Goal: Task Accomplishment & Management: Manage account settings

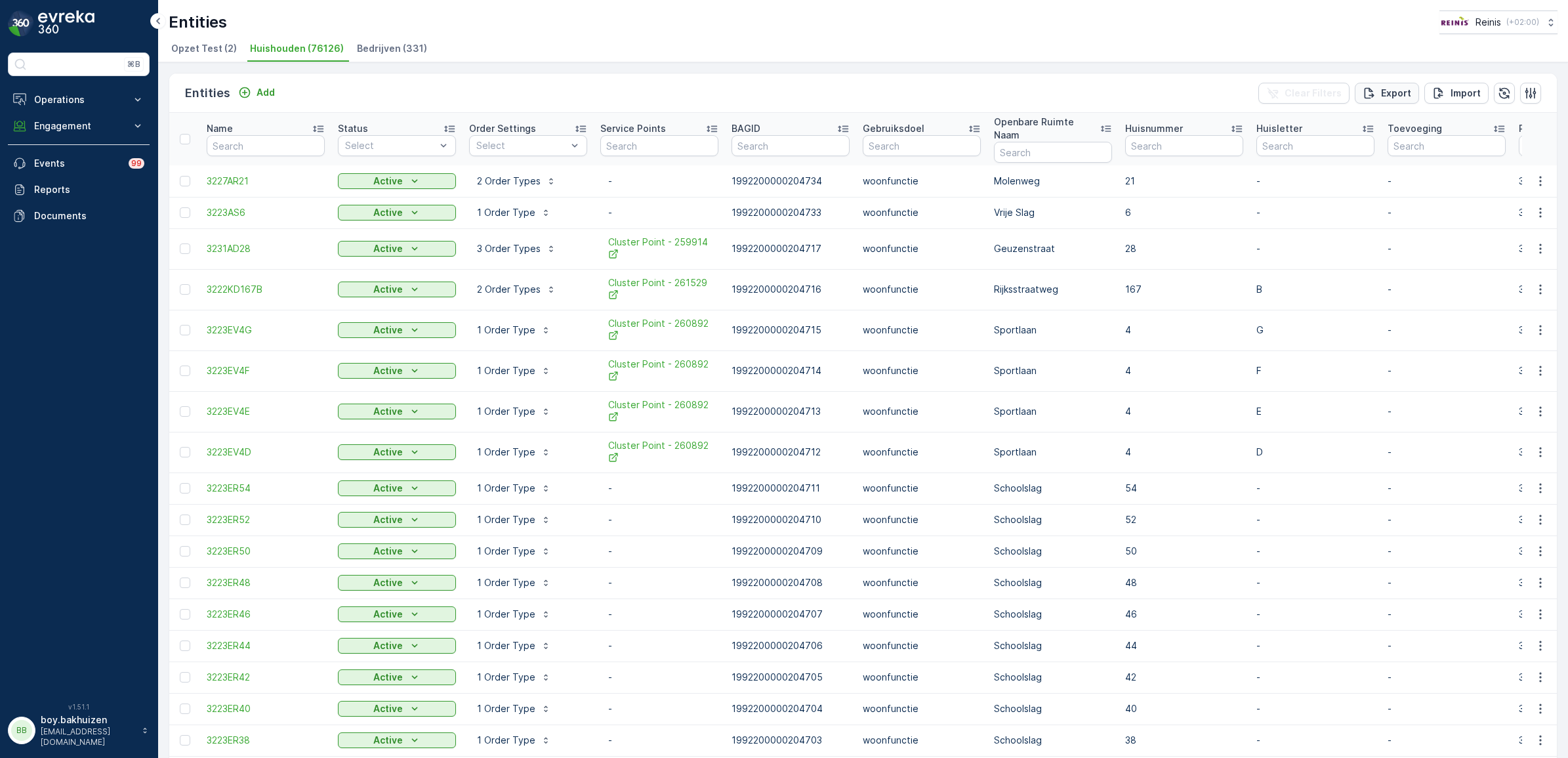
click at [776, 87] on div "Export" at bounding box center [1387, 93] width 48 height 13
click at [776, 80] on span "reports" at bounding box center [1451, 78] width 177 height 14
click at [267, 144] on input "text" at bounding box center [265, 145] width 118 height 21
type input "3234"
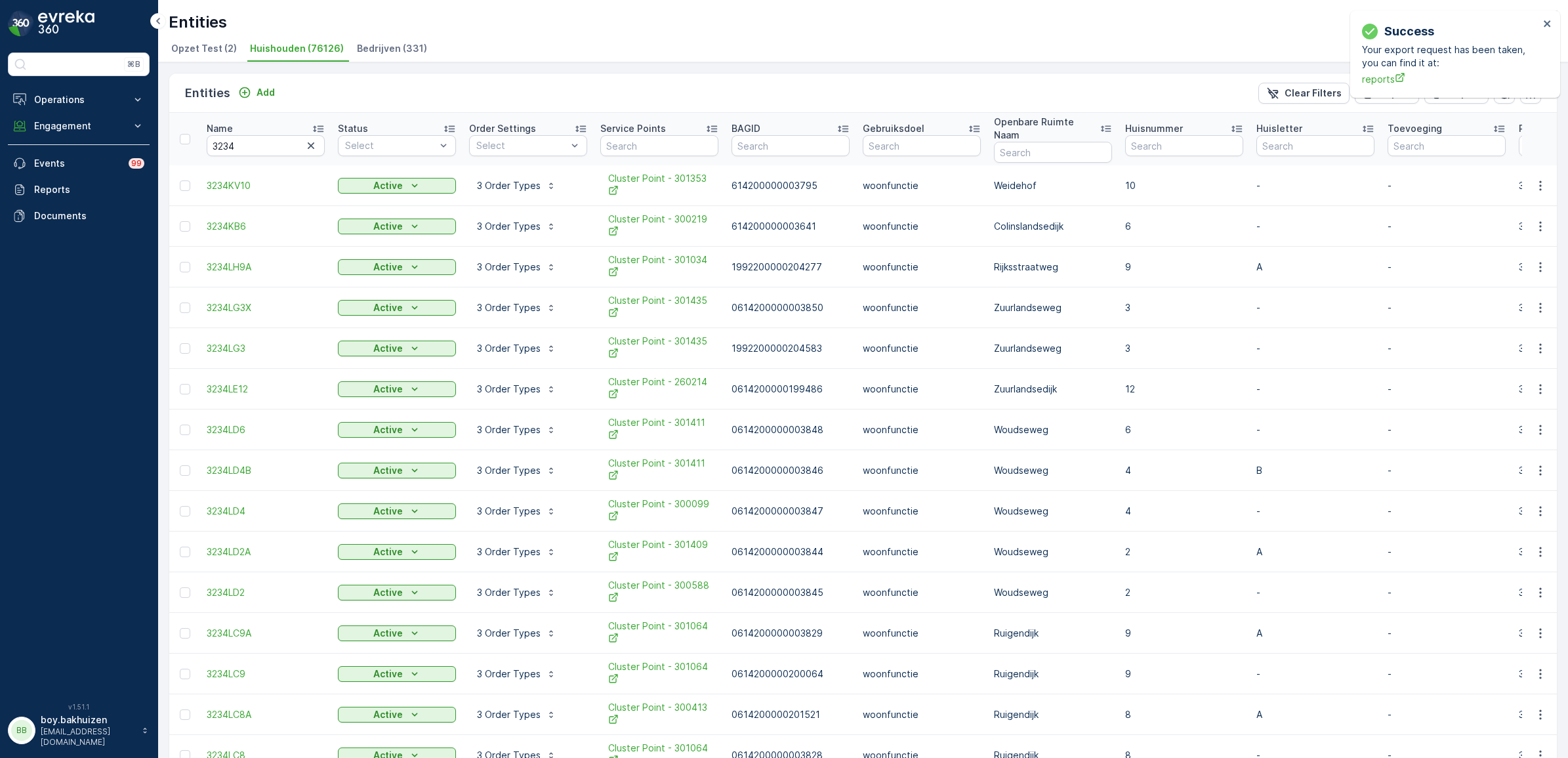
click at [262, 139] on input "3234" at bounding box center [265, 145] width 118 height 21
type input "3234KA"
click at [259, 136] on input "3234KA" at bounding box center [265, 145] width 118 height 21
type input "3234KA2"
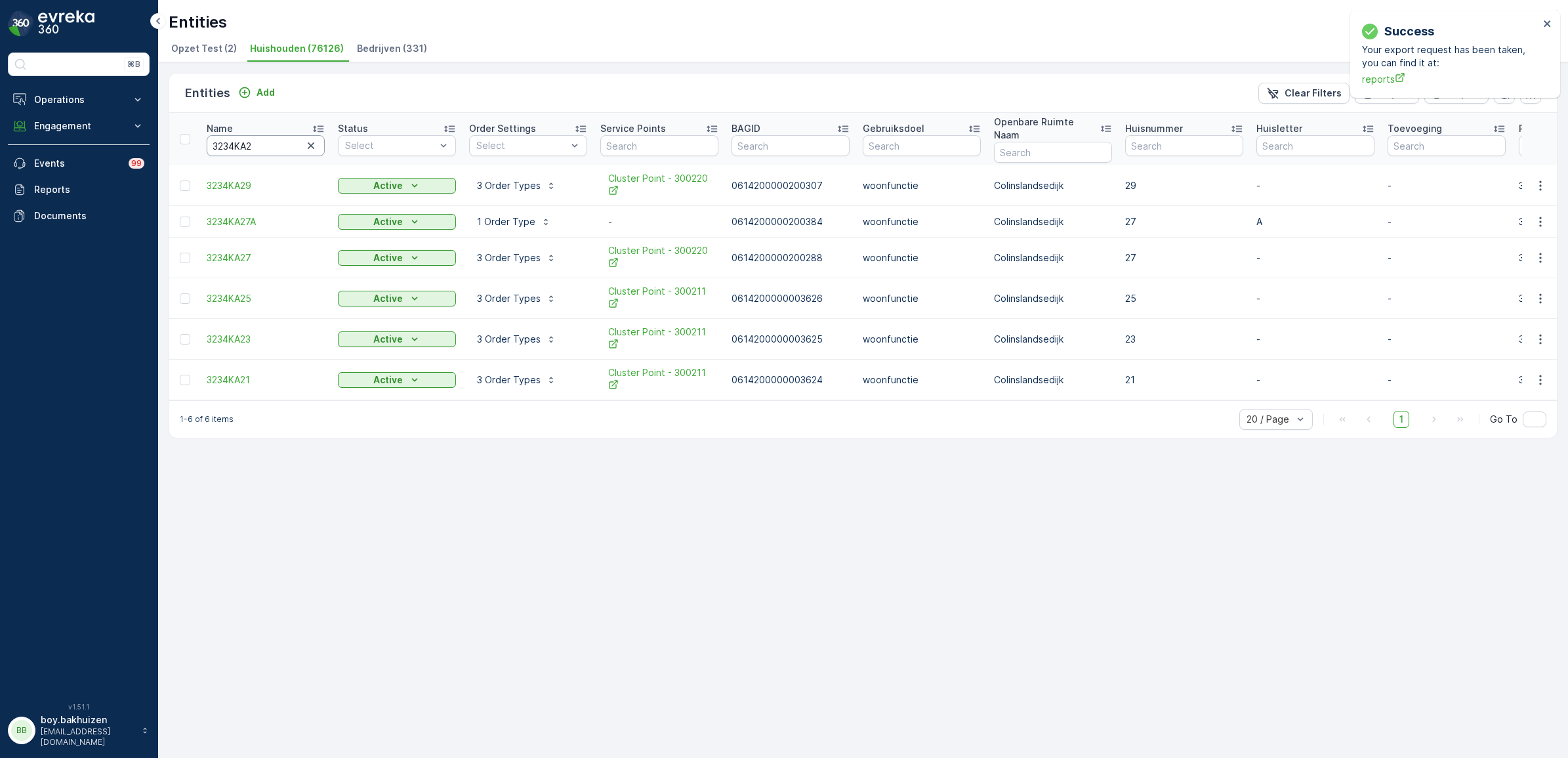
click at [265, 141] on input "3234KA2" at bounding box center [265, 145] width 118 height 21
type input "3234KA27"
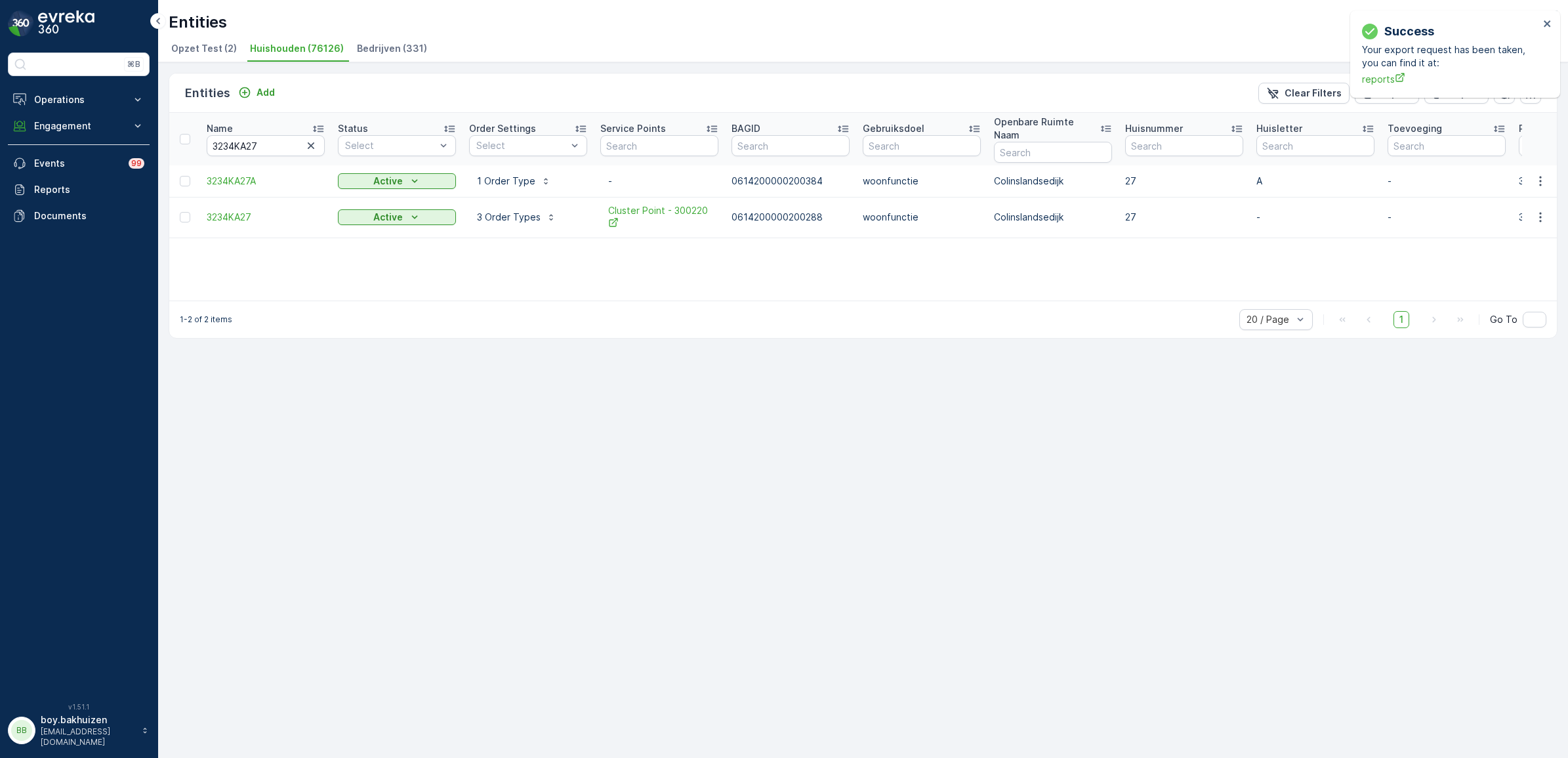
click at [776, 46] on ul "Opzet Test (2) Huishouden (76126) Bedrijven (331)" at bounding box center [858, 51] width 1378 height 22
click at [776, 21] on icon "close" at bounding box center [1547, 23] width 10 height 10
click at [776, 87] on icon "button" at bounding box center [1504, 93] width 13 height 13
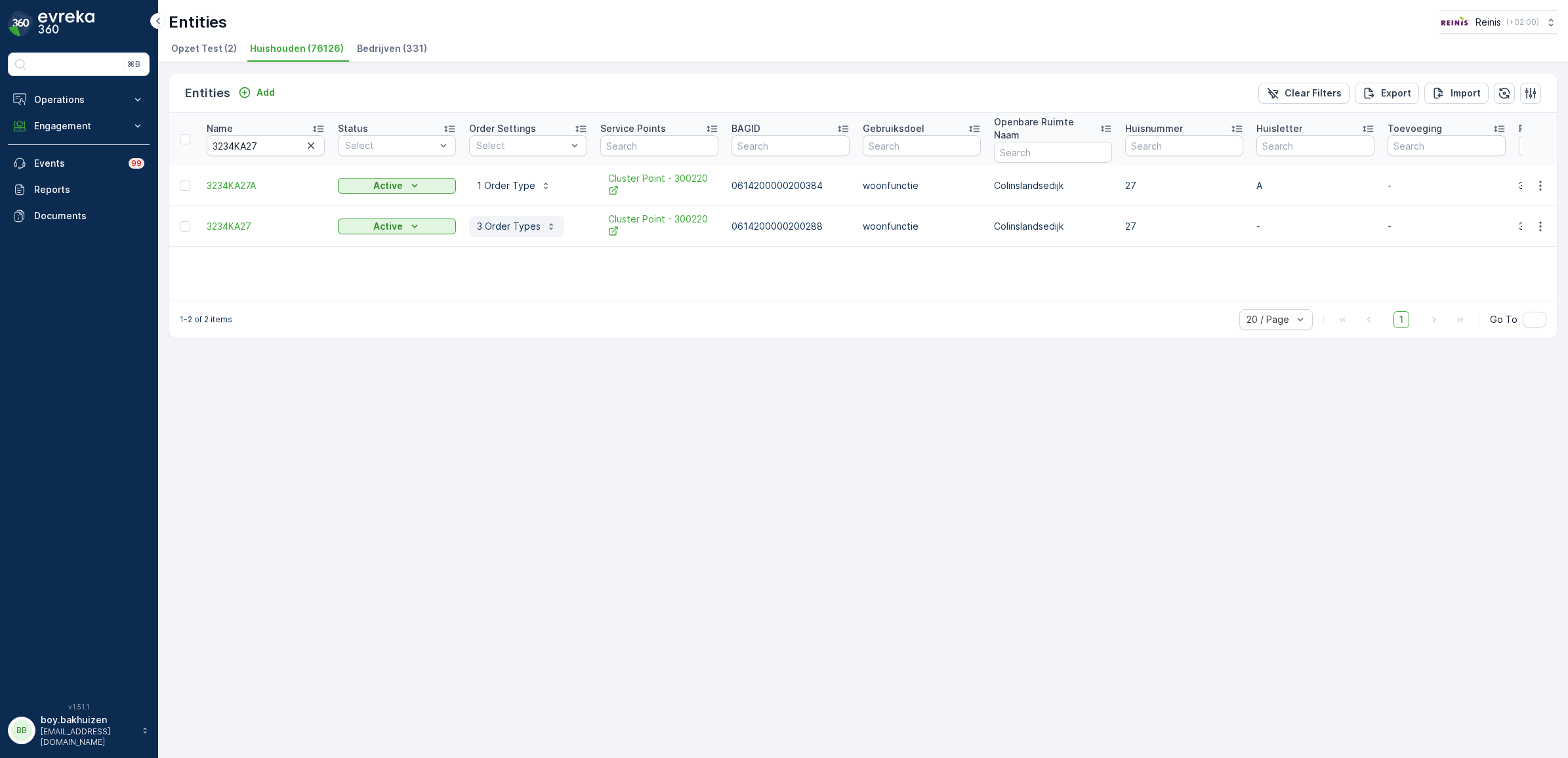
click at [496, 216] on button "3 Order Types" at bounding box center [517, 226] width 95 height 21
click at [509, 179] on p "1 Order Type" at bounding box center [507, 185] width 59 height 13
click at [776, 179] on icon "button" at bounding box center [1540, 185] width 13 height 13
click at [776, 92] on icon "button" at bounding box center [1504, 93] width 13 height 13
click at [776, 220] on icon "button" at bounding box center [1540, 227] width 13 height 13
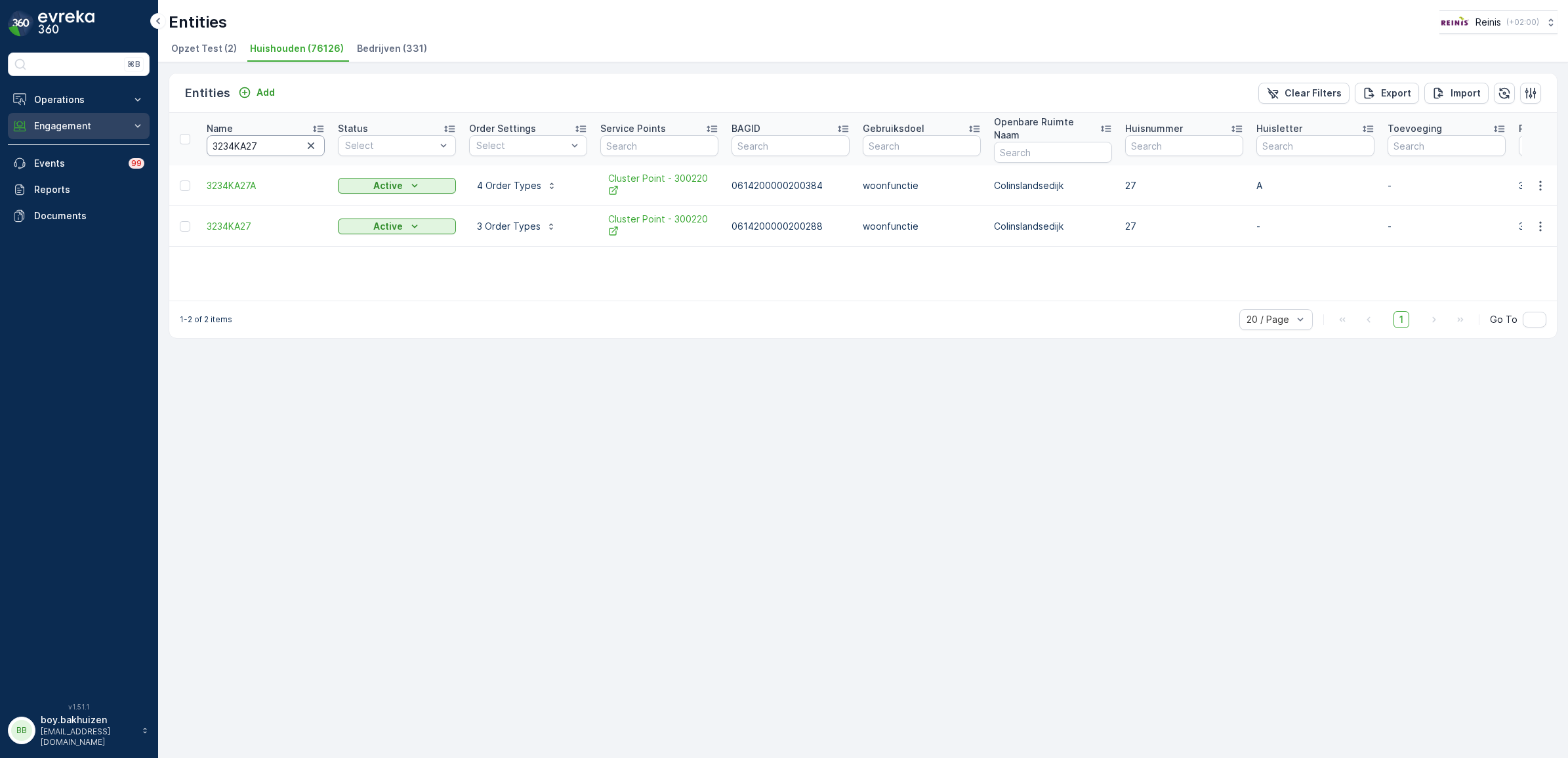
drag, startPoint x: 263, startPoint y: 138, endPoint x: 63, endPoint y: 119, distance: 200.9
click at [63, 119] on div "⌘B Operations Insights Planning Routes & Tasks Cockpit Settings Engagement Insi…" at bounding box center [784, 379] width 1568 height 758
type input "3233"
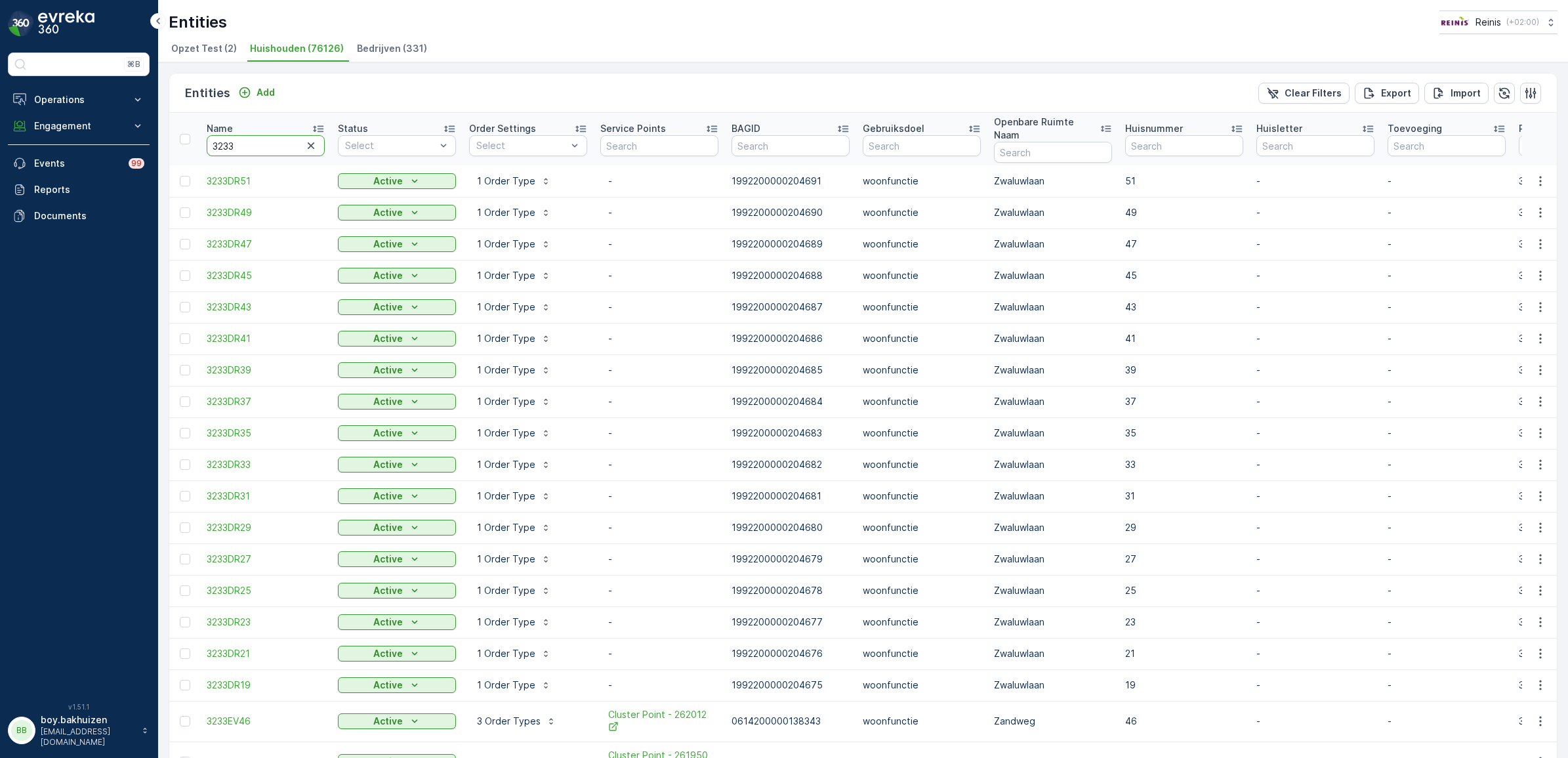
click at [254, 135] on input "3233" at bounding box center [265, 145] width 118 height 21
type input "3233sm"
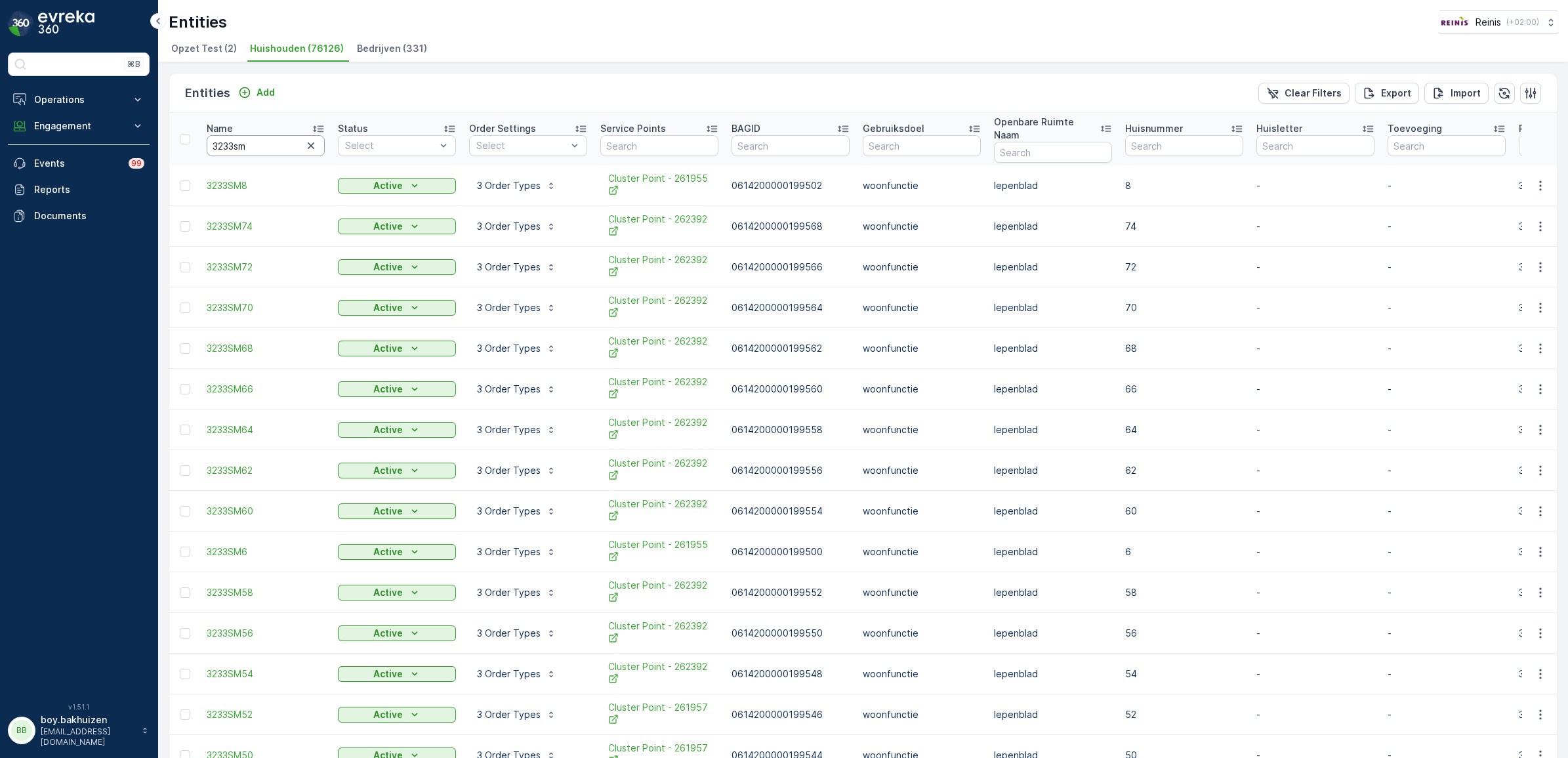
click at [268, 136] on input "3233sm" at bounding box center [265, 145] width 118 height 21
type input "3233sm4"
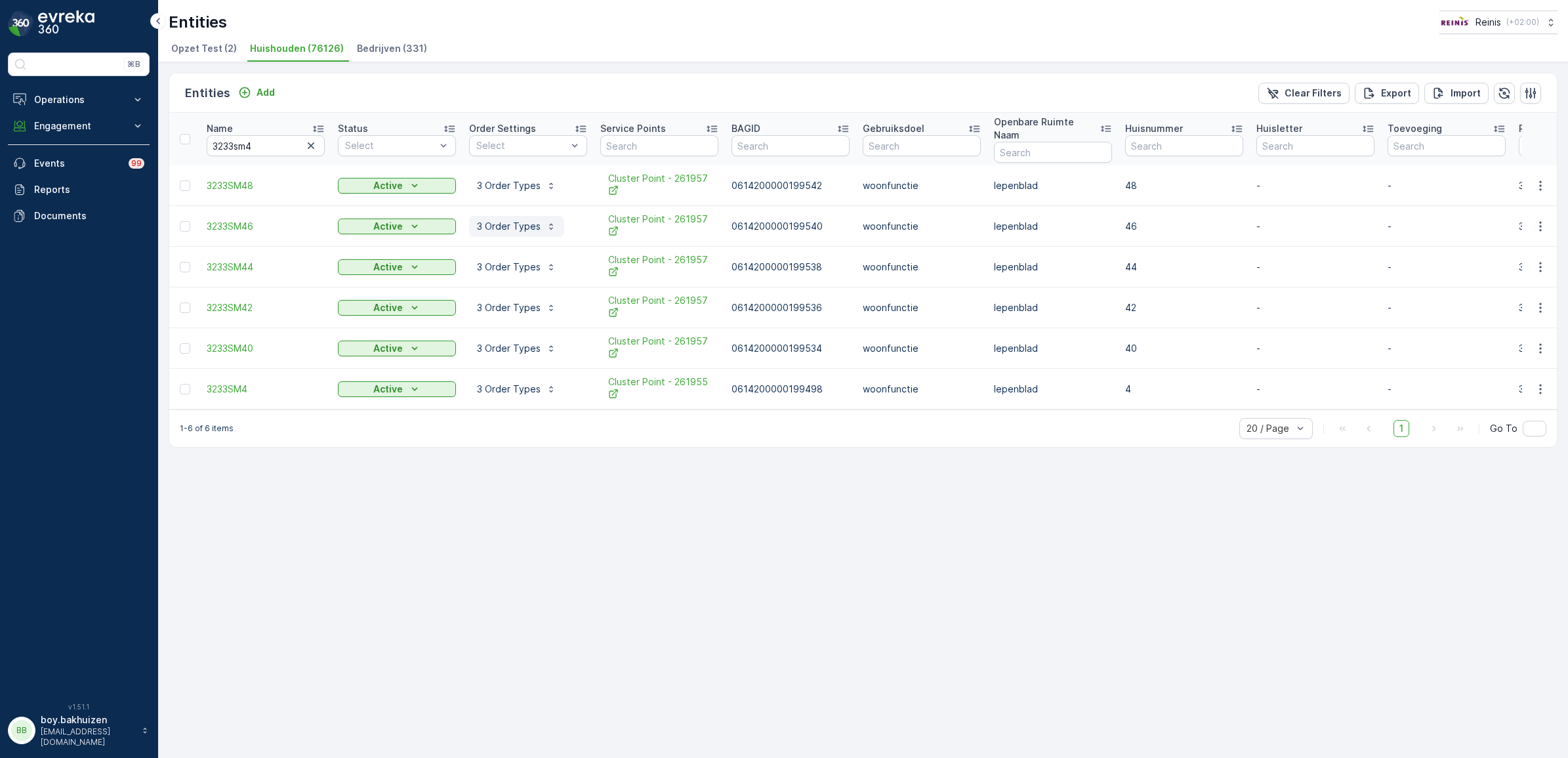
click at [510, 220] on p "3 Order Types" at bounding box center [509, 227] width 64 height 13
drag, startPoint x: 1545, startPoint y: 215, endPoint x: 1382, endPoint y: 392, distance: 240.6
click at [776, 479] on div "Entities Add Clear Filters Export Import Name 3233sm4 Status Select Order Setti…" at bounding box center [863, 410] width 1410 height 696
click at [776, 218] on button "button" at bounding box center [1540, 226] width 23 height 15
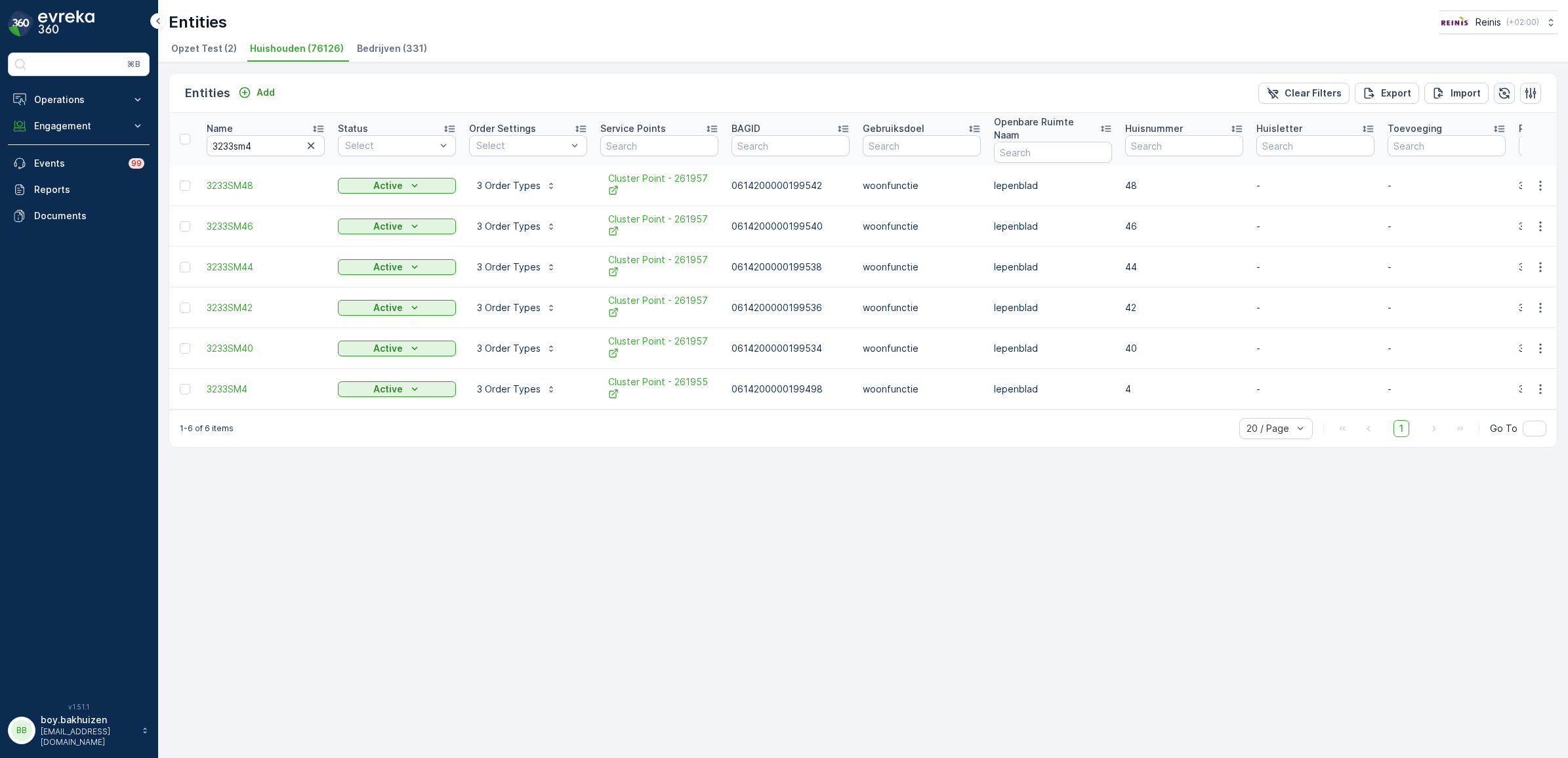
click at [776, 87] on icon "button" at bounding box center [1504, 93] width 13 height 13
click at [776, 179] on icon "button" at bounding box center [1540, 185] width 13 height 13
click at [776, 589] on div "Entities Add Clear Filters Export Import Name 3233sm4 Status Select Order Setti…" at bounding box center [863, 410] width 1410 height 696
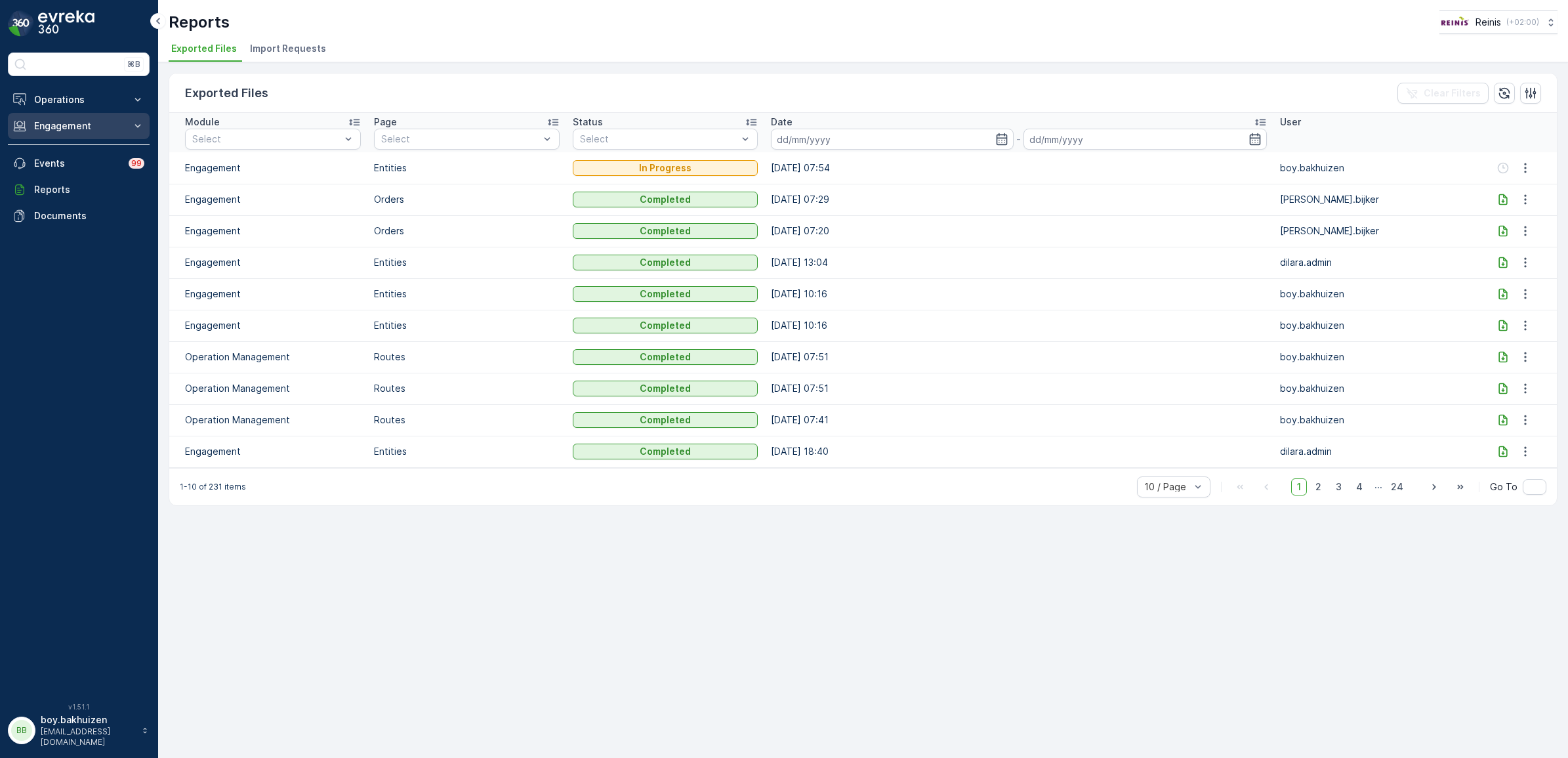
click at [66, 136] on button "Engagement" at bounding box center [78, 126] width 141 height 26
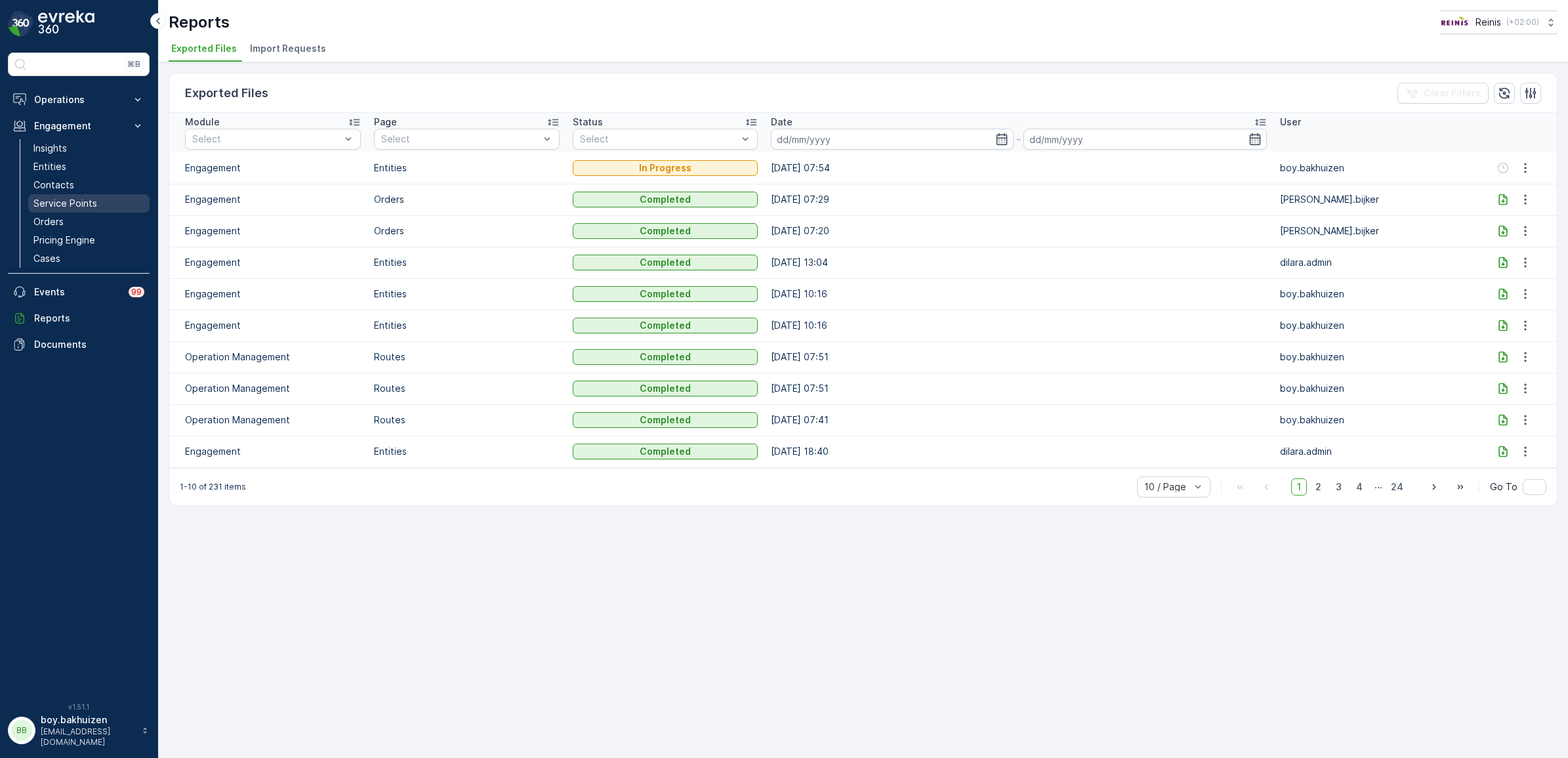
click at [57, 202] on p "Service Points" at bounding box center [65, 203] width 64 height 13
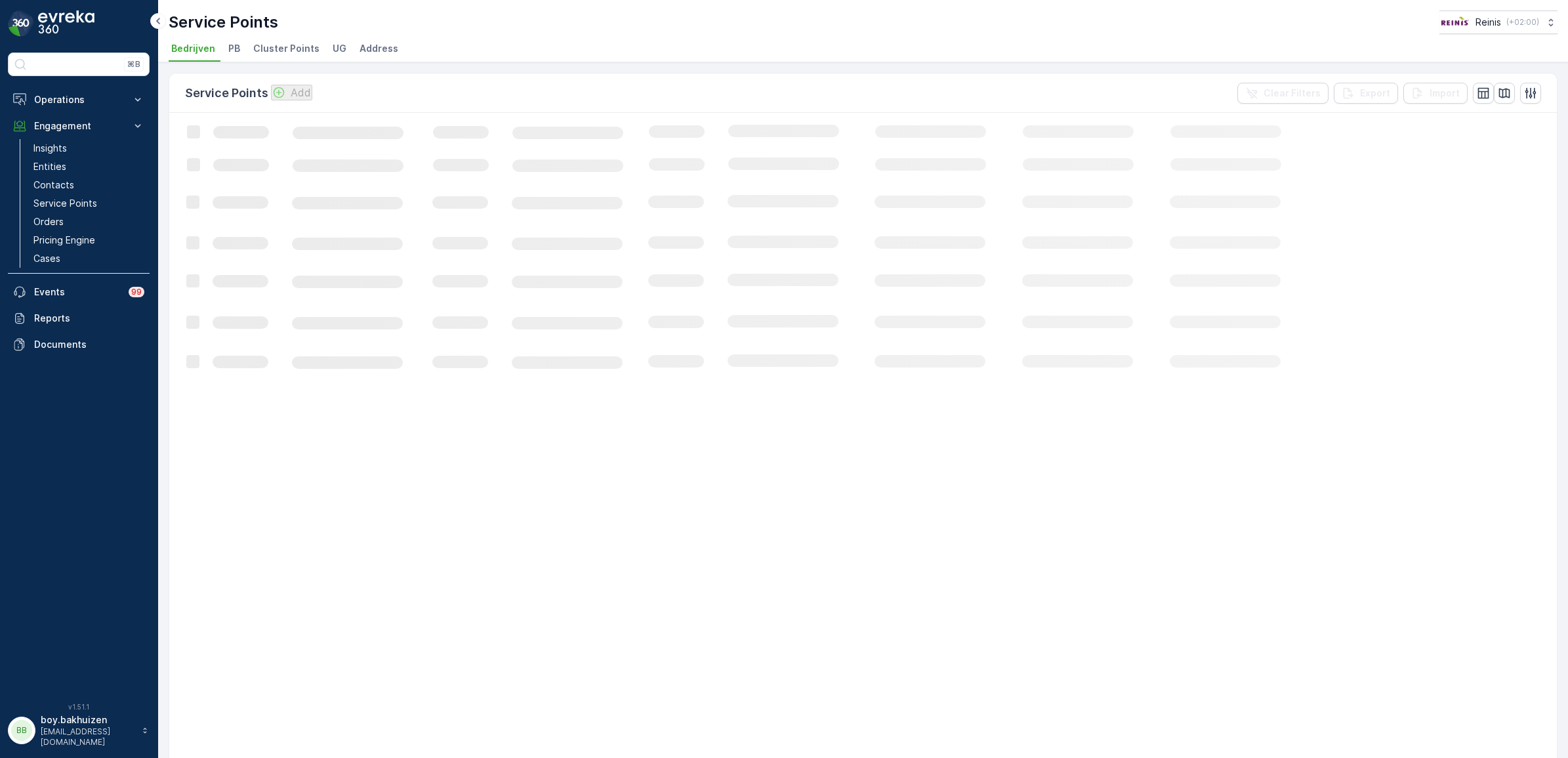
click at [271, 47] on span "Cluster Points" at bounding box center [286, 48] width 66 height 13
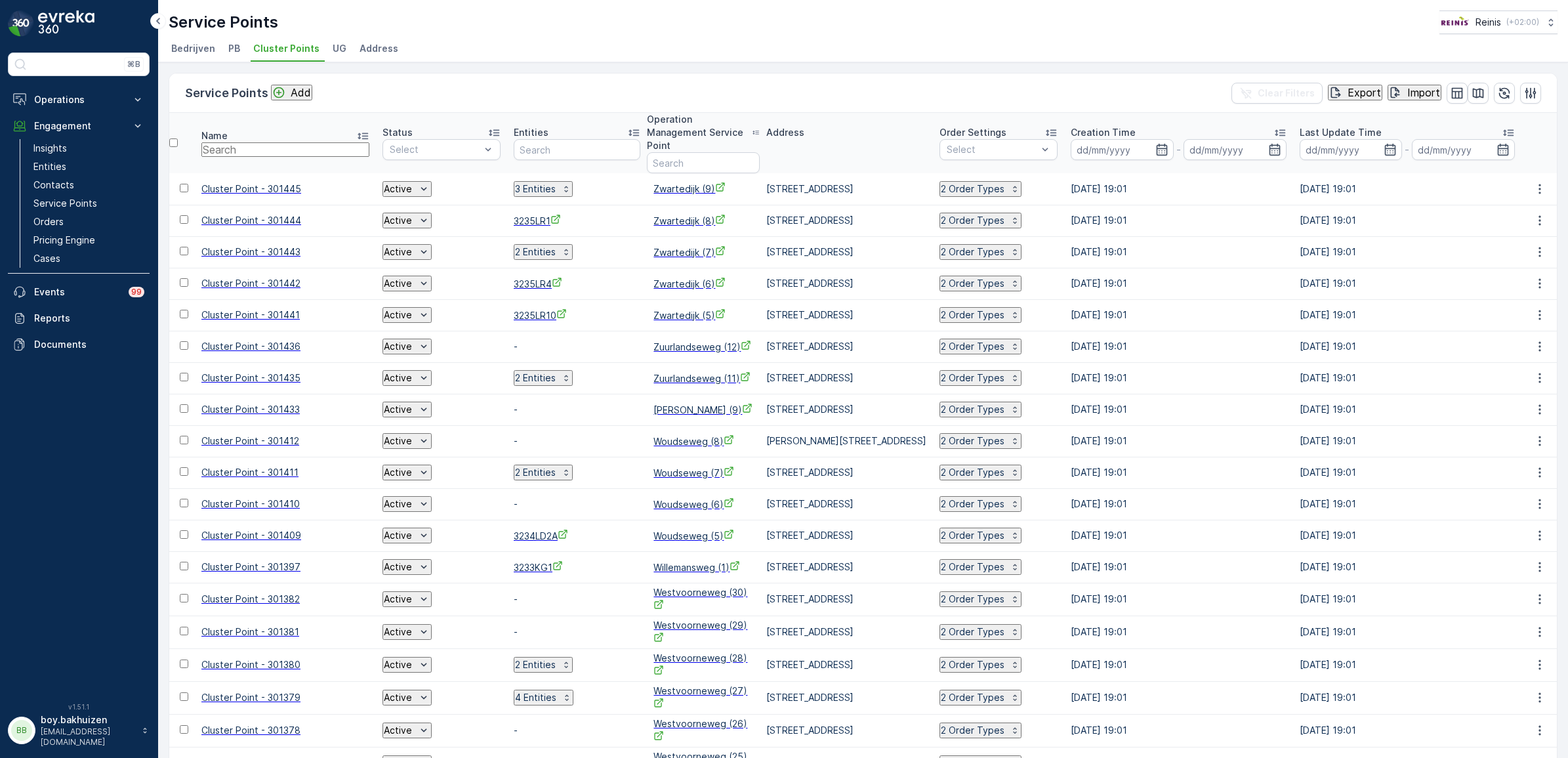
click at [286, 142] on input "text" at bounding box center [285, 150] width 168 height 15
type input "300220"
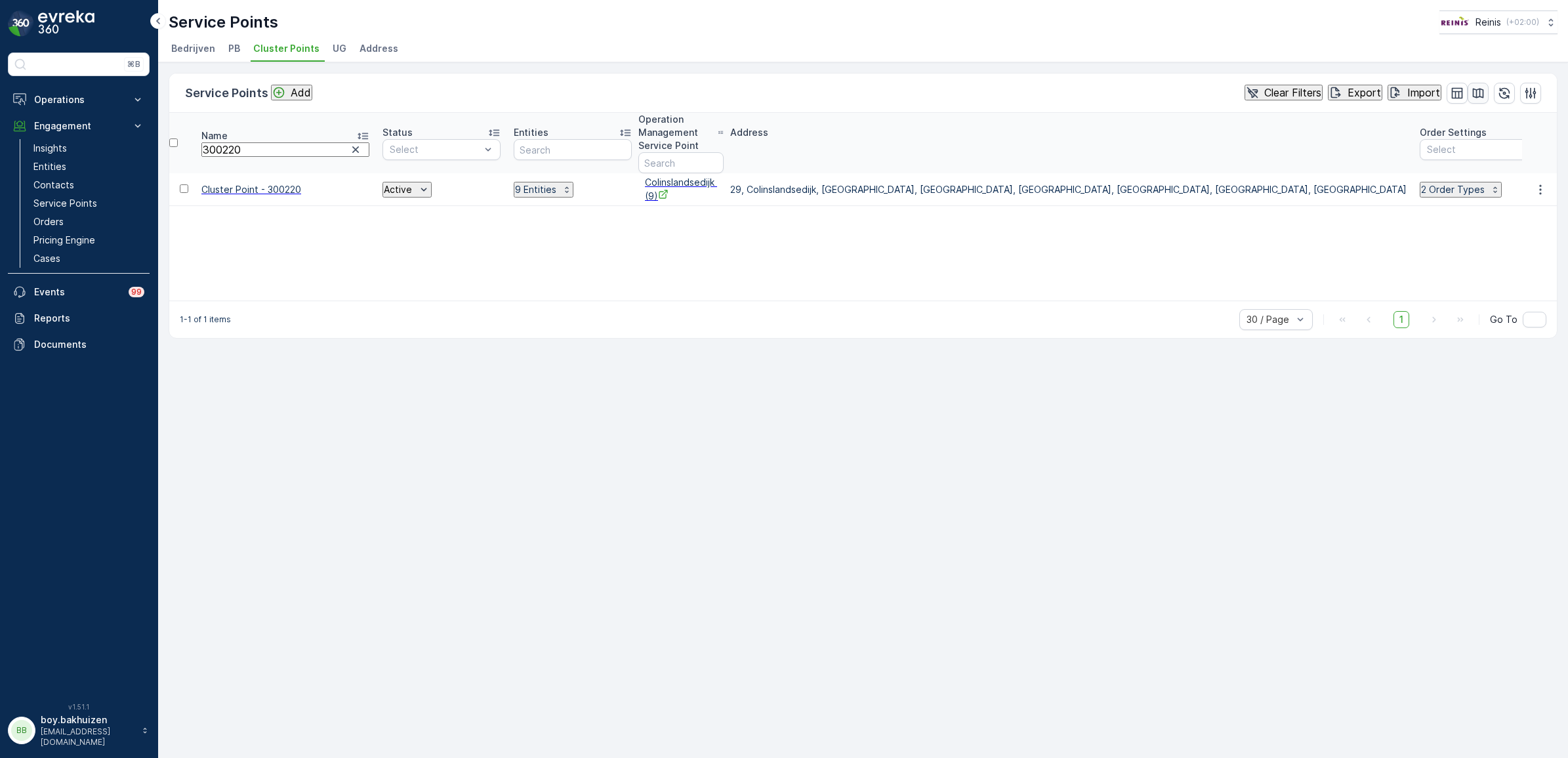
click at [1476, 92] on icon "button" at bounding box center [1478, 93] width 13 height 13
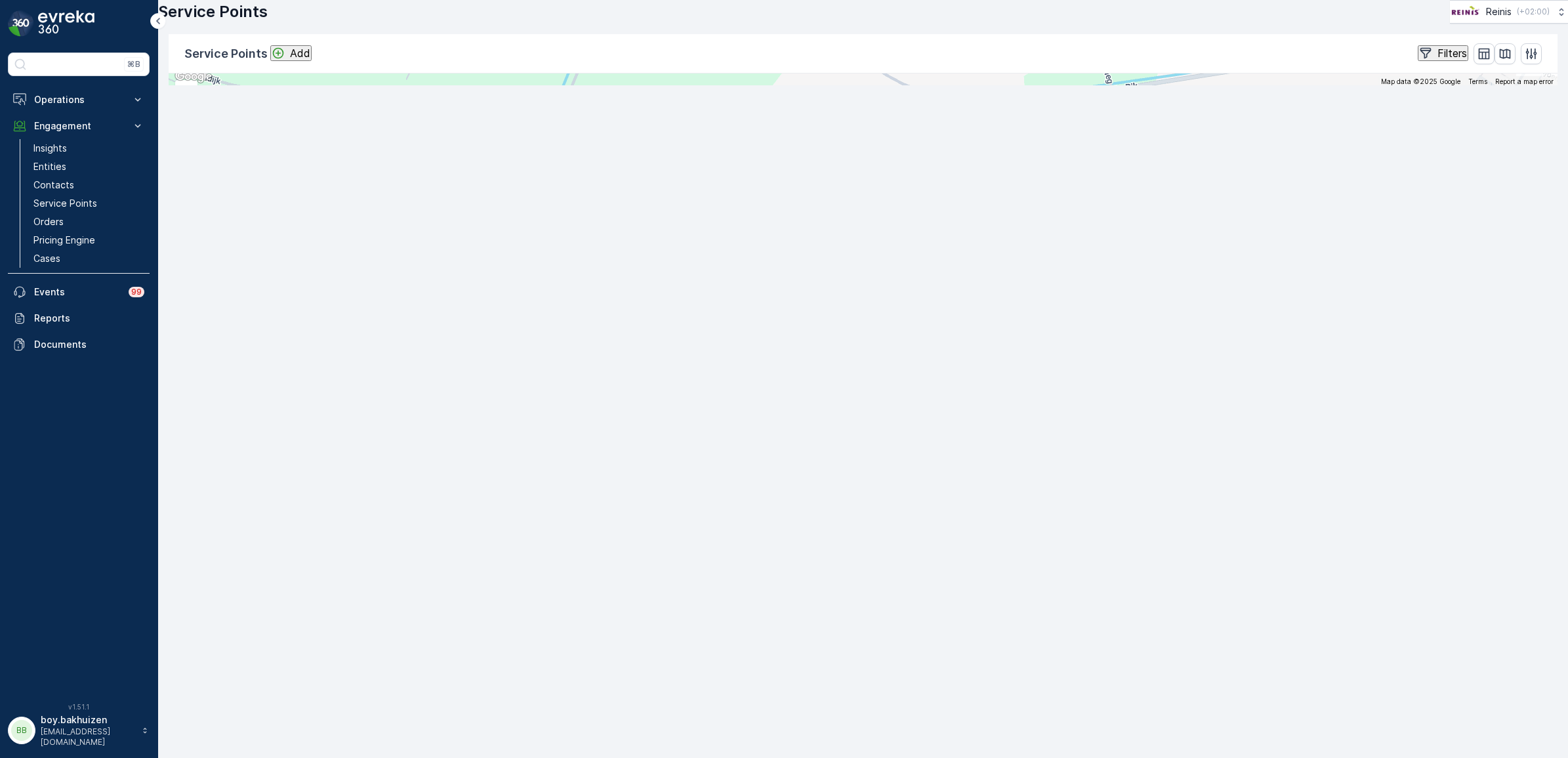
drag, startPoint x: 345, startPoint y: 139, endPoint x: 343, endPoint y: 145, distance: 6.3
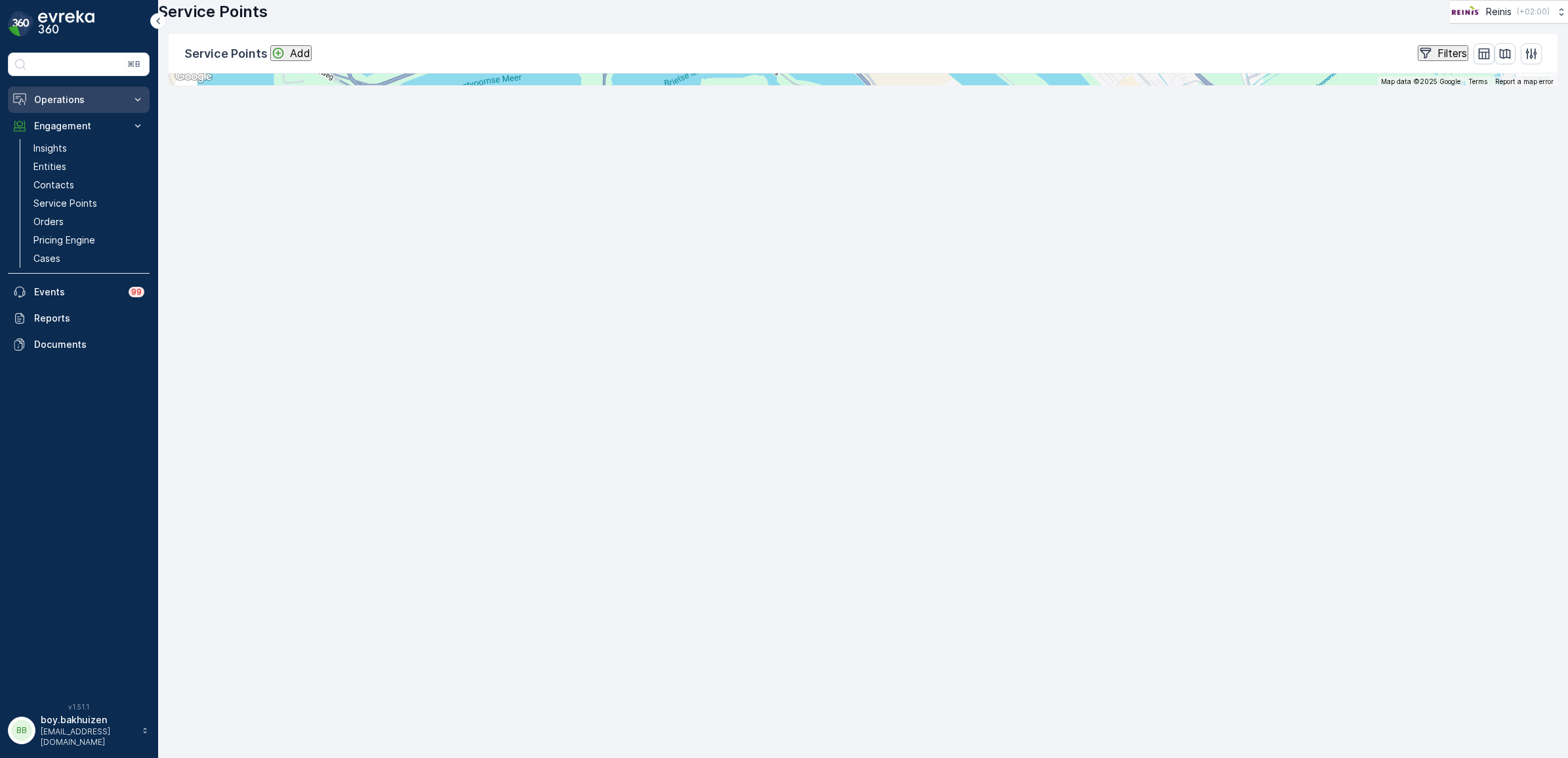
click at [80, 99] on p "Operations" at bounding box center [79, 100] width 89 height 13
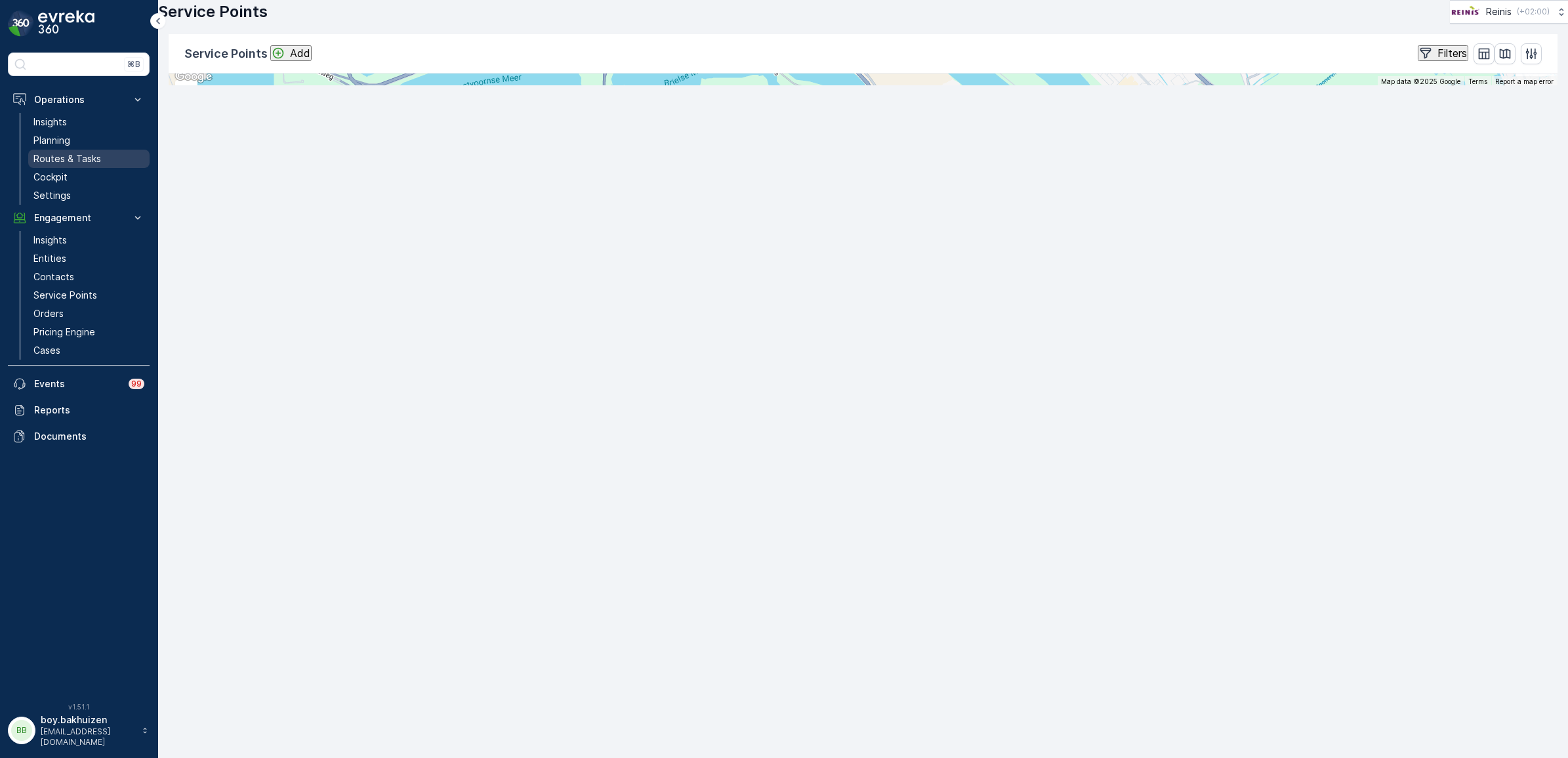
click at [79, 156] on p "Routes & Tasks" at bounding box center [67, 159] width 67 height 13
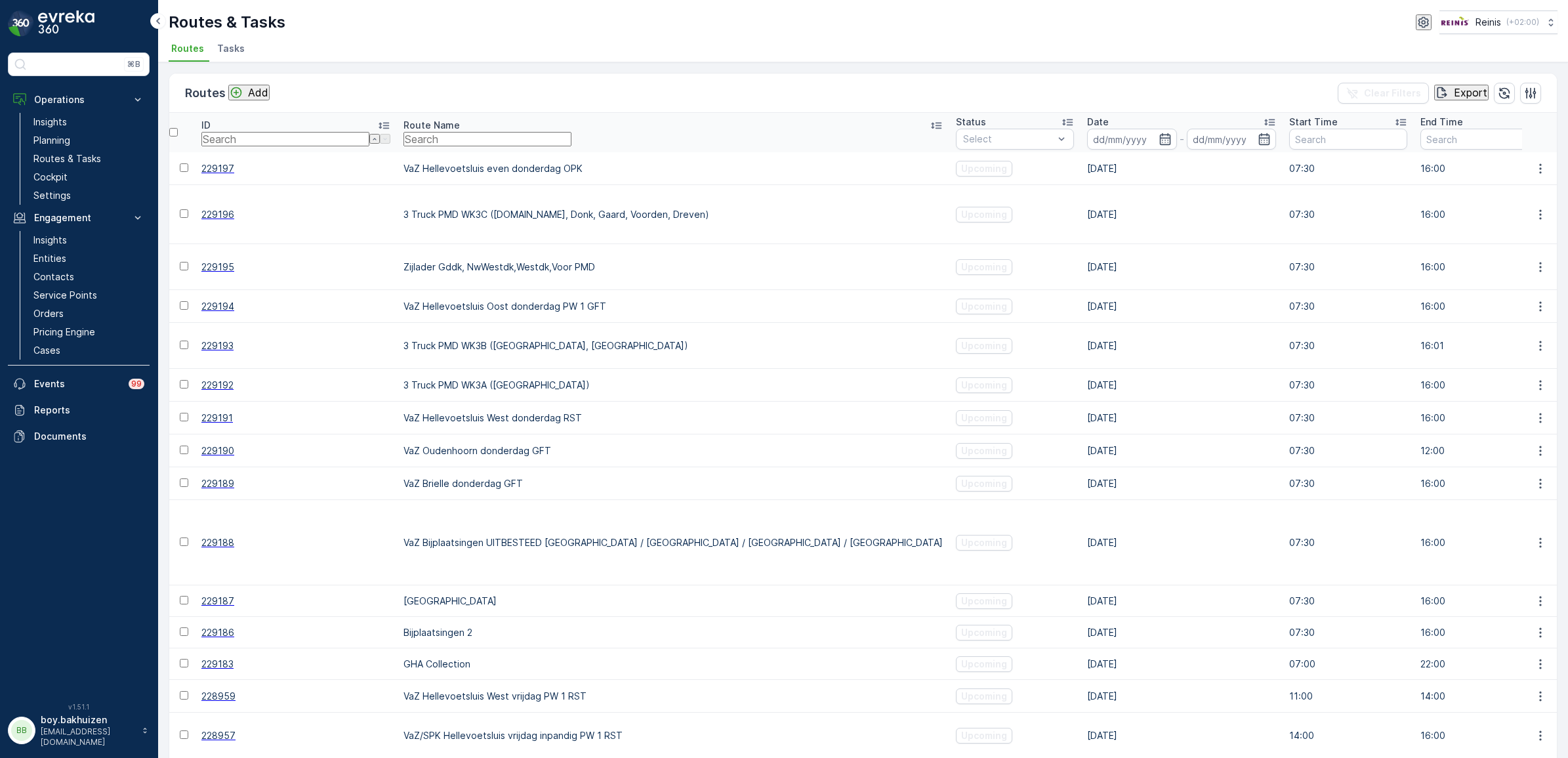
click at [471, 139] on input "text" at bounding box center [487, 139] width 168 height 15
type input "brielle"
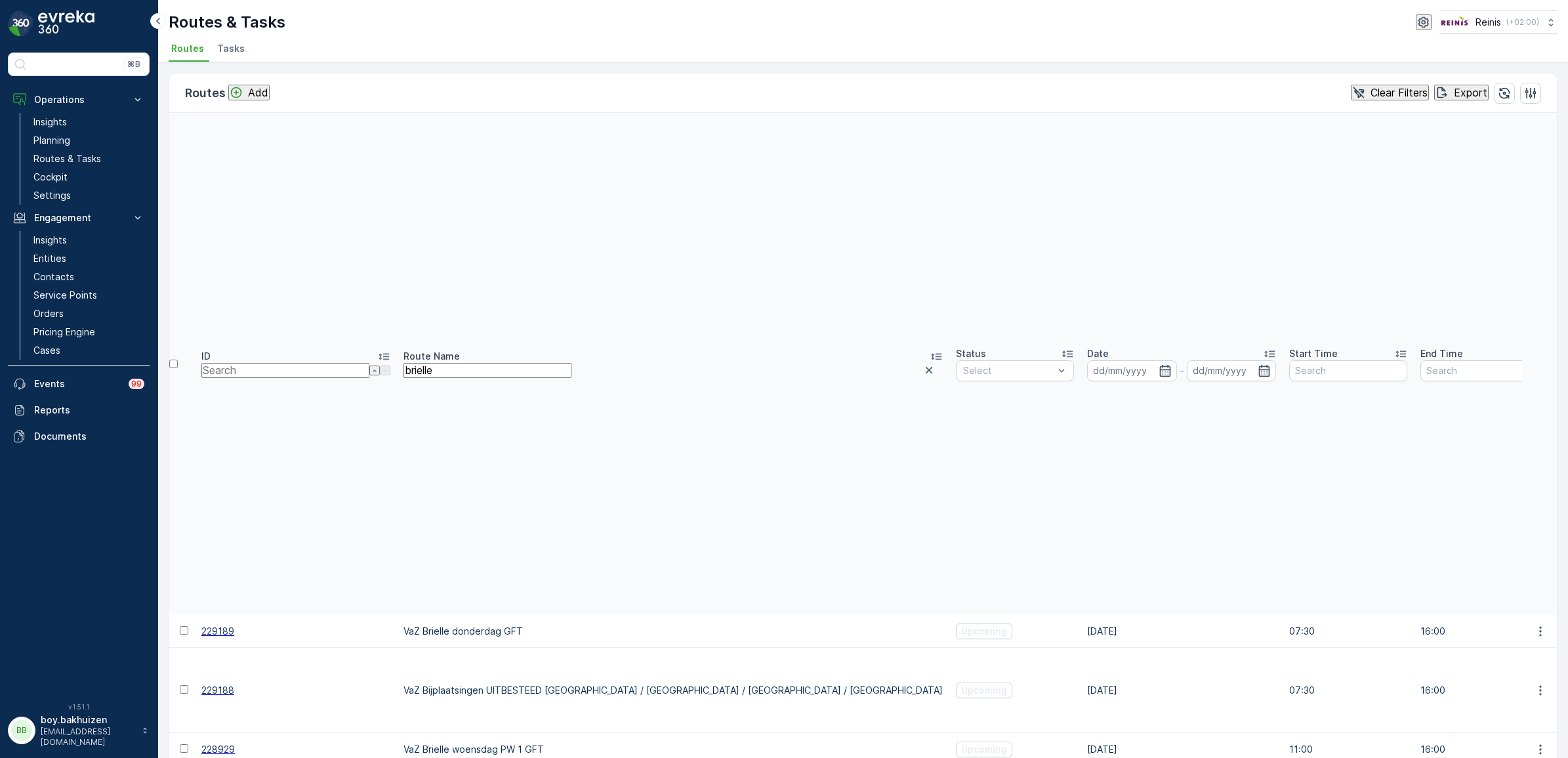
scroll to position [246, 0]
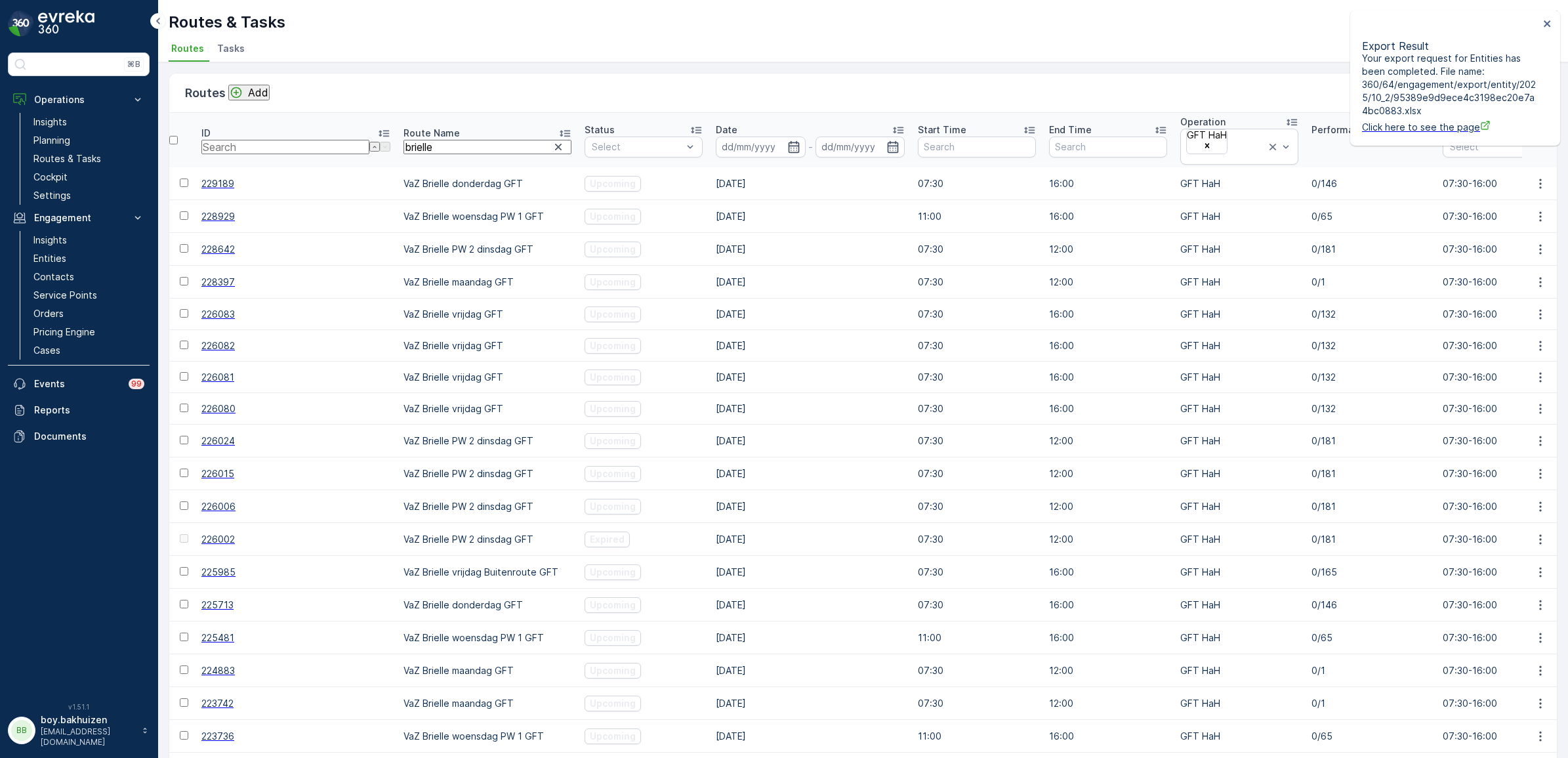
drag, startPoint x: 398, startPoint y: 138, endPoint x: 327, endPoint y: 139, distance: 71.0
click at [327, 138] on tr "ID Route Name brielle Status Select Date - Start Time End Time Operation GFT Ha…" at bounding box center [1574, 140] width 2810 height 54
type input "tin"
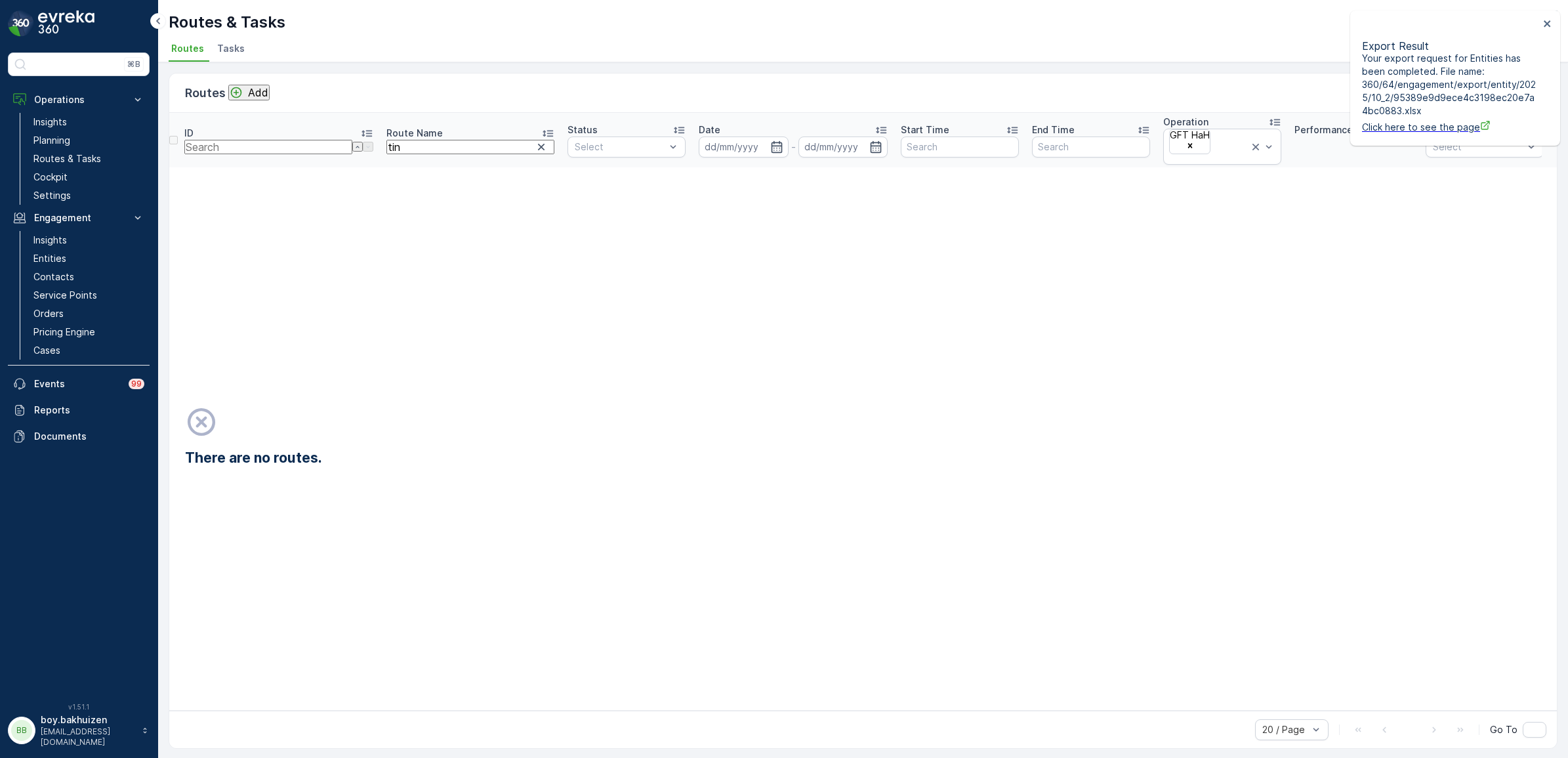
drag, startPoint x: 384, startPoint y: 141, endPoint x: 342, endPoint y: 141, distance: 42.0
click at [386, 141] on input "tin" at bounding box center [470, 147] width 168 height 15
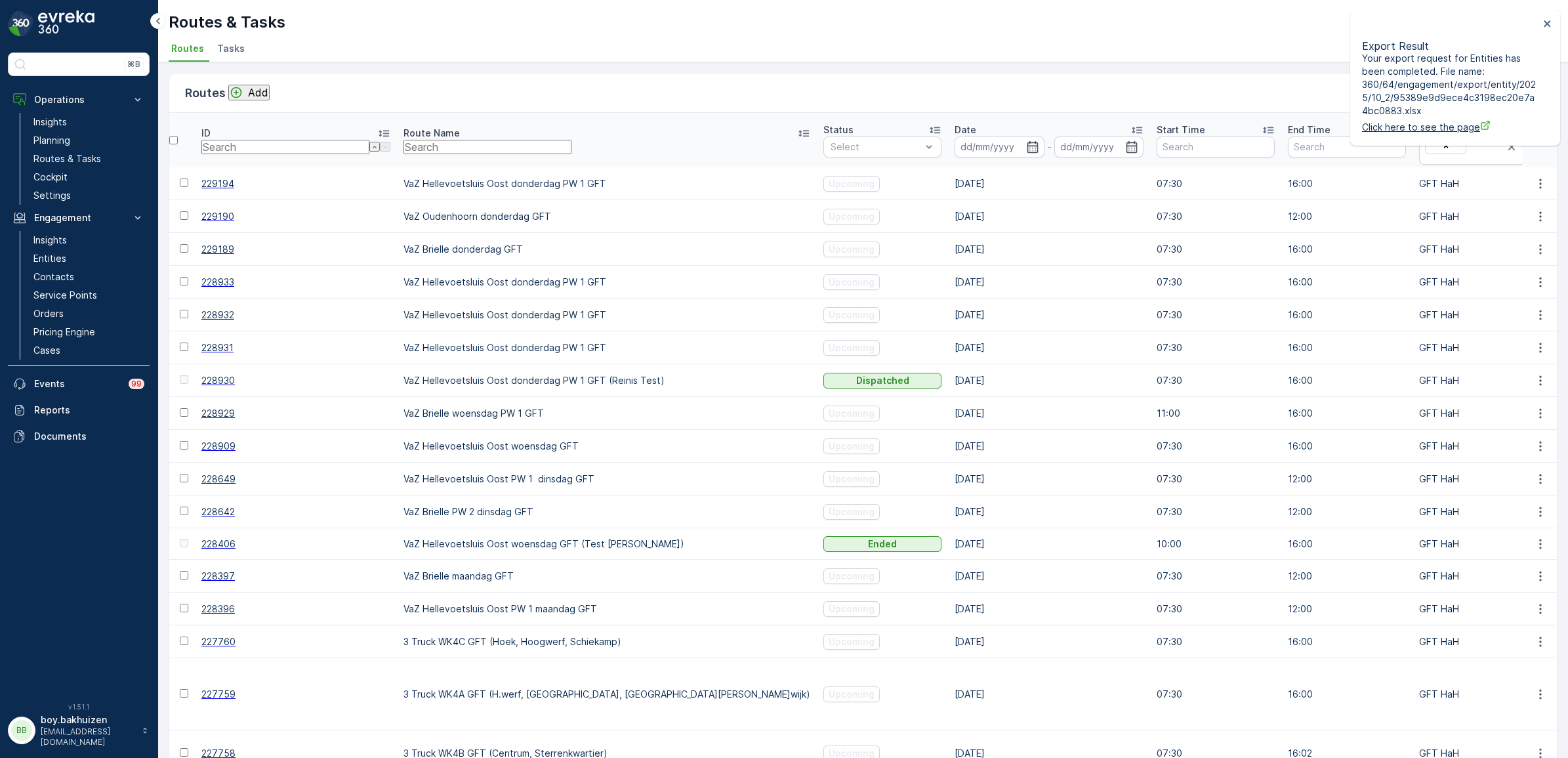
click at [403, 141] on input "text" at bounding box center [487, 147] width 168 height 15
type input "vaz"
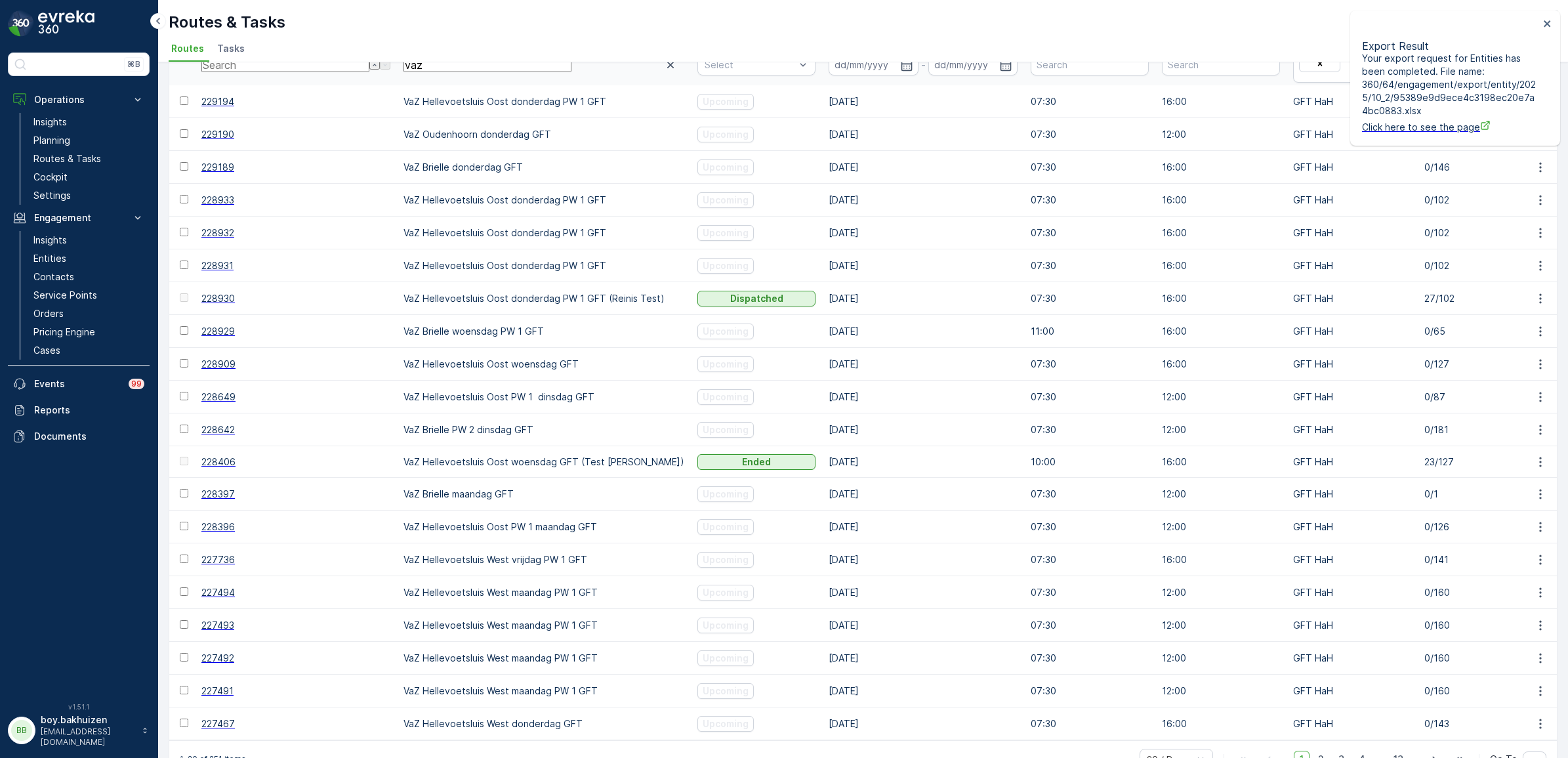
scroll to position [107, 0]
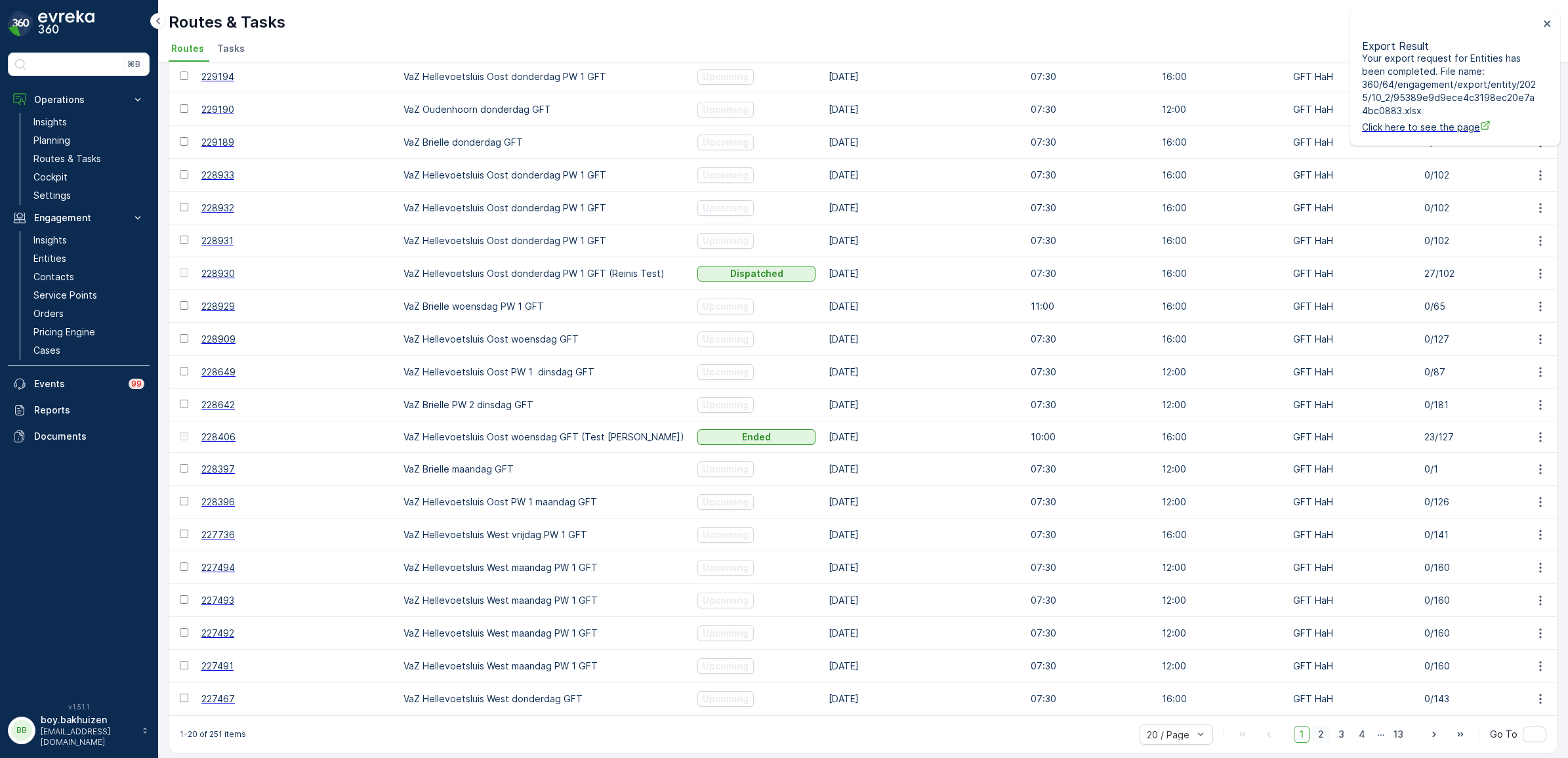
click at [1313, 729] on span "2" at bounding box center [1321, 734] width 18 height 17
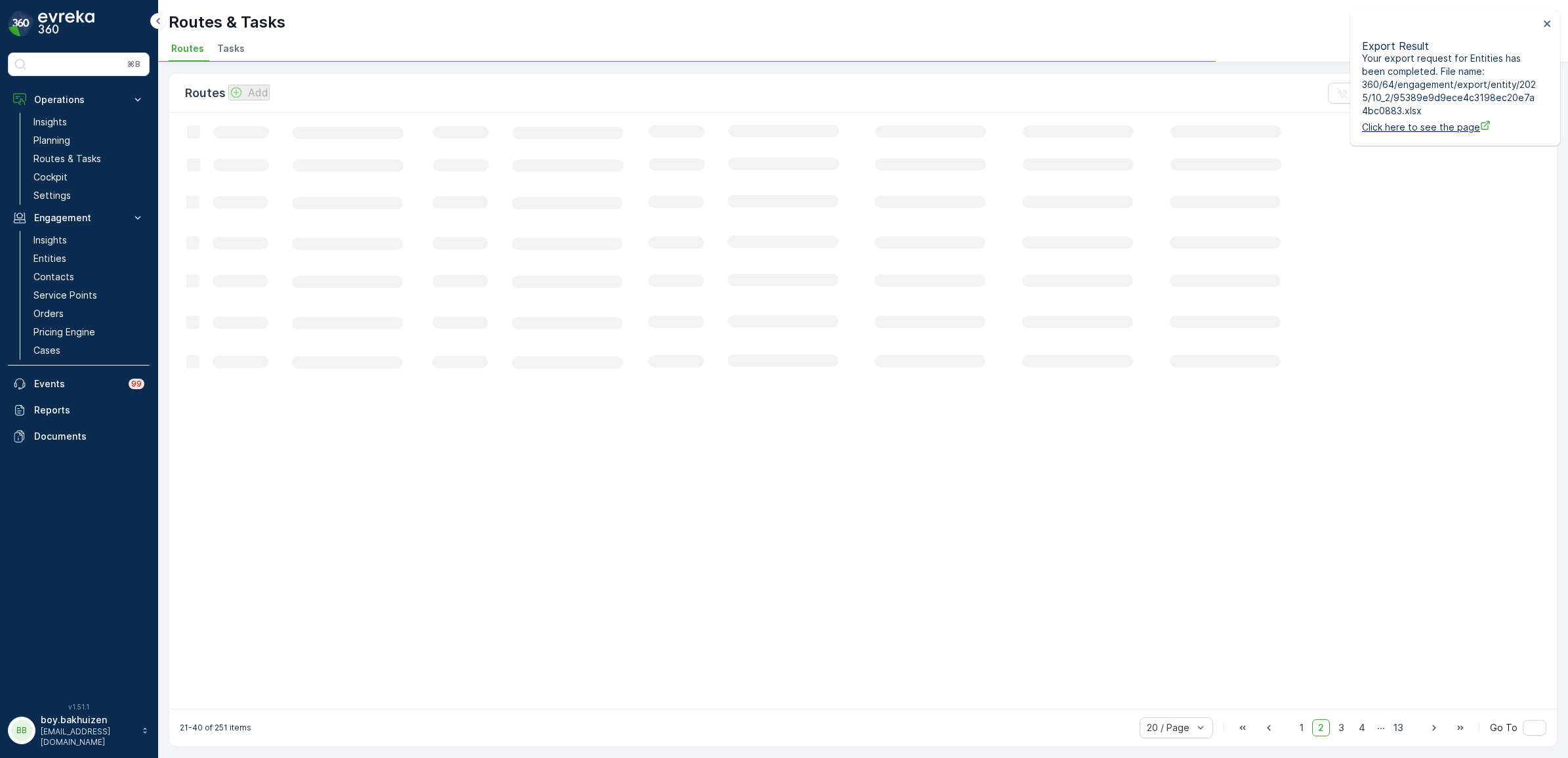
scroll to position [1, 0]
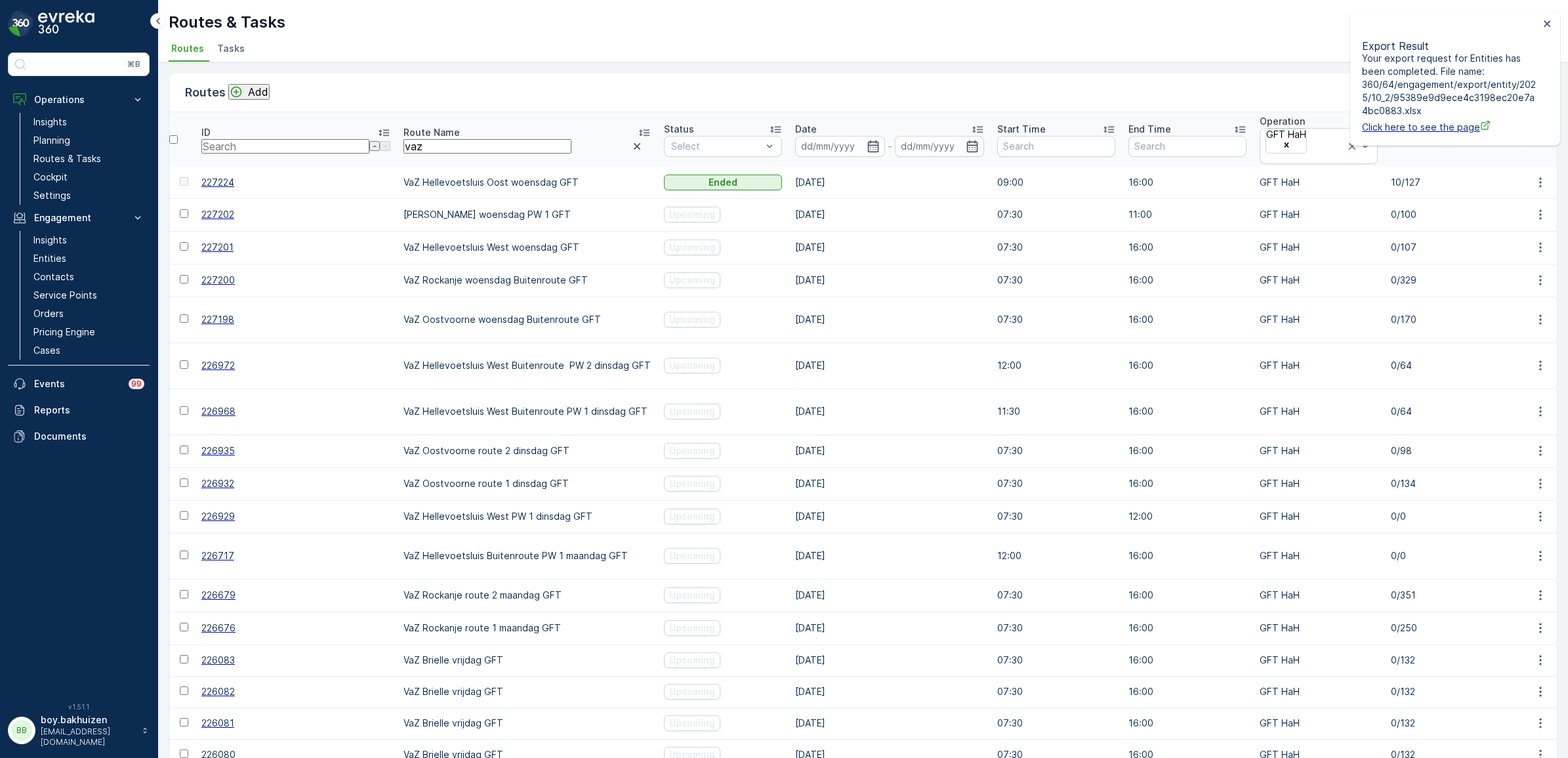
click at [403, 141] on input "vaz" at bounding box center [487, 147] width 168 height 15
type input "v"
type input "rockan"
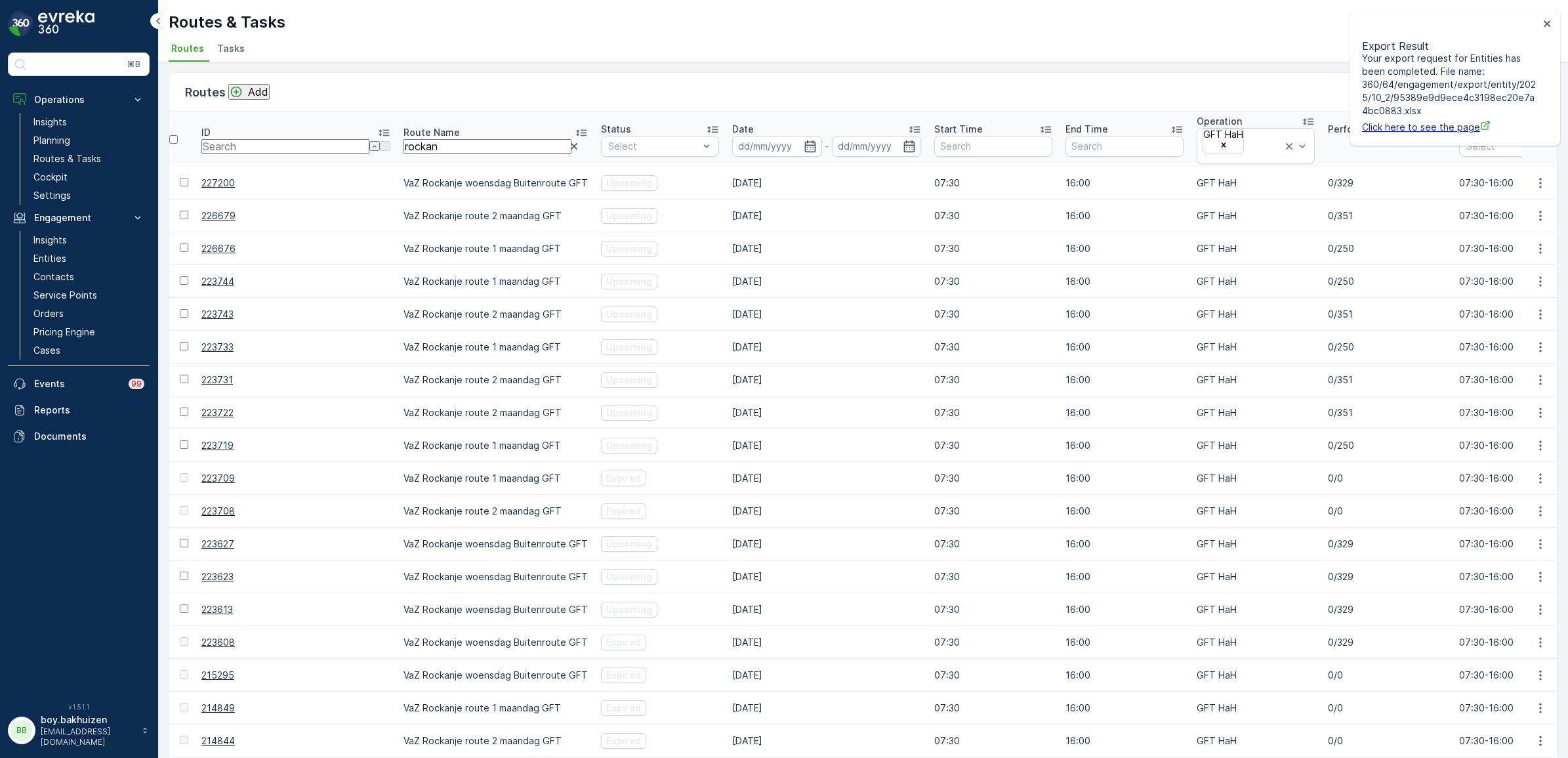
click at [1553, 21] on div "Export Result Your export request for Entities has been completed. File name: 3…" at bounding box center [1455, 78] width 210 height 135
click at [1219, 140] on icon "Remove GFT HaH" at bounding box center [1223, 144] width 10 height 10
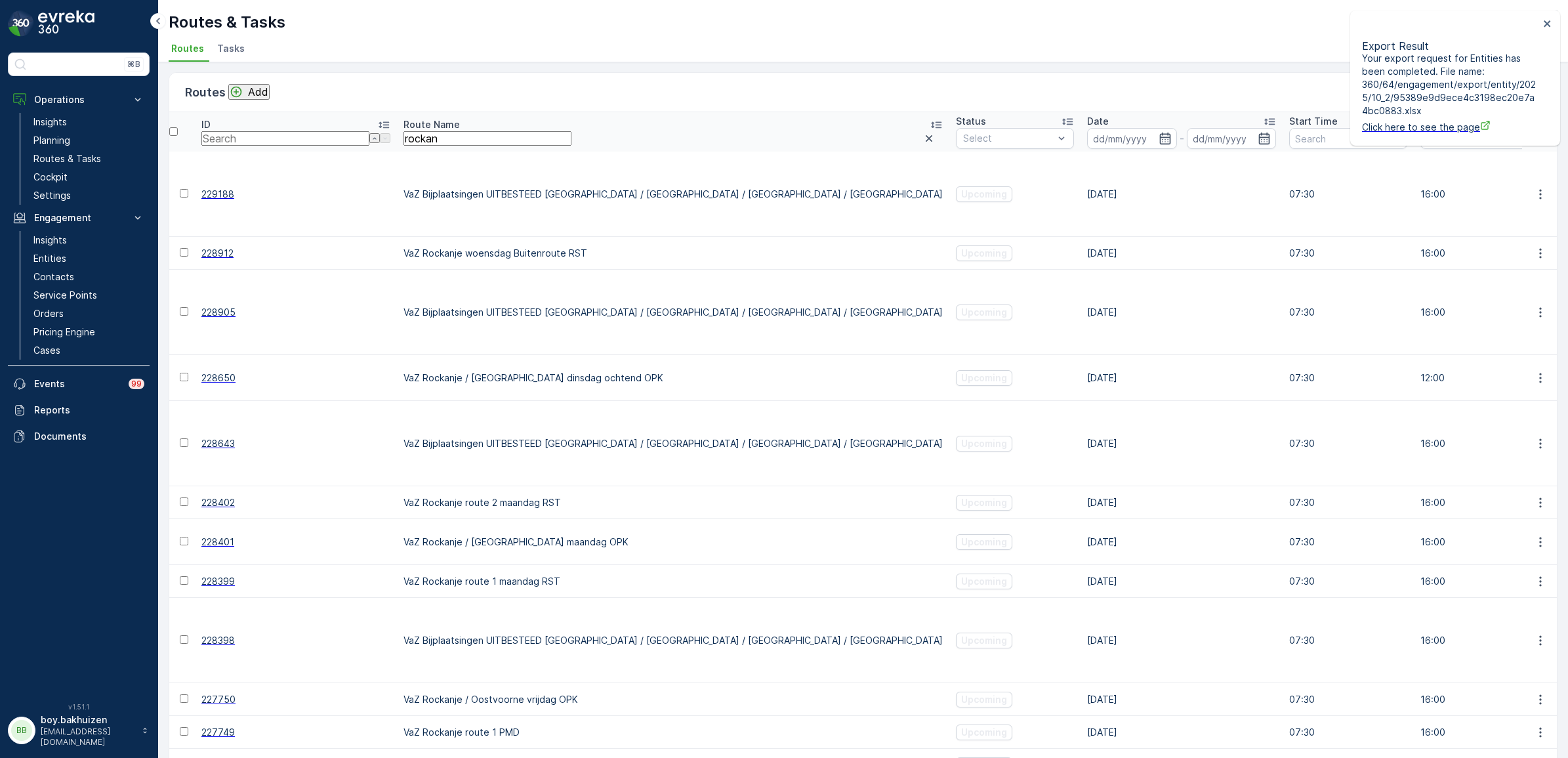
scroll to position [319, 0]
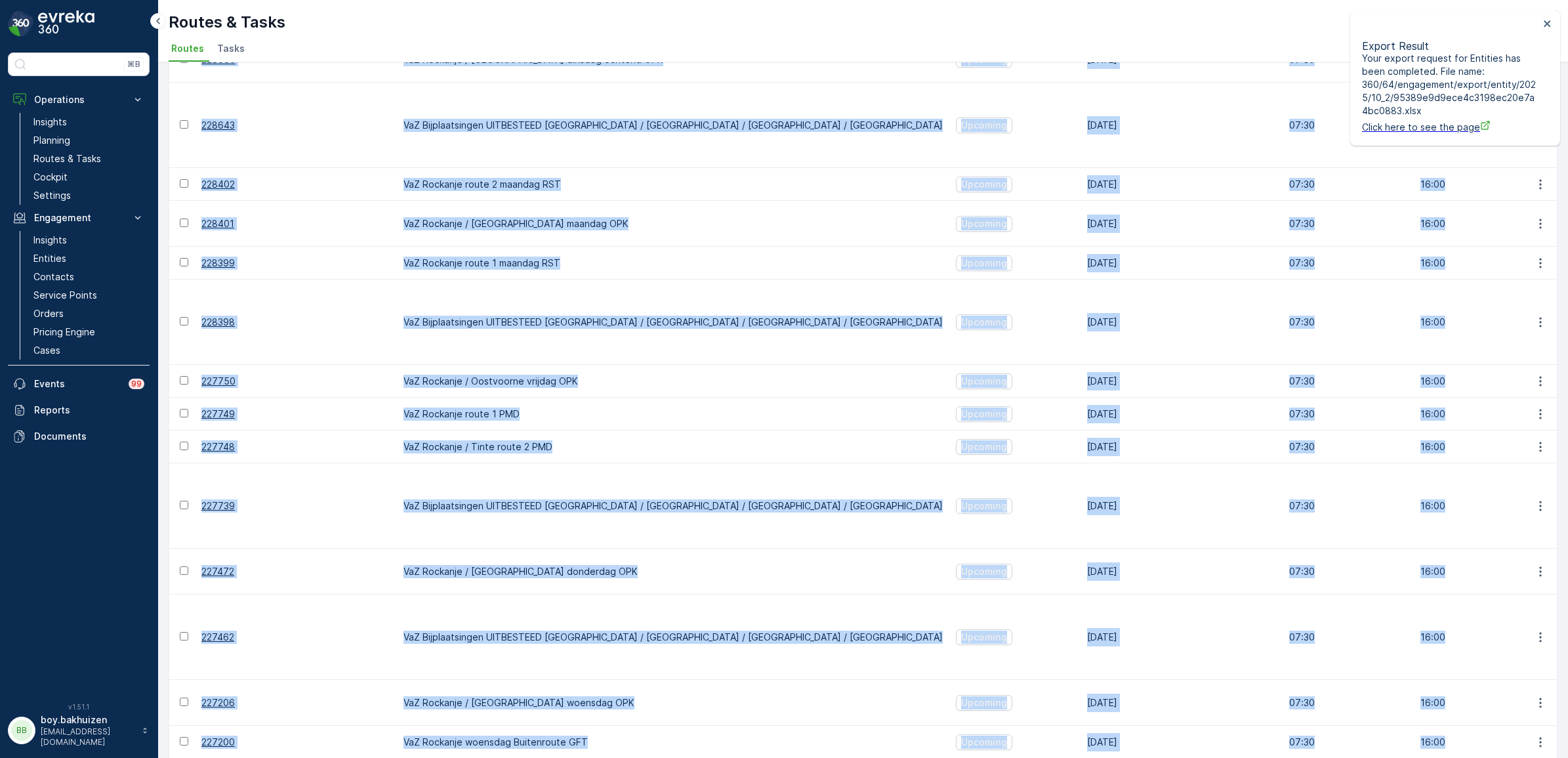
drag, startPoint x: 781, startPoint y: 706, endPoint x: 808, endPoint y: 702, distance: 27.3
click at [808, 702] on div "Routes Add Clear Filters Export ID Route Name rockan Status Select Date - Start…" at bounding box center [863, 383] width 1388 height 1259
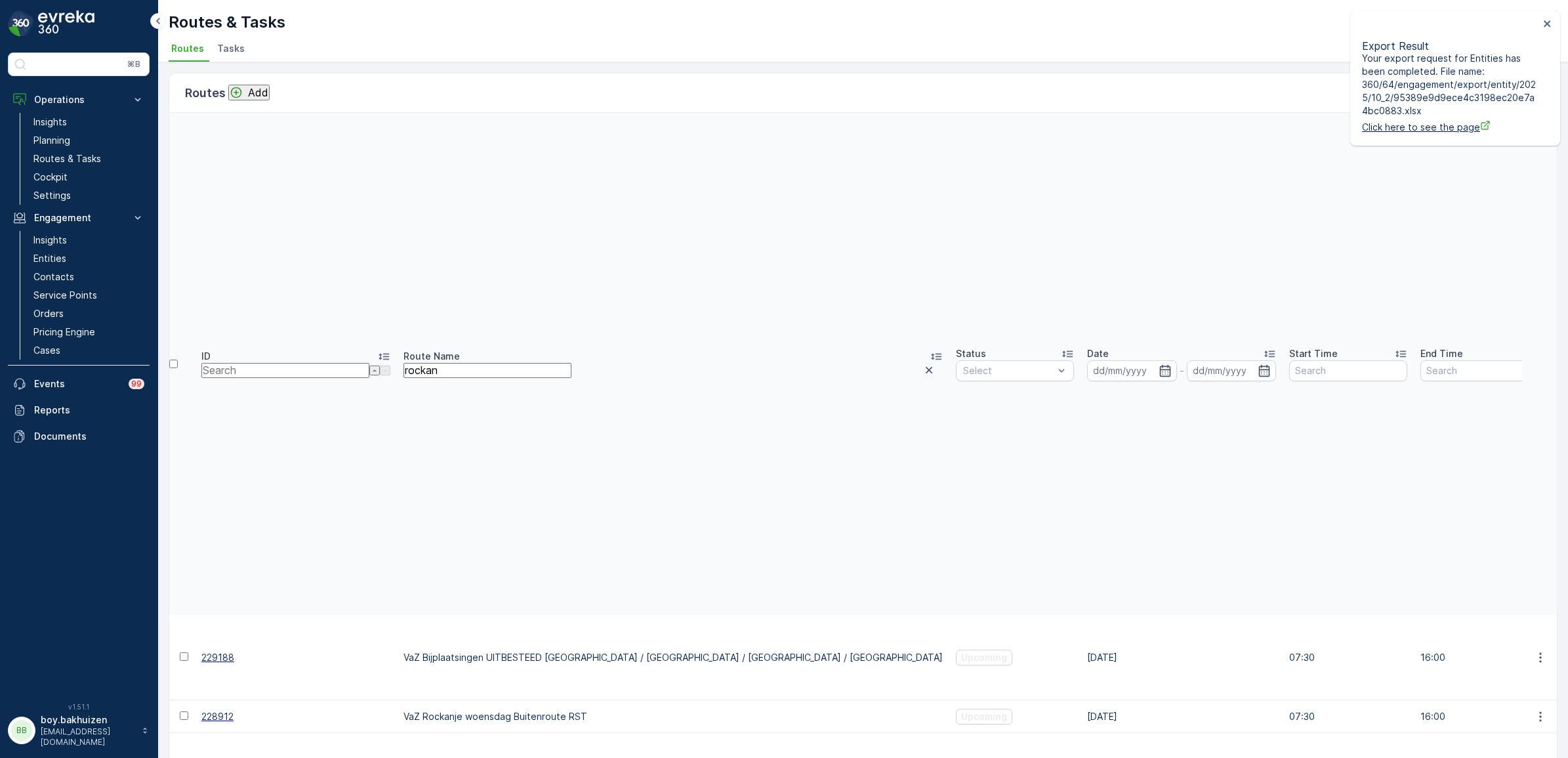
scroll to position [296, 0]
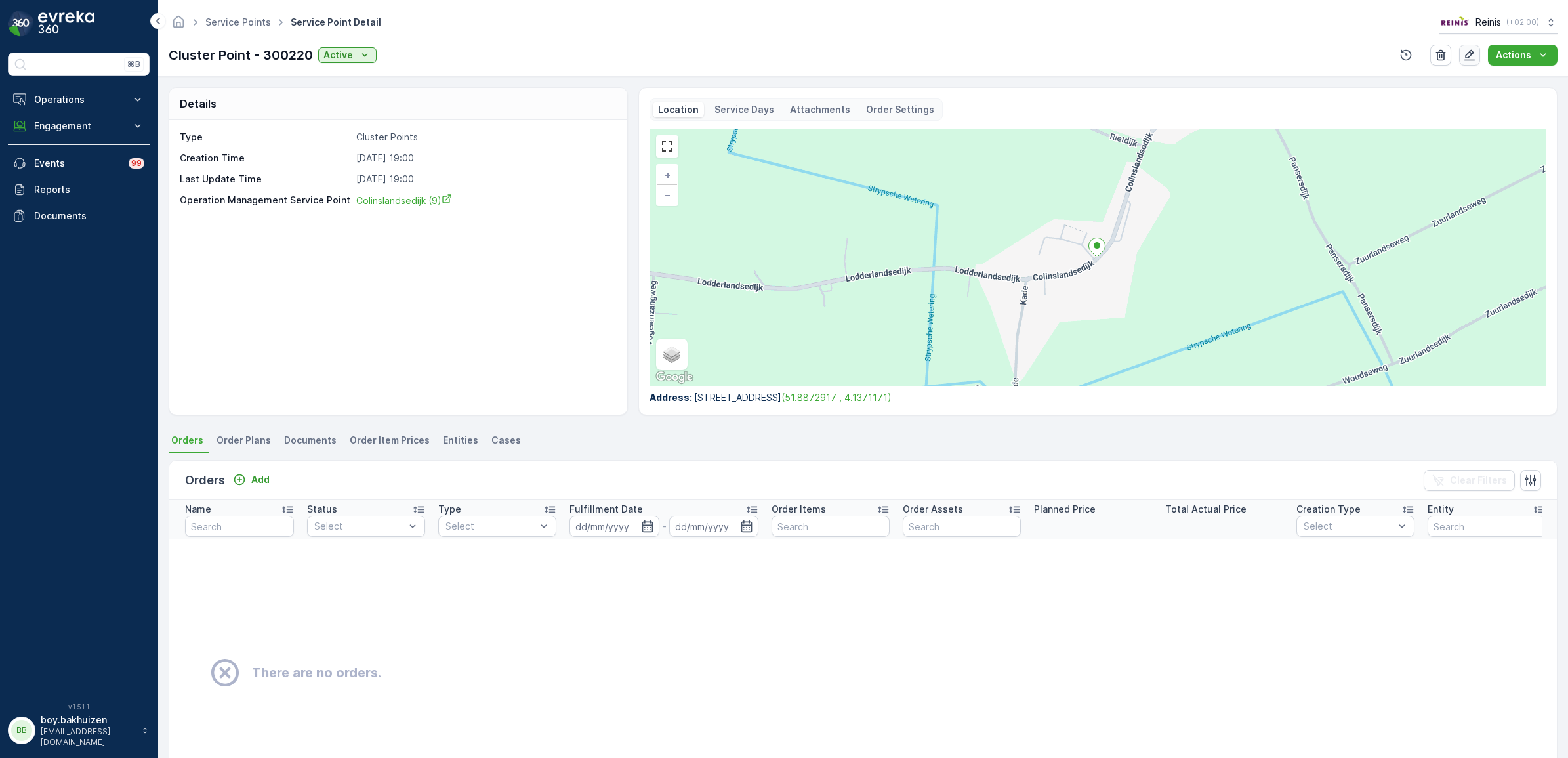
click at [1473, 56] on icon "button" at bounding box center [1469, 55] width 13 height 13
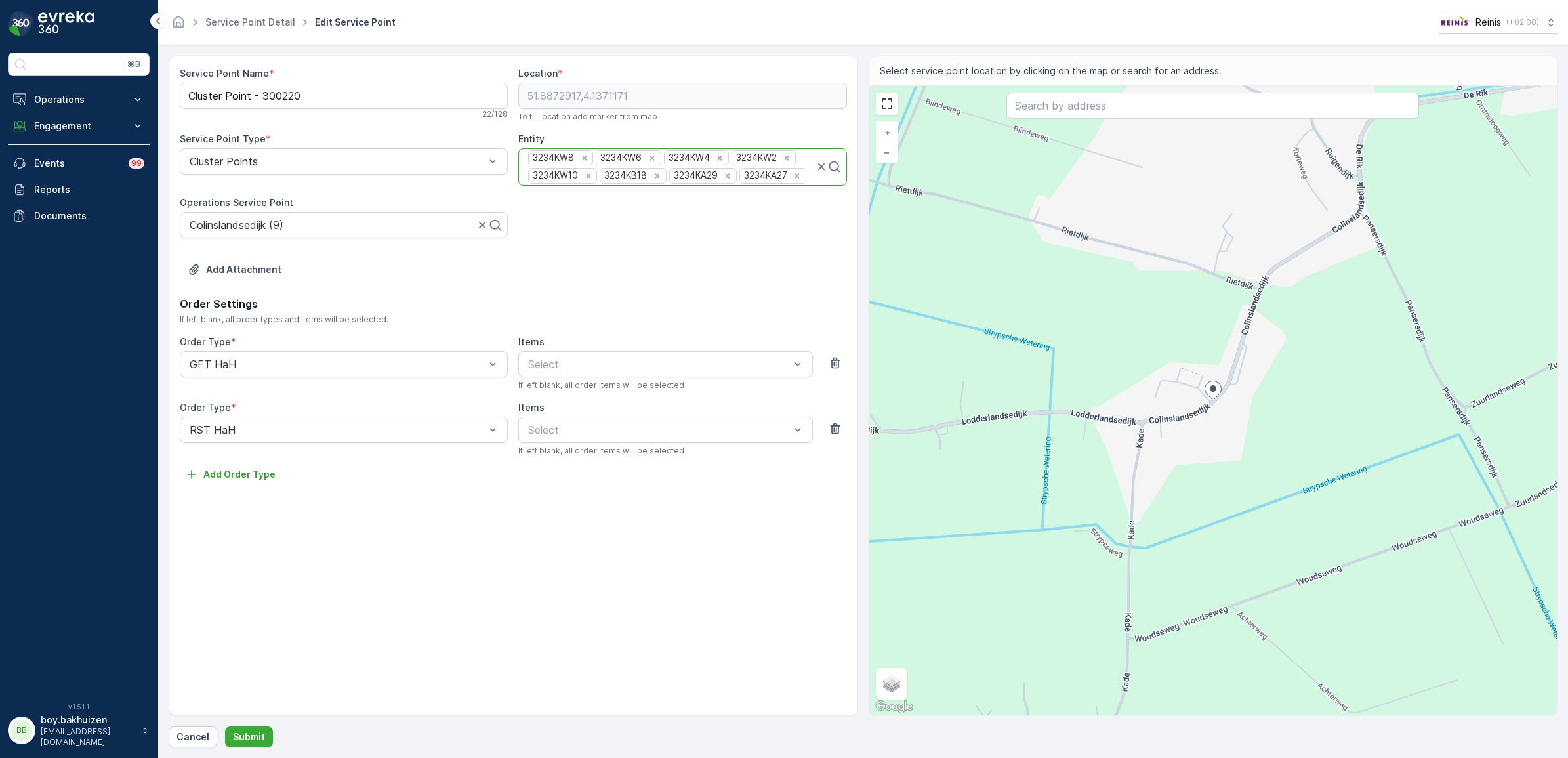
click at [809, 182] on div at bounding box center [811, 176] width 7 height 12
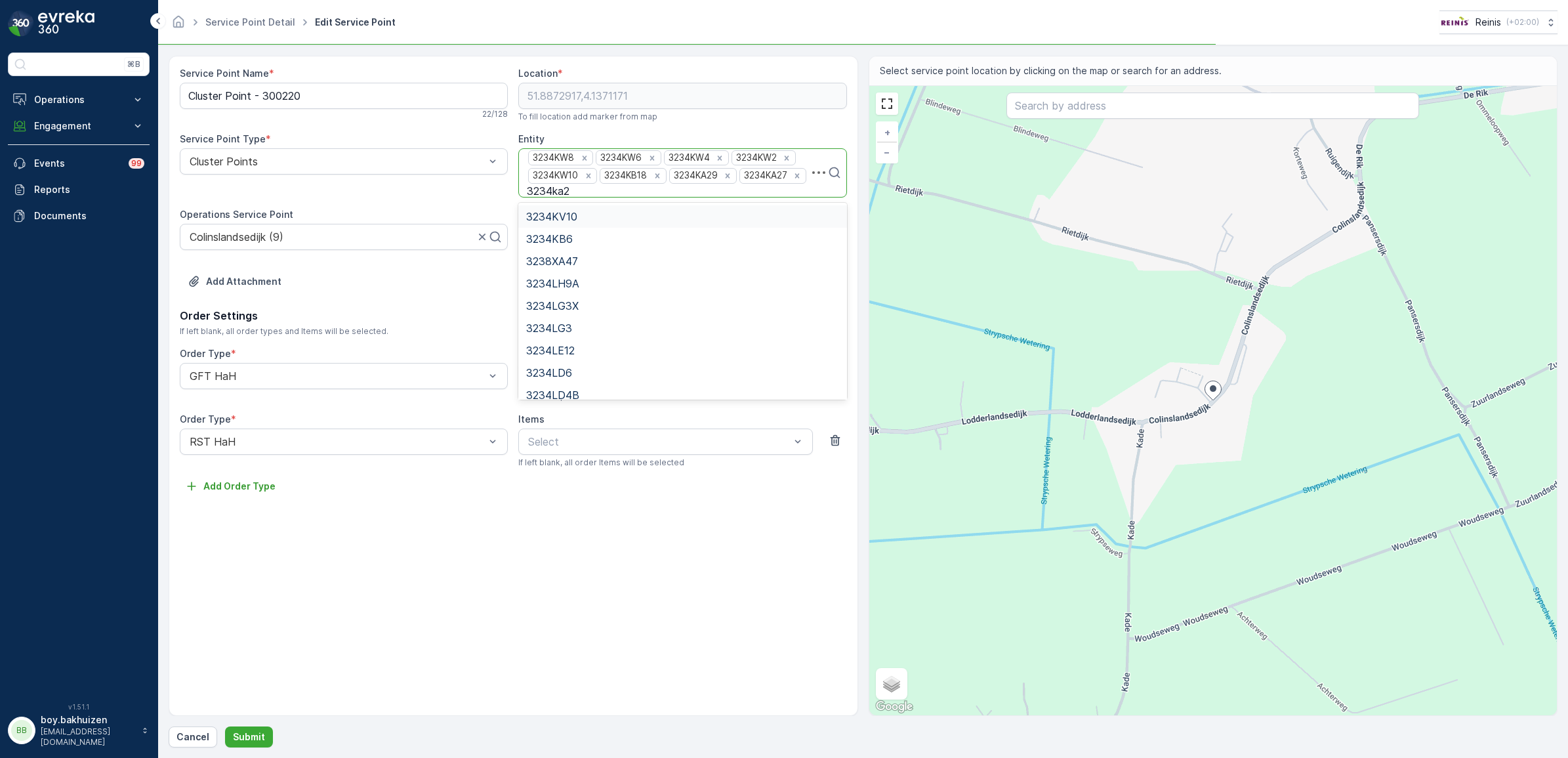
type input "3234ka27"
click at [556, 218] on span "3234KA27A" at bounding box center [555, 216] width 58 height 12
click at [247, 733] on p "Submit" at bounding box center [249, 737] width 32 height 13
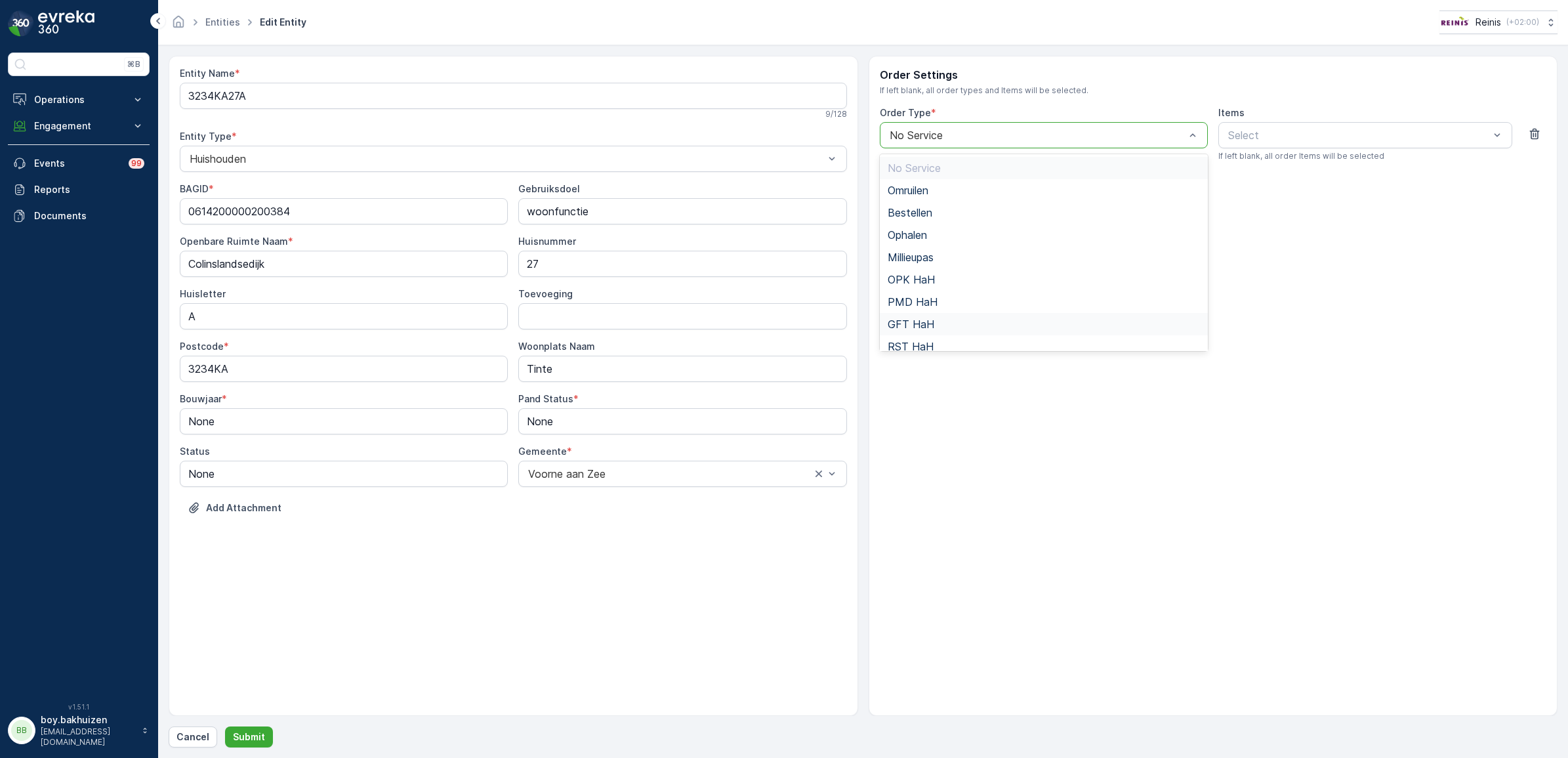
click at [962, 321] on div "GFT HaH" at bounding box center [1044, 324] width 312 height 12
click at [949, 178] on p "Add Order Type" at bounding box center [939, 180] width 72 height 13
click at [915, 410] on span "RST HaH" at bounding box center [910, 412] width 46 height 12
click at [935, 243] on p "Add Order Type" at bounding box center [939, 246] width 72 height 13
click at [920, 430] on span "PMD HaH" at bounding box center [913, 433] width 50 height 12
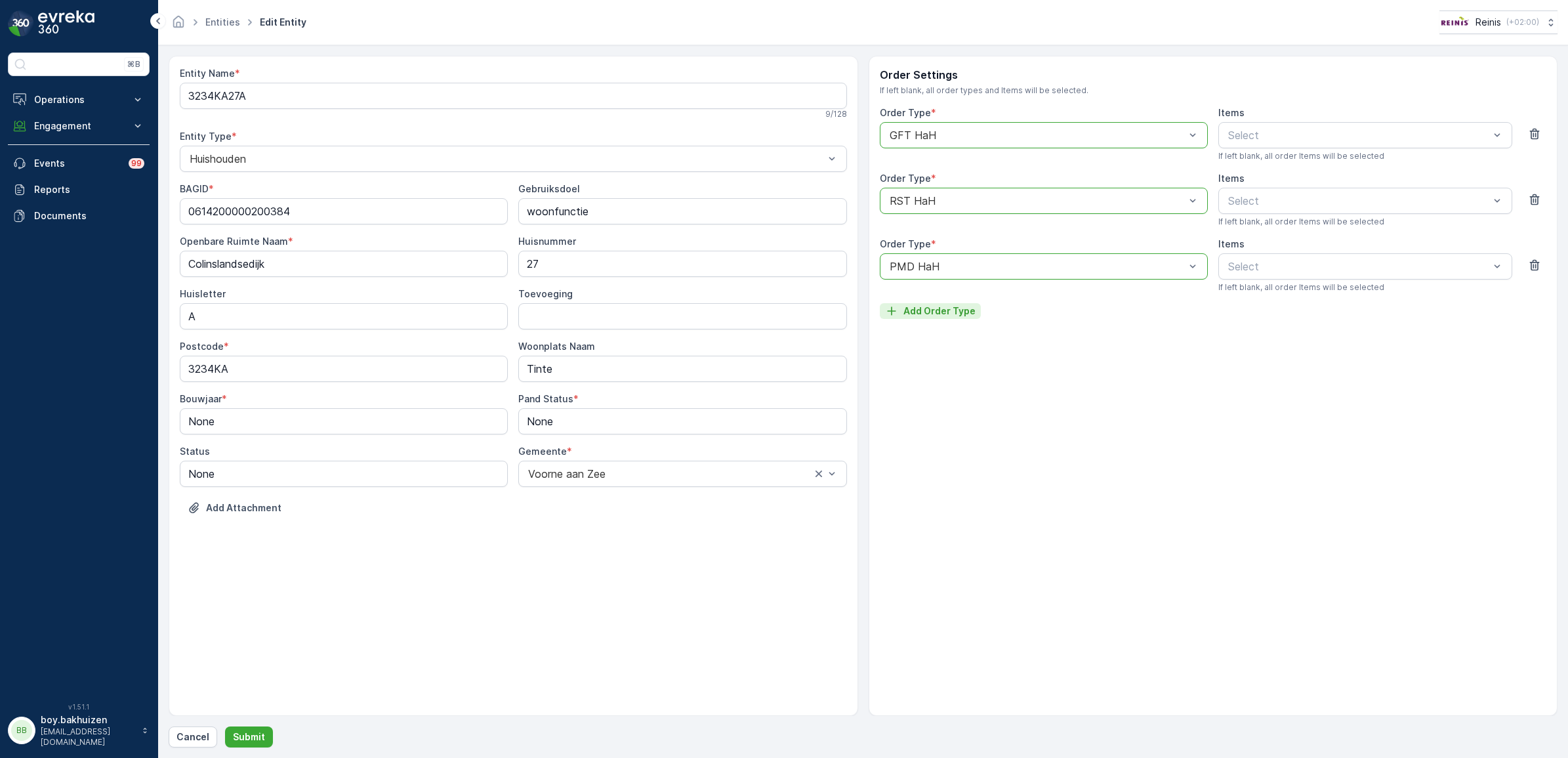
click at [949, 309] on p "Add Order Type" at bounding box center [939, 311] width 72 height 13
click at [986, 322] on div "Select" at bounding box center [1043, 332] width 328 height 26
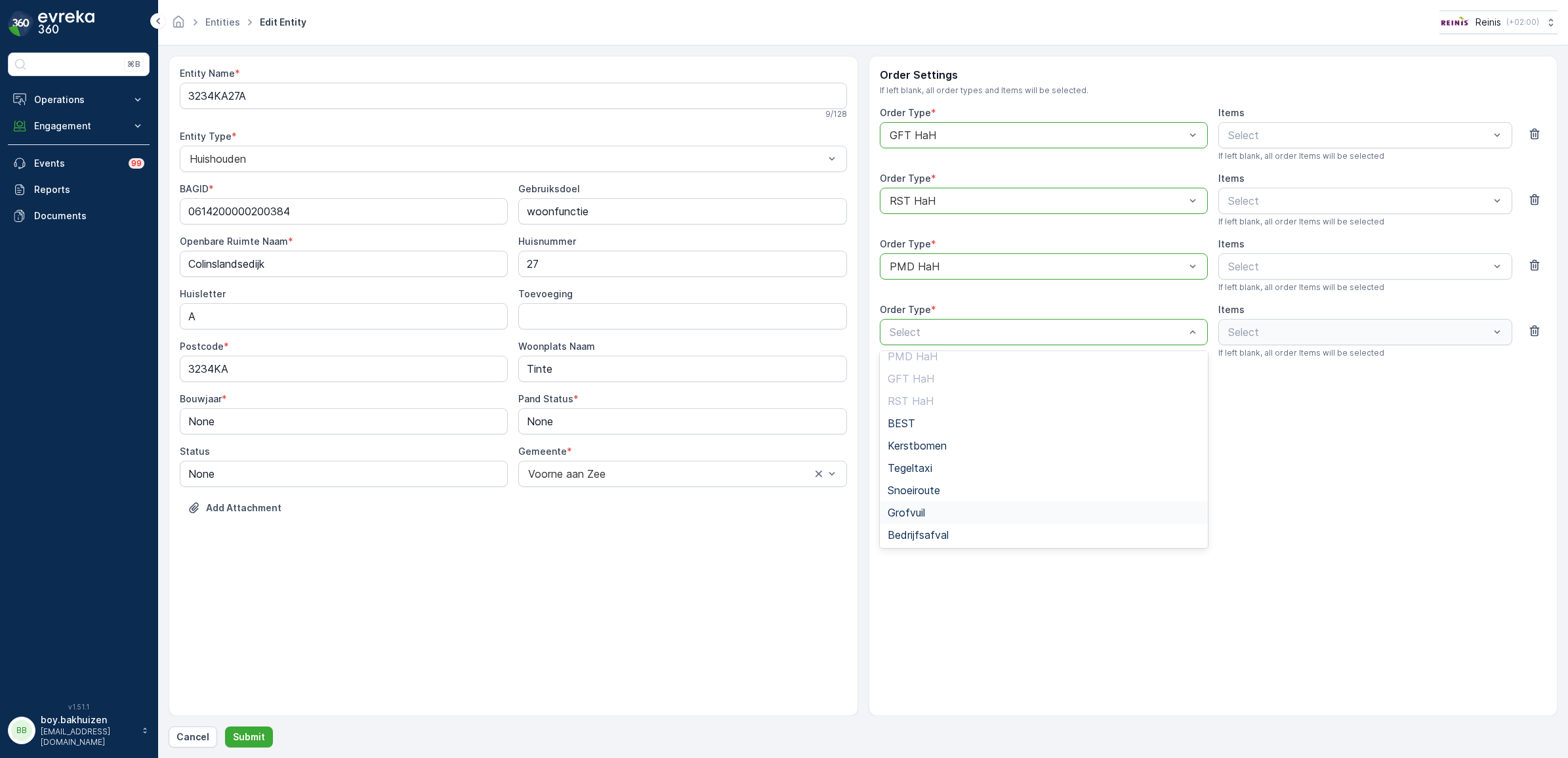
click at [943, 507] on div "Grofvuil" at bounding box center [1044, 512] width 312 height 12
click at [952, 378] on p "Add Order Type" at bounding box center [939, 377] width 72 height 13
click at [257, 739] on p "Submit" at bounding box center [249, 737] width 32 height 13
click at [1537, 396] on button "button" at bounding box center [1534, 396] width 23 height 15
click at [251, 733] on p "Submit" at bounding box center [249, 737] width 32 height 13
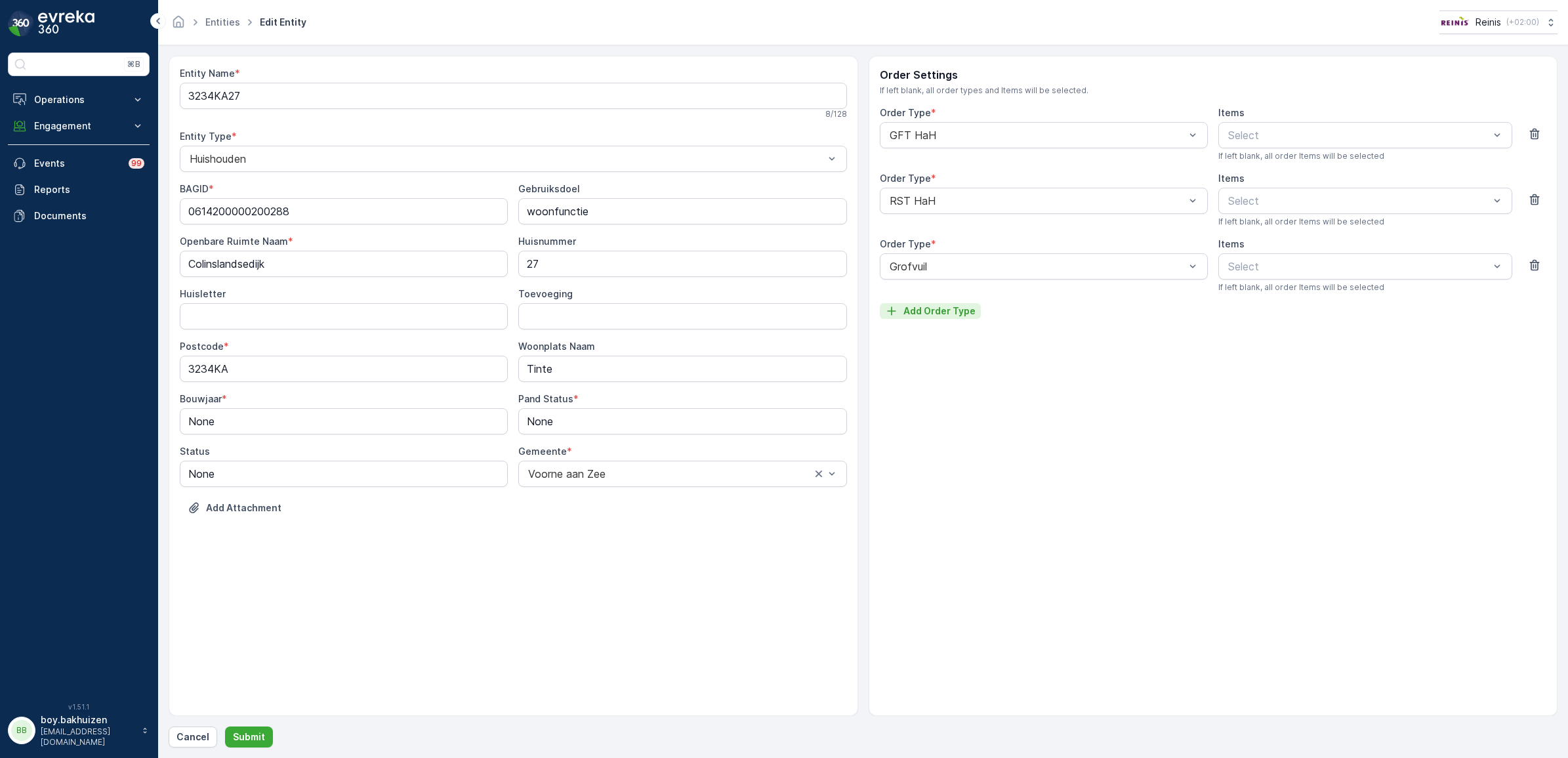
click at [937, 312] on p "Add Order Type" at bounding box center [939, 311] width 72 height 13
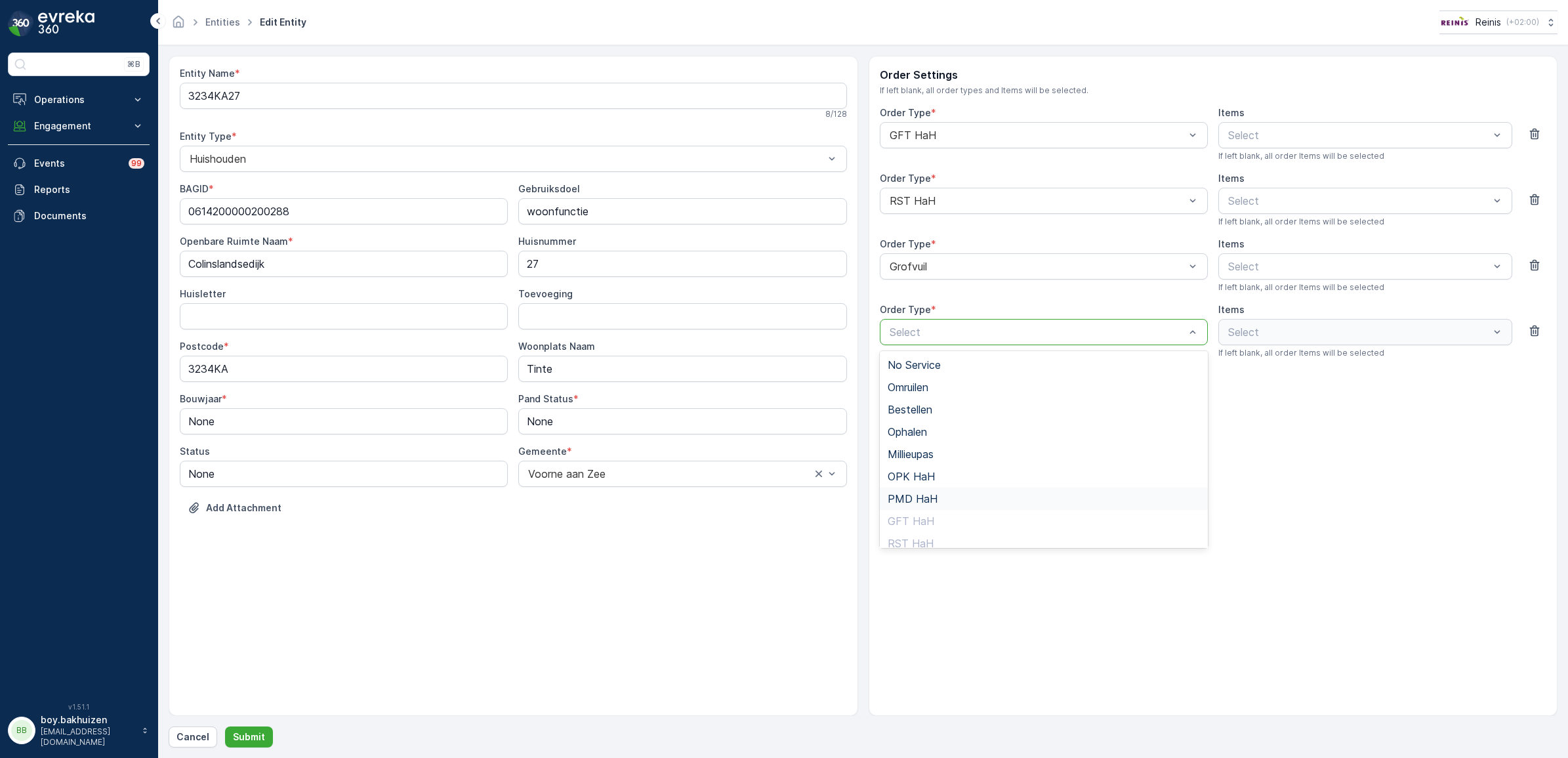
click at [923, 496] on span "PMD HaH" at bounding box center [913, 498] width 50 height 12
click at [241, 737] on p "Submit" at bounding box center [249, 737] width 32 height 13
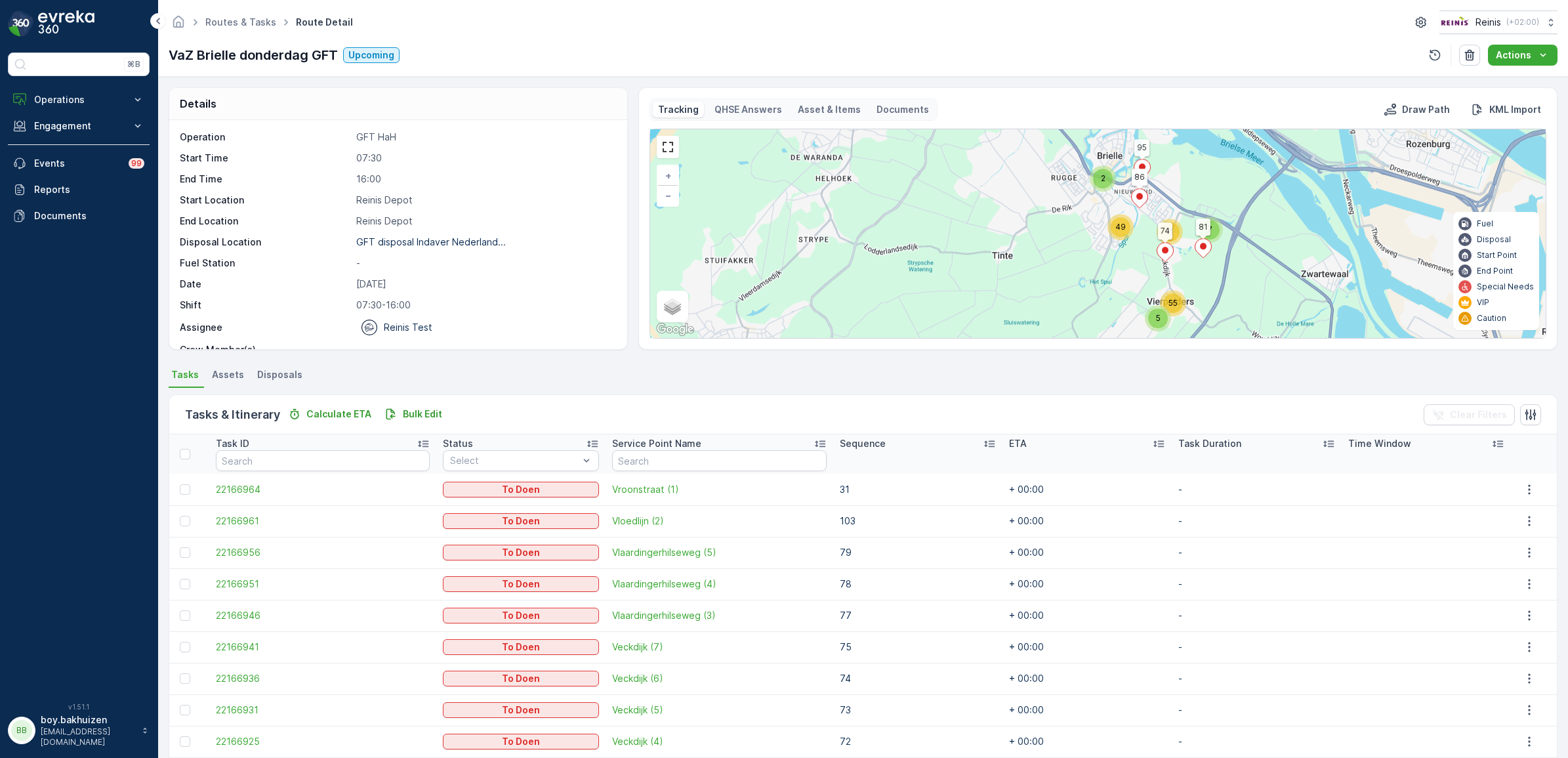
drag, startPoint x: 975, startPoint y: 212, endPoint x: 1043, endPoint y: 279, distance: 95.5
click at [1043, 279] on div "2 2 2 2 7 11 49 5 55 5 1 6 95 74 86 81 + − Satellite Roadmap Terrain Hybrid Lea…" at bounding box center [1097, 233] width 895 height 209
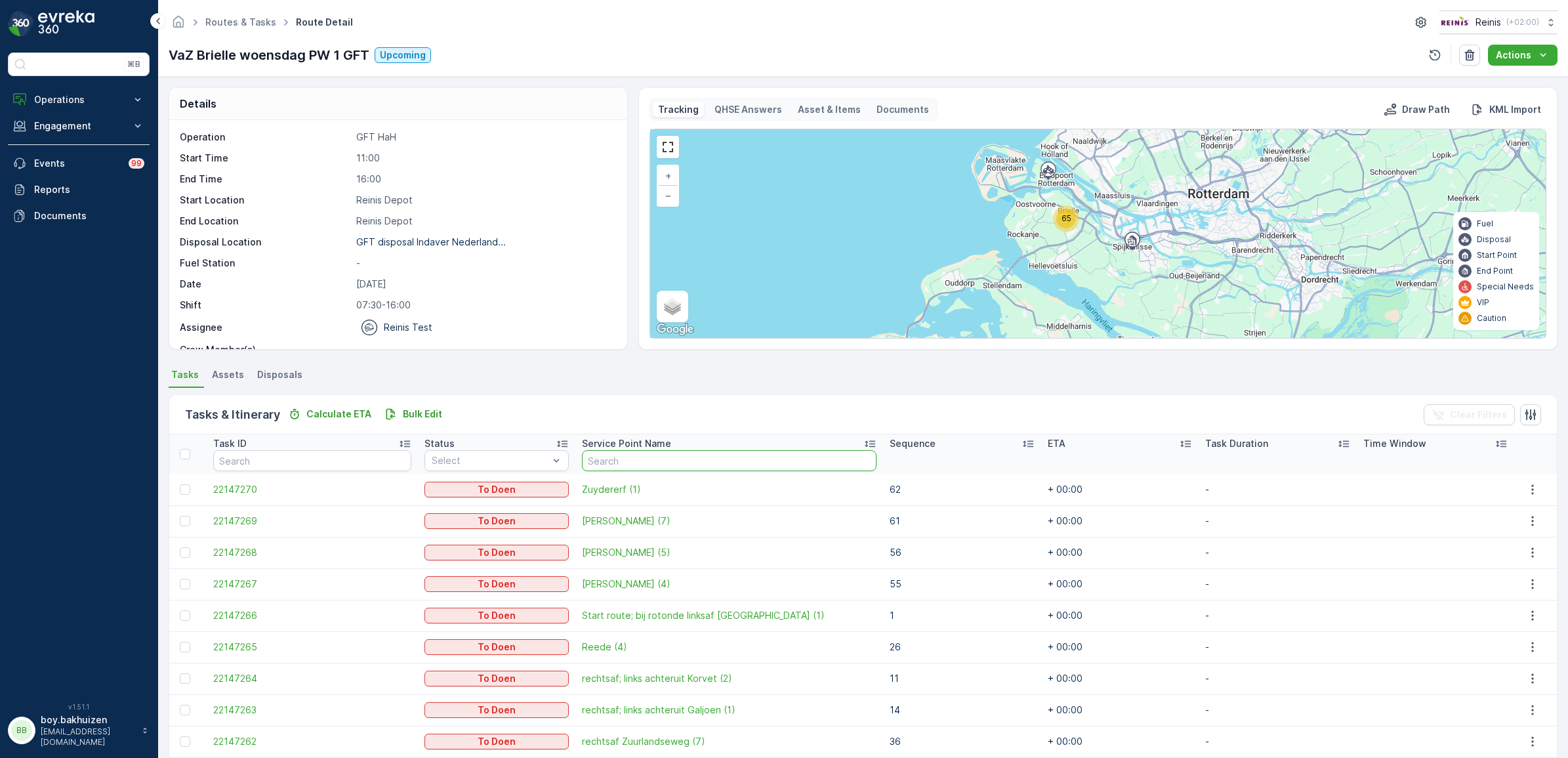
click at [644, 460] on input "text" at bounding box center [729, 460] width 295 height 21
type input "[PERSON_NAME]"
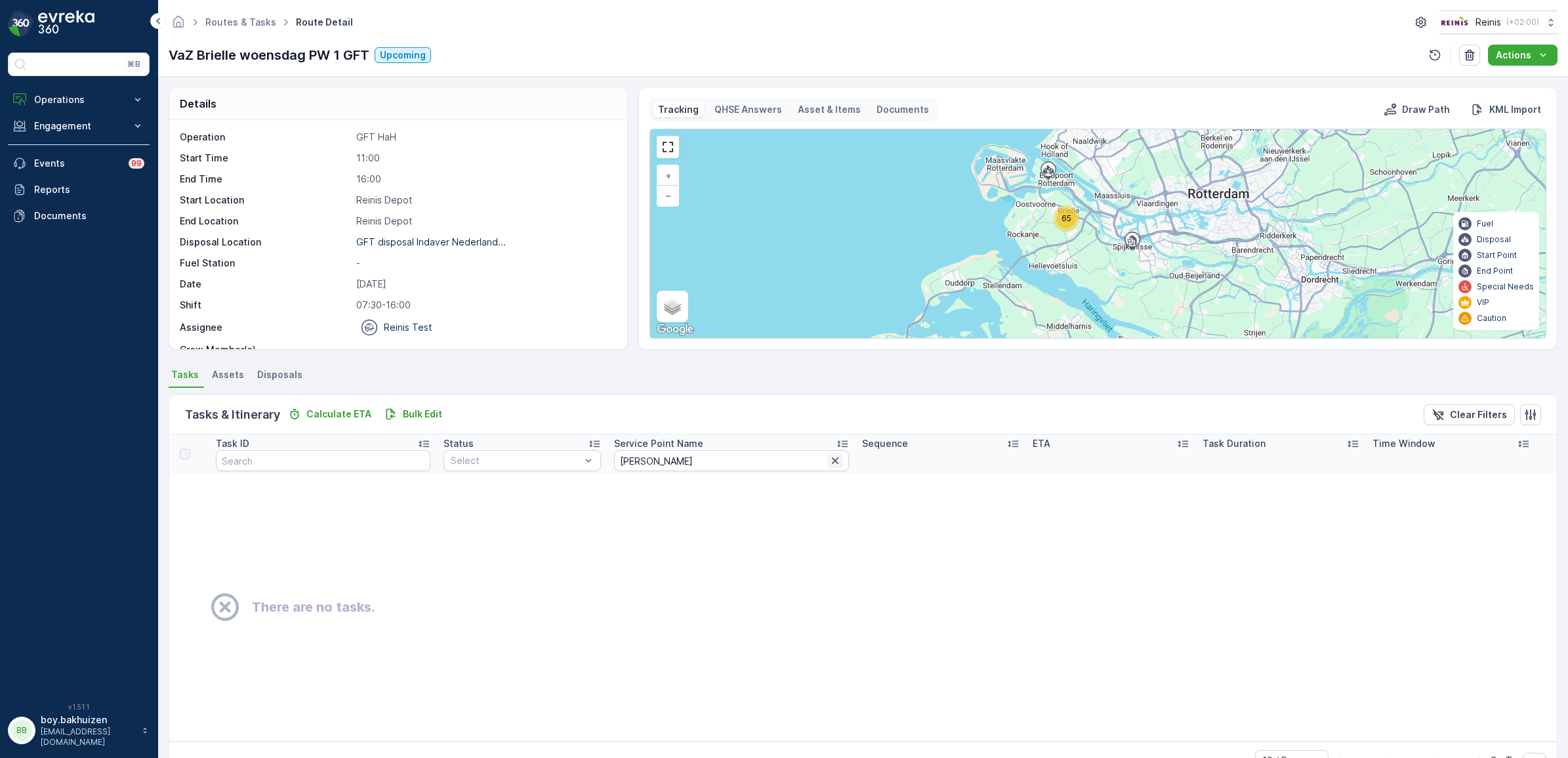
click at [828, 463] on icon "button" at bounding box center [835, 460] width 13 height 13
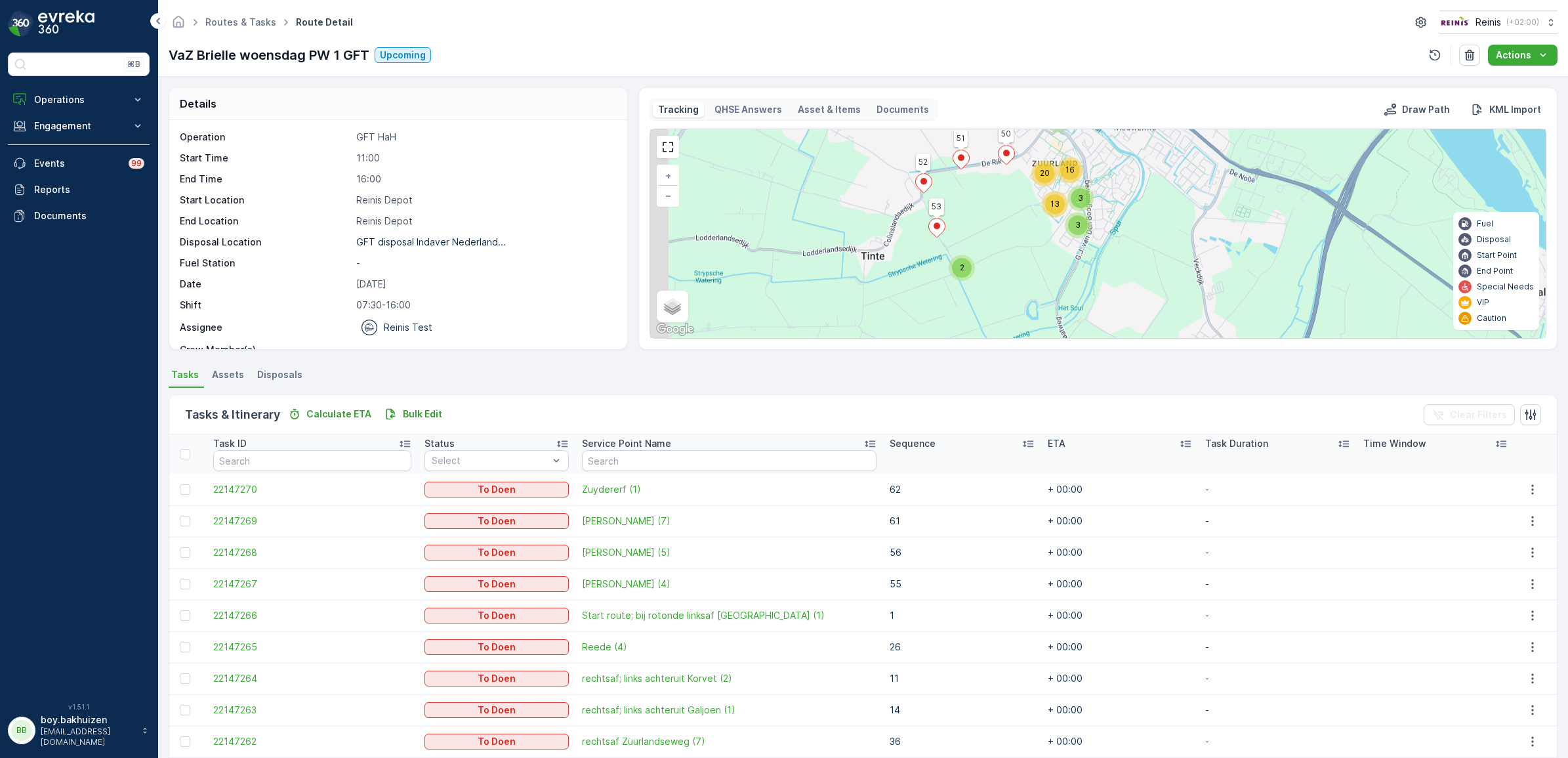
drag, startPoint x: 854, startPoint y: 235, endPoint x: 891, endPoint y: 296, distance: 71.3
click at [891, 296] on div "2 4 16 3 3 13 20 51 52 53 50 + − Satellite Roadmap Terrain Hybrid Leaflet Keybo…" at bounding box center [1097, 233] width 895 height 209
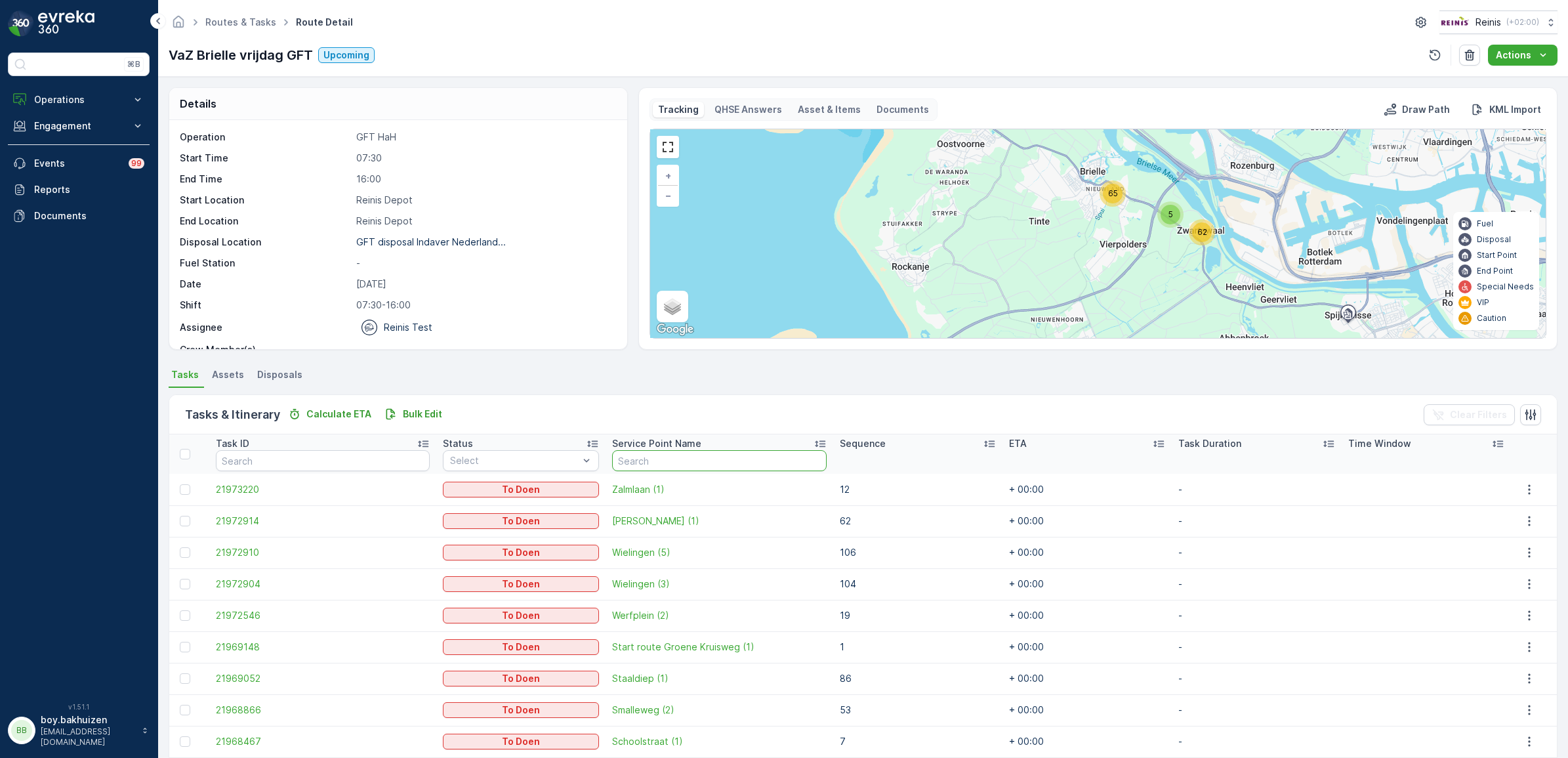
drag, startPoint x: 639, startPoint y: 458, endPoint x: 646, endPoint y: 456, distance: 7.3
click at [639, 458] on input "text" at bounding box center [719, 460] width 214 height 21
type input "[PERSON_NAME]"
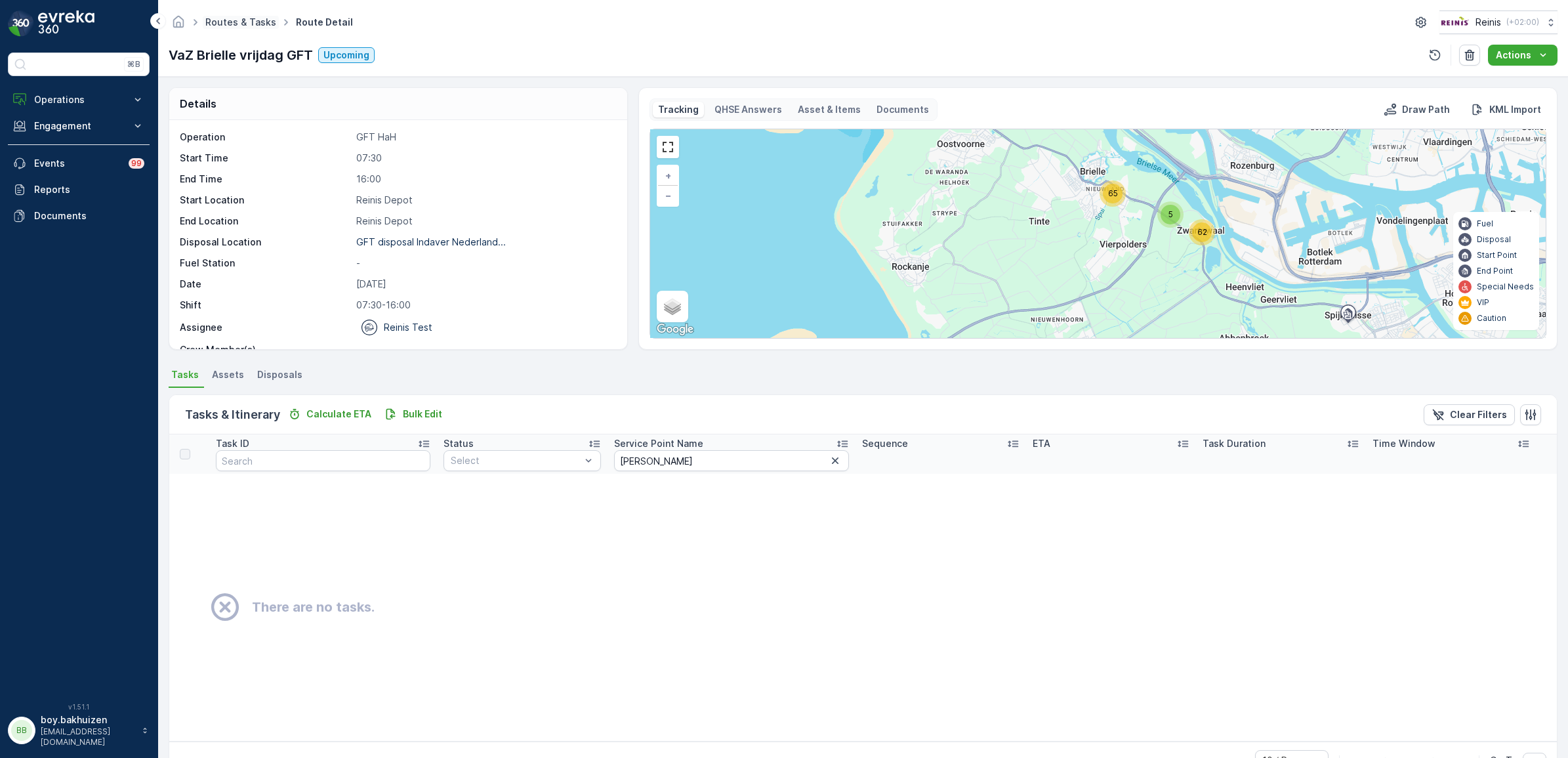
click at [253, 24] on link "Routes & Tasks" at bounding box center [240, 21] width 71 height 11
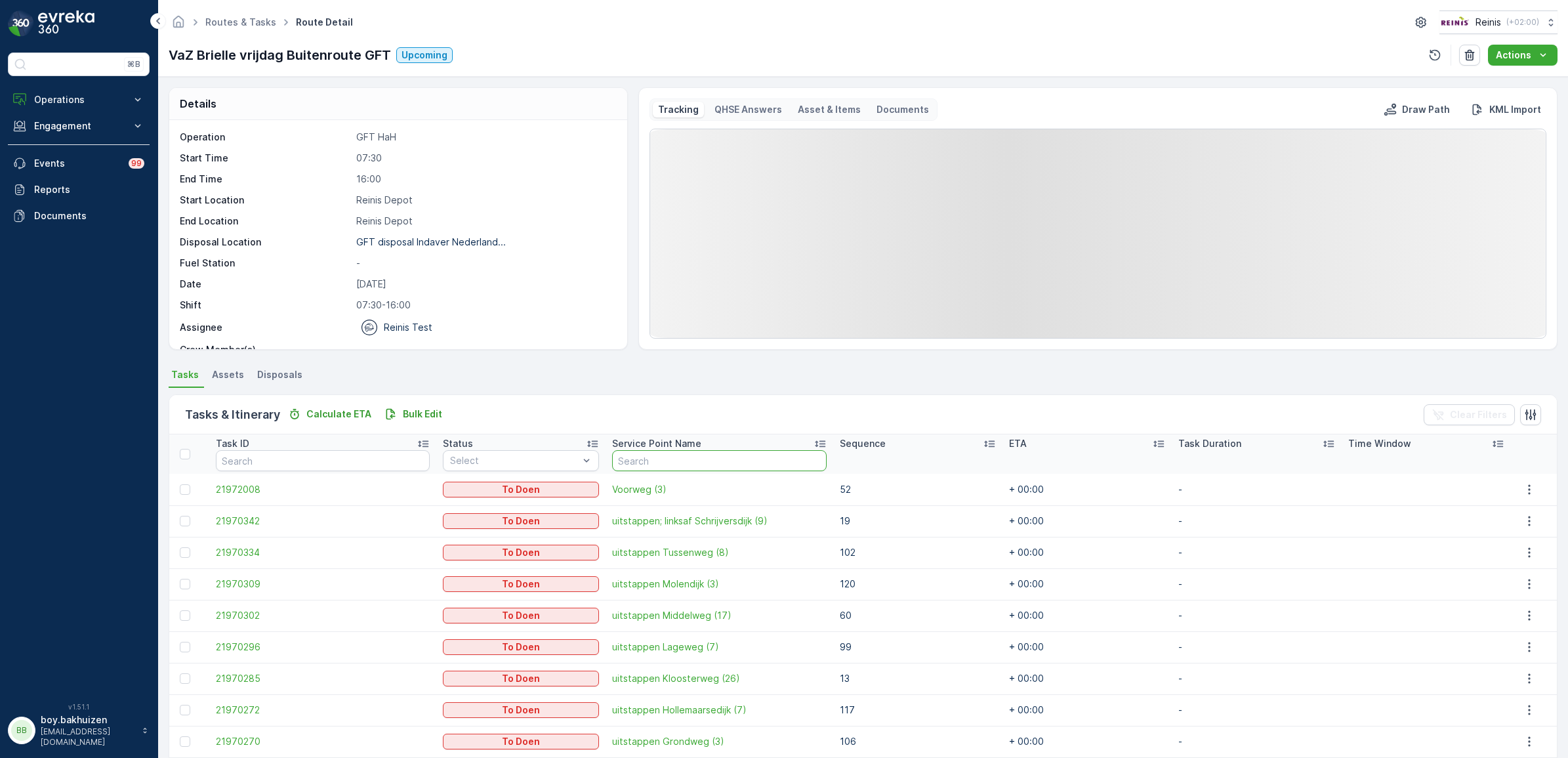
click at [721, 457] on input "text" at bounding box center [719, 460] width 214 height 21
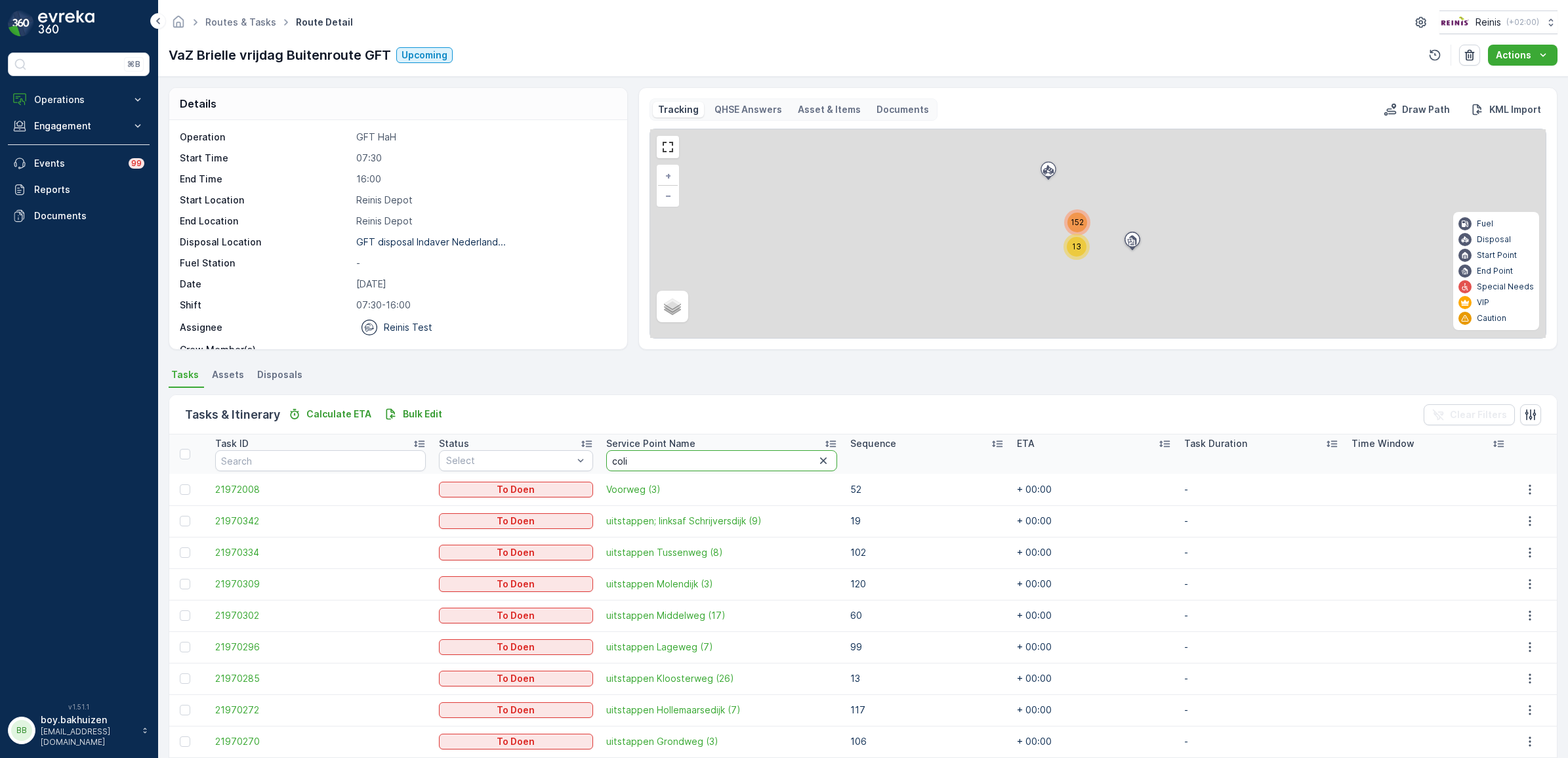
type input "[PERSON_NAME]"
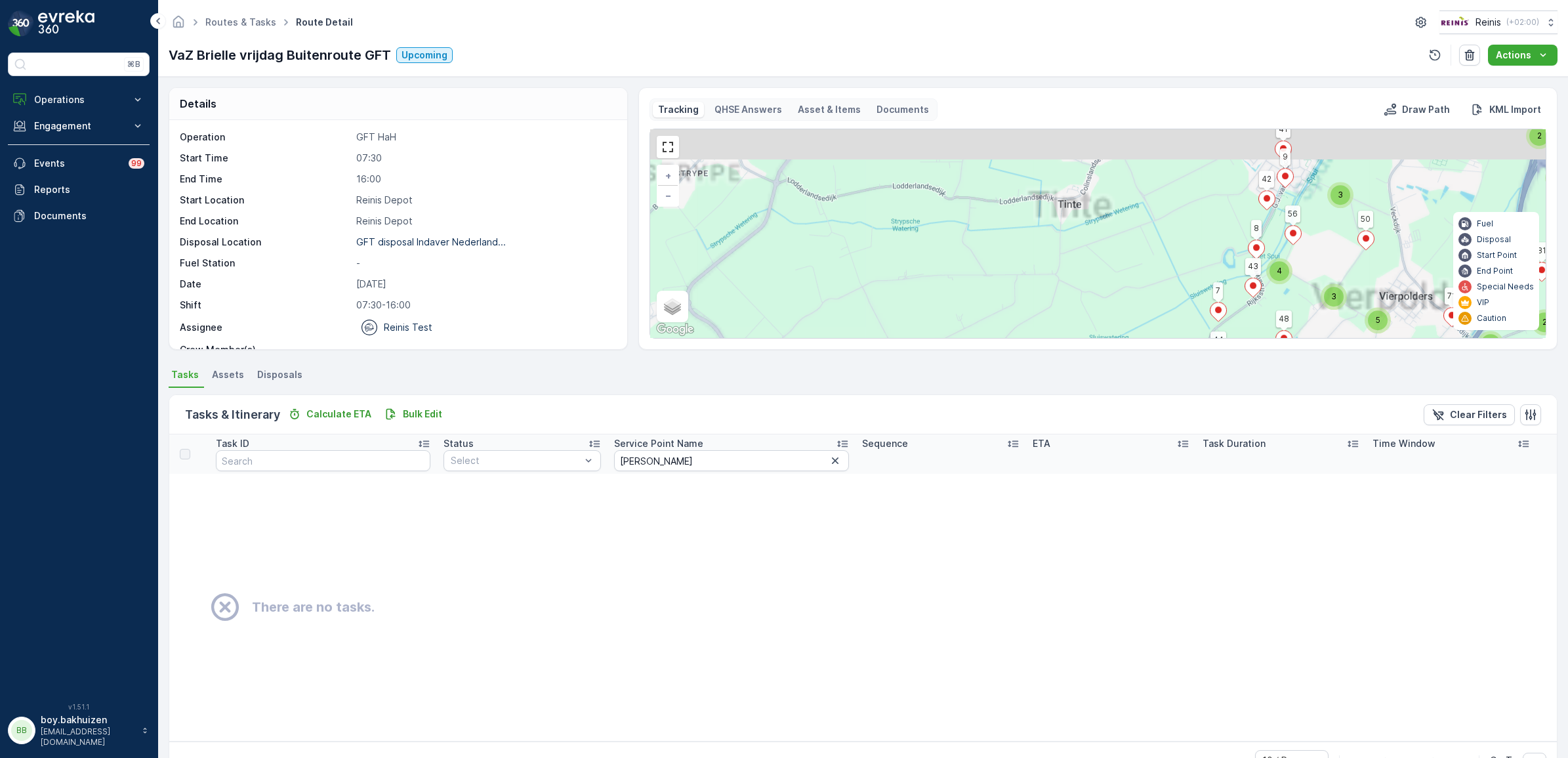
drag, startPoint x: 1011, startPoint y: 194, endPoint x: 955, endPoint y: 328, distance: 145.2
click at [955, 328] on div "2 3 4 4 2 4 3 3 5 2 2 2 2 3 3 3 2 4 2 2 2 2 2 2 2 2 6 3 3 4 2 2 3 2 2 2 2 2 3 2…" at bounding box center [1097, 233] width 895 height 209
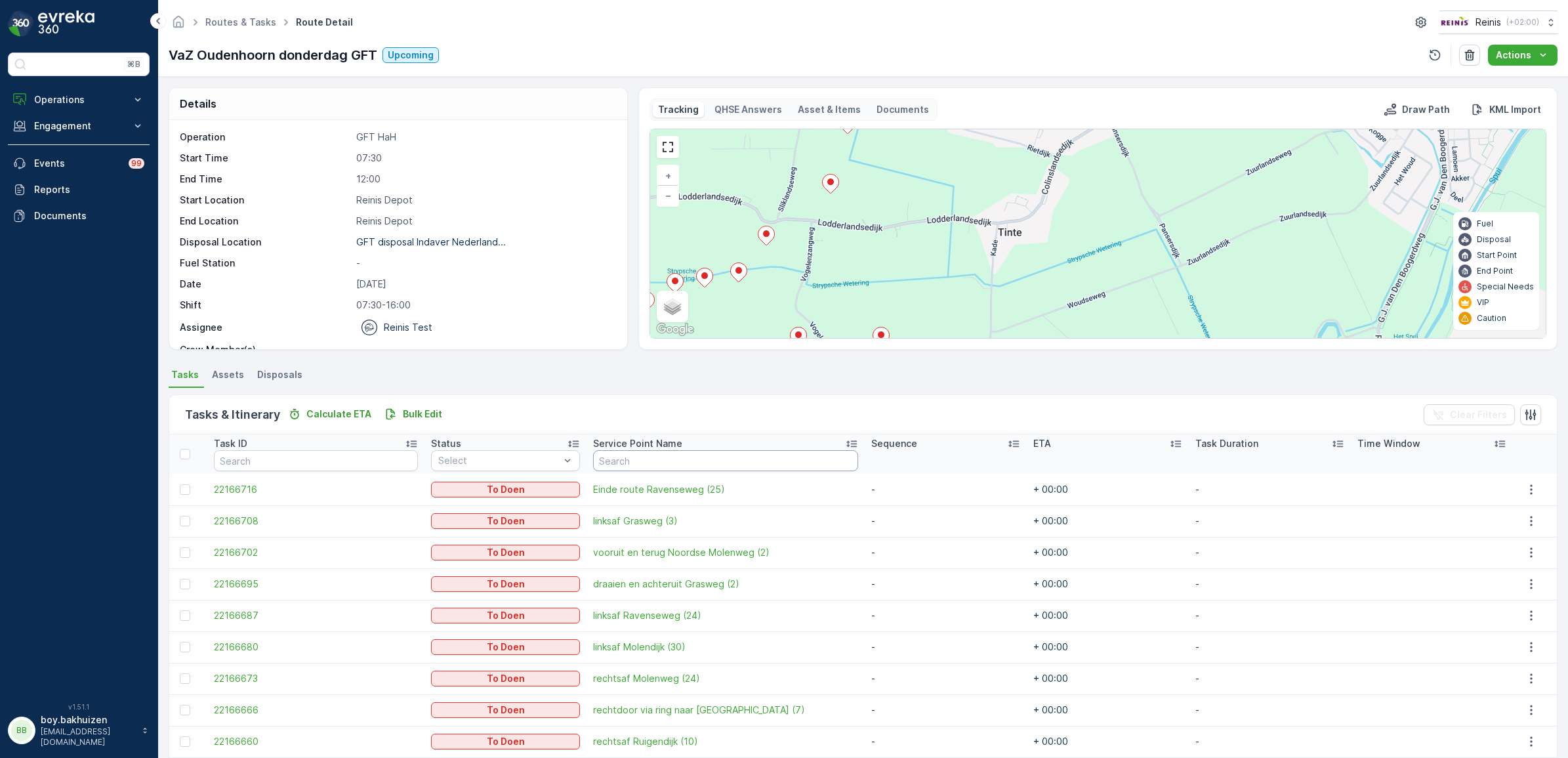
click at [622, 455] on input "text" at bounding box center [726, 460] width 265 height 21
type input "[PERSON_NAME]"
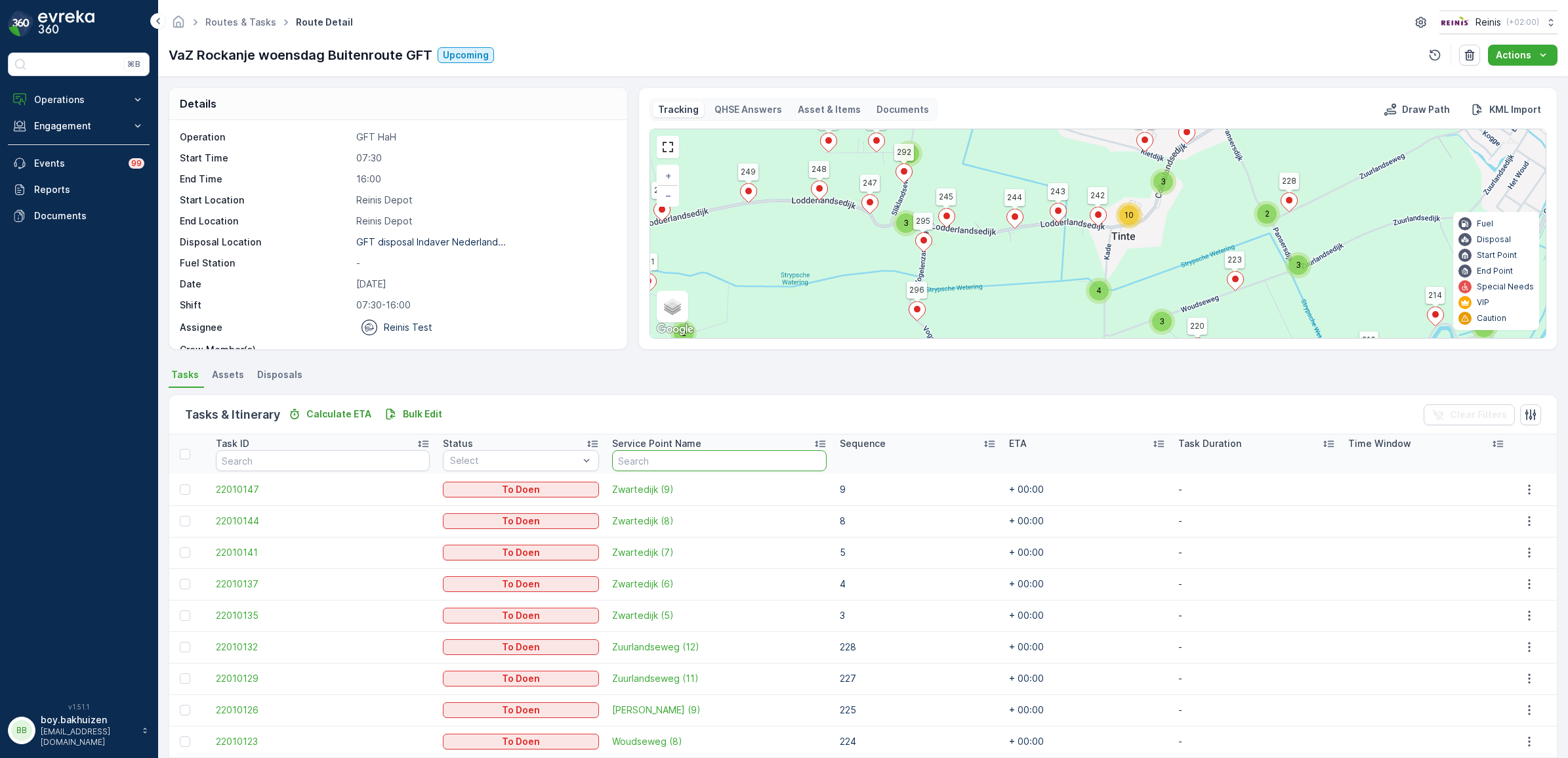
click at [660, 457] on input "text" at bounding box center [719, 460] width 214 height 21
type input "colin"
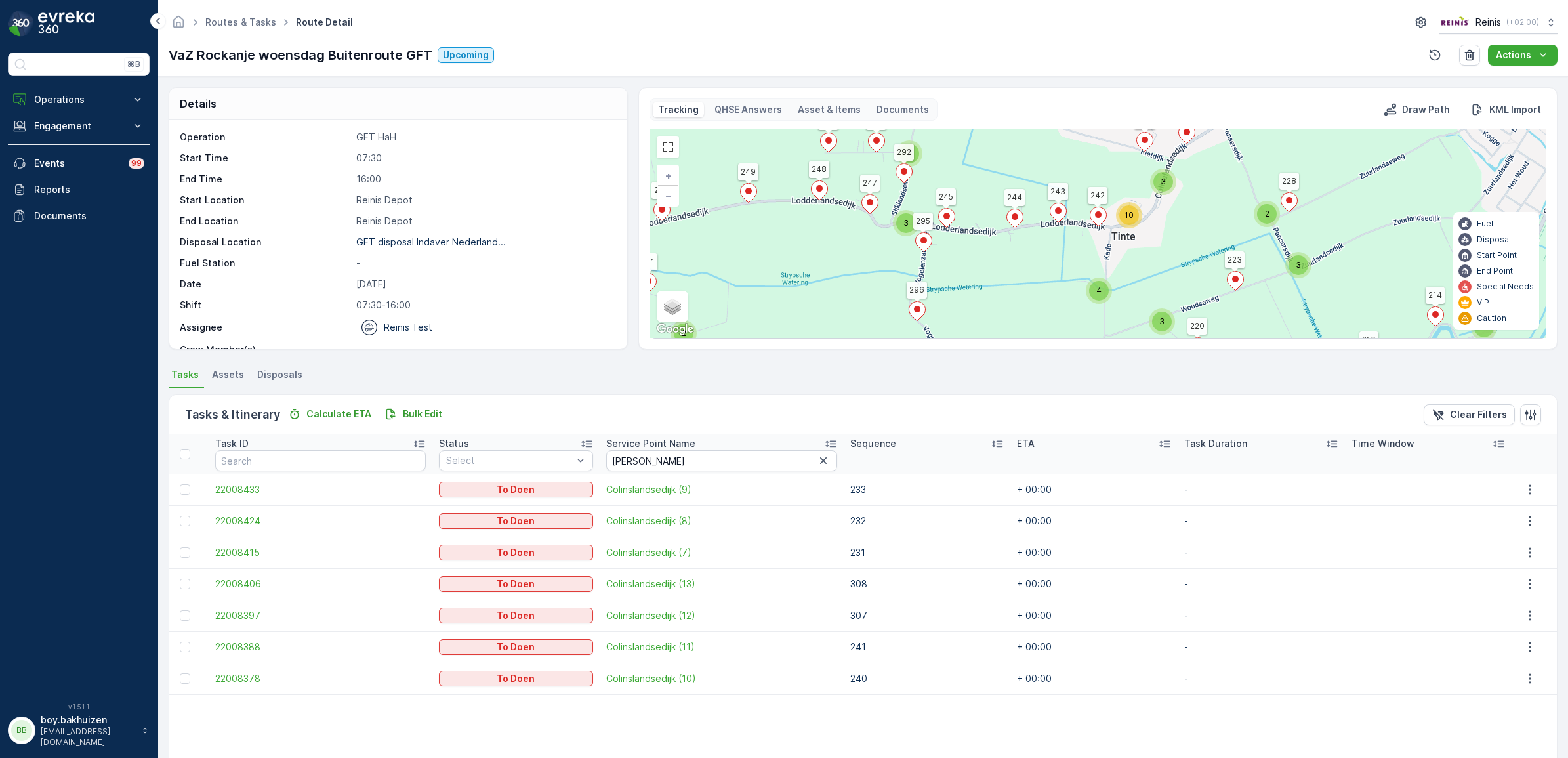
click at [638, 485] on span "Colinslandsedijk (9)" at bounding box center [721, 490] width 231 height 13
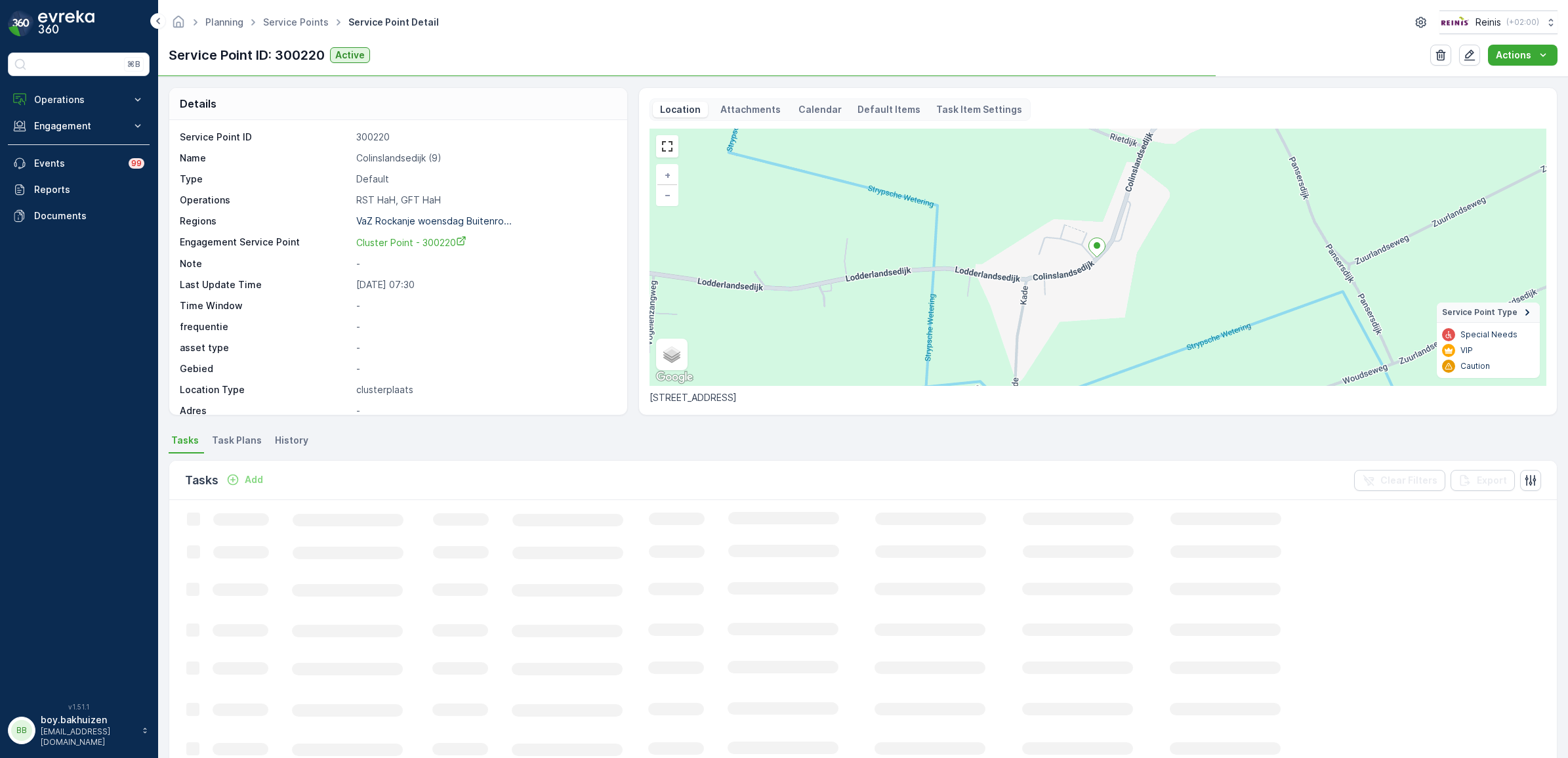
click at [820, 114] on p "Calendar" at bounding box center [820, 109] width 43 height 13
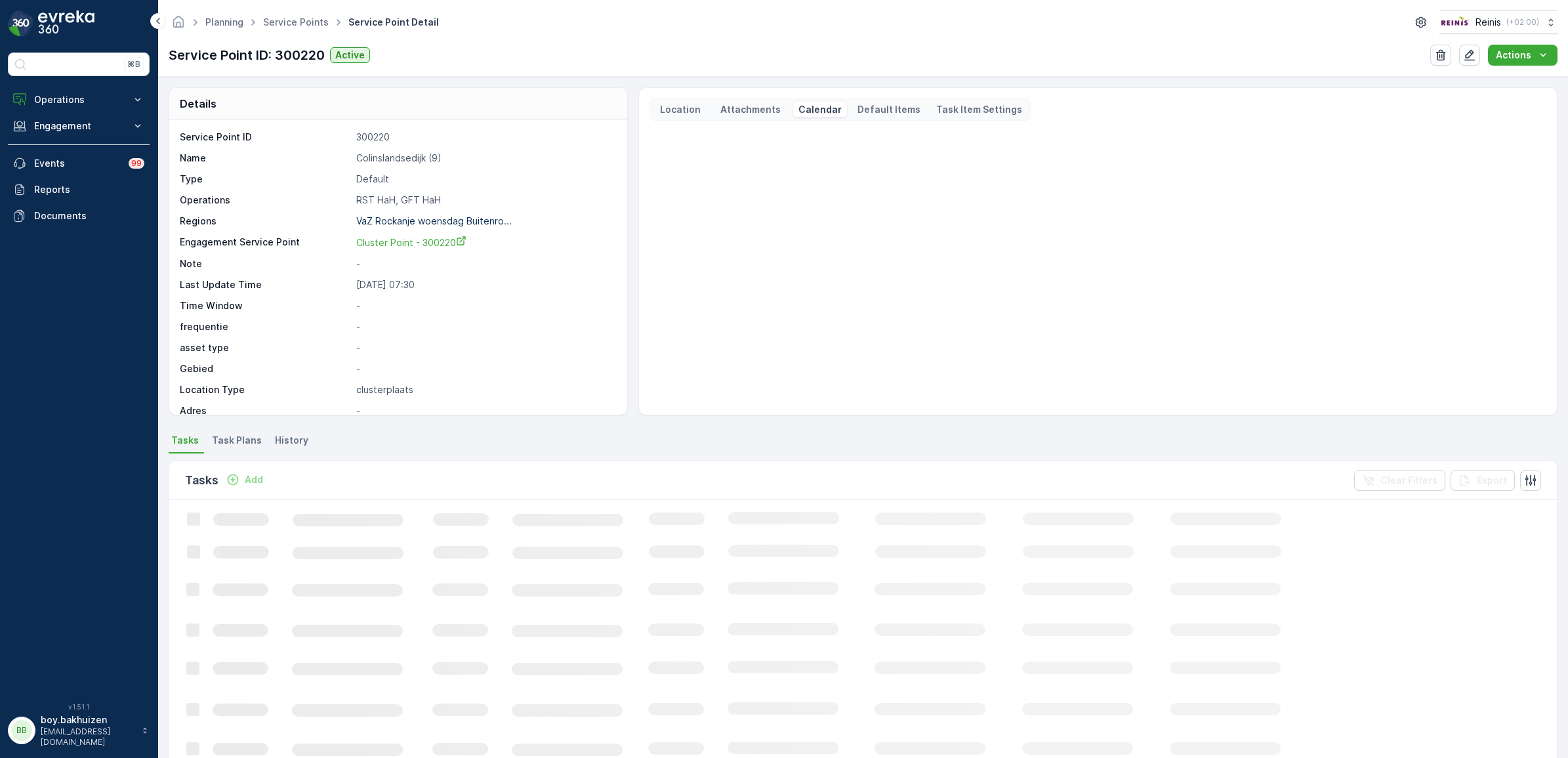
click at [884, 108] on p "Default Items" at bounding box center [889, 109] width 63 height 13
click at [953, 106] on p "Task Item Settings" at bounding box center [979, 109] width 86 height 13
click at [803, 109] on p "Calendar" at bounding box center [820, 109] width 43 height 13
click at [762, 114] on p "Attachments" at bounding box center [751, 109] width 65 height 13
click at [688, 113] on p "Location" at bounding box center [680, 109] width 45 height 13
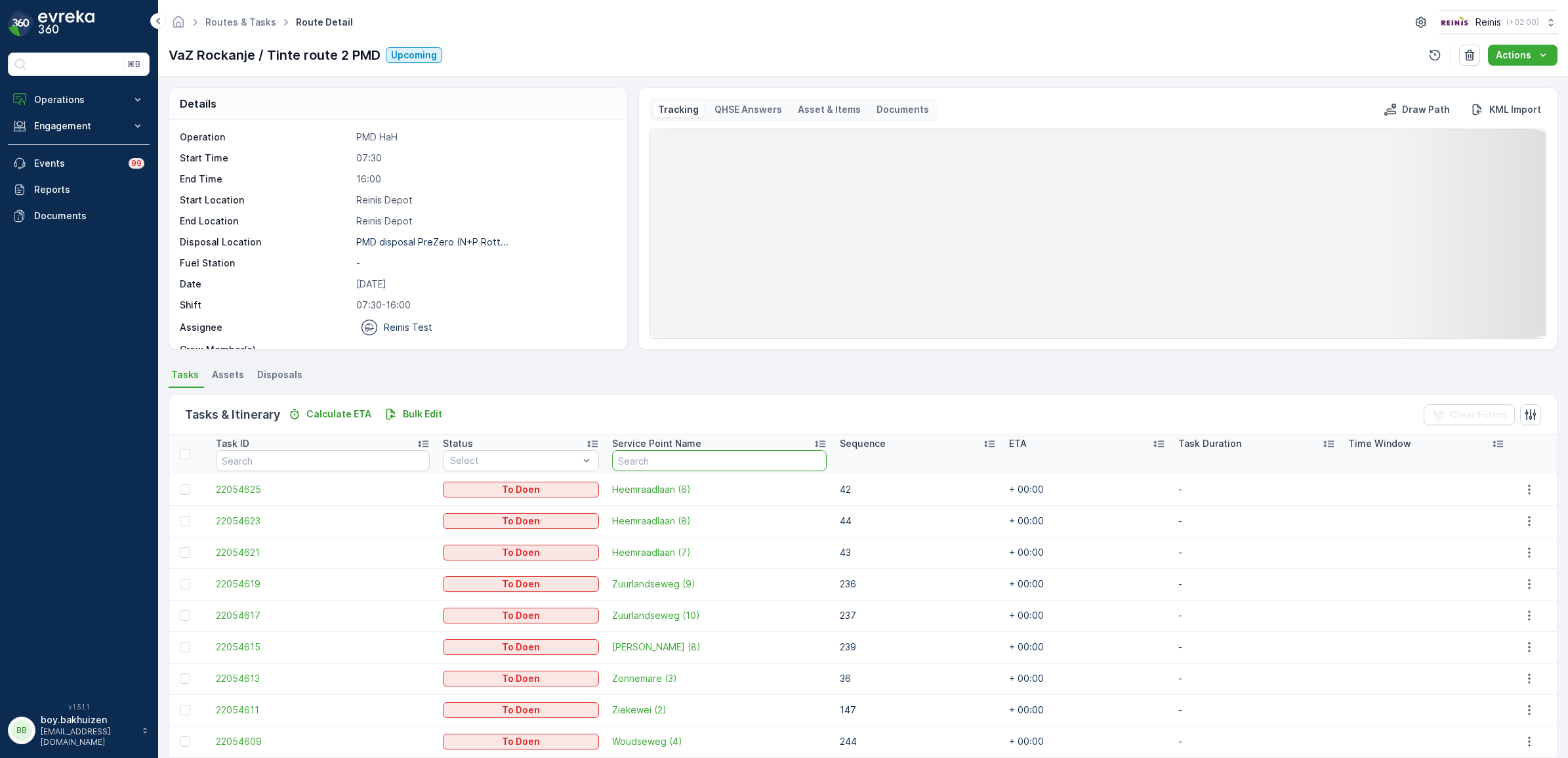
click at [649, 469] on input "text" at bounding box center [719, 460] width 214 height 21
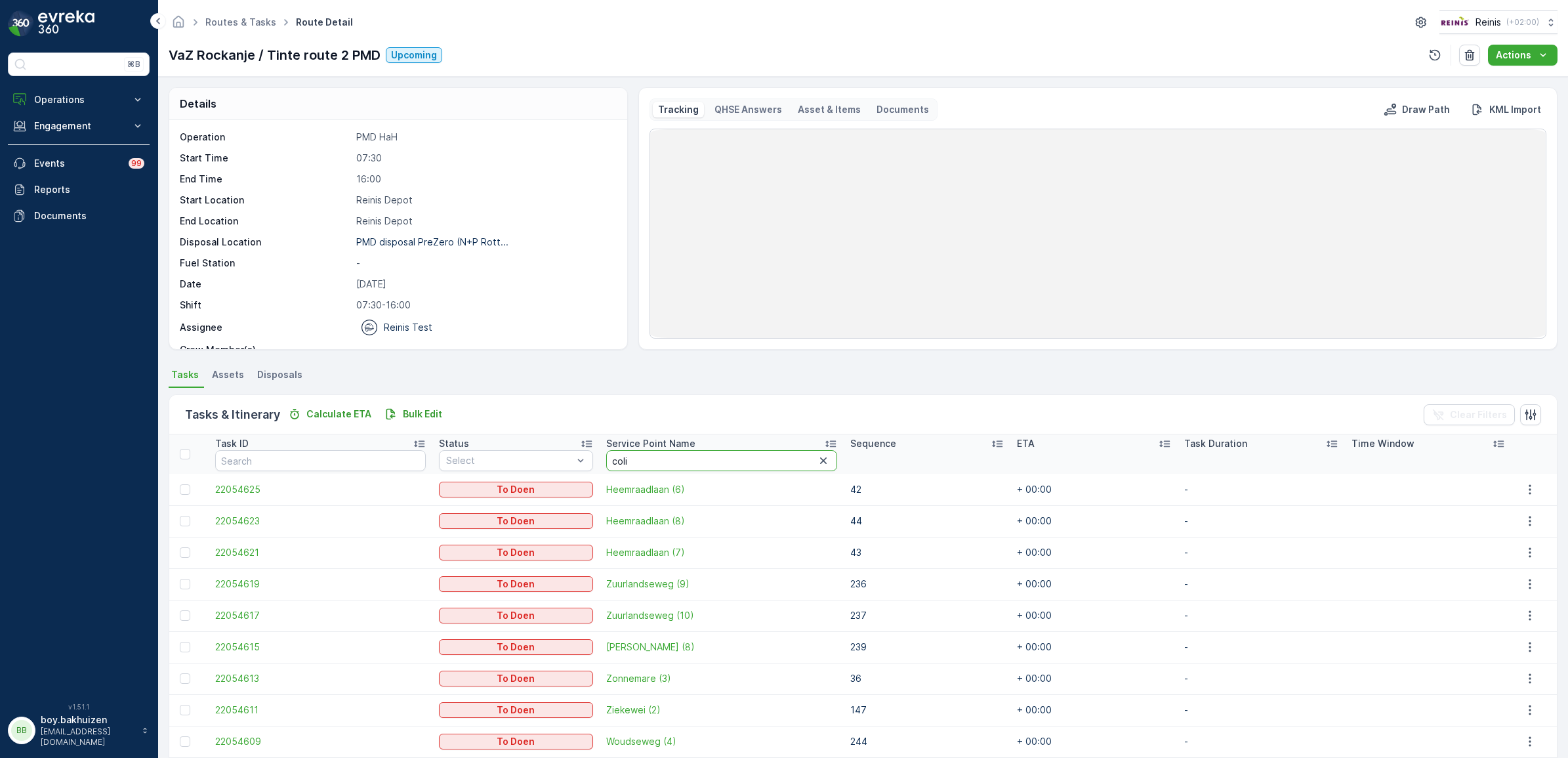
type input "colin"
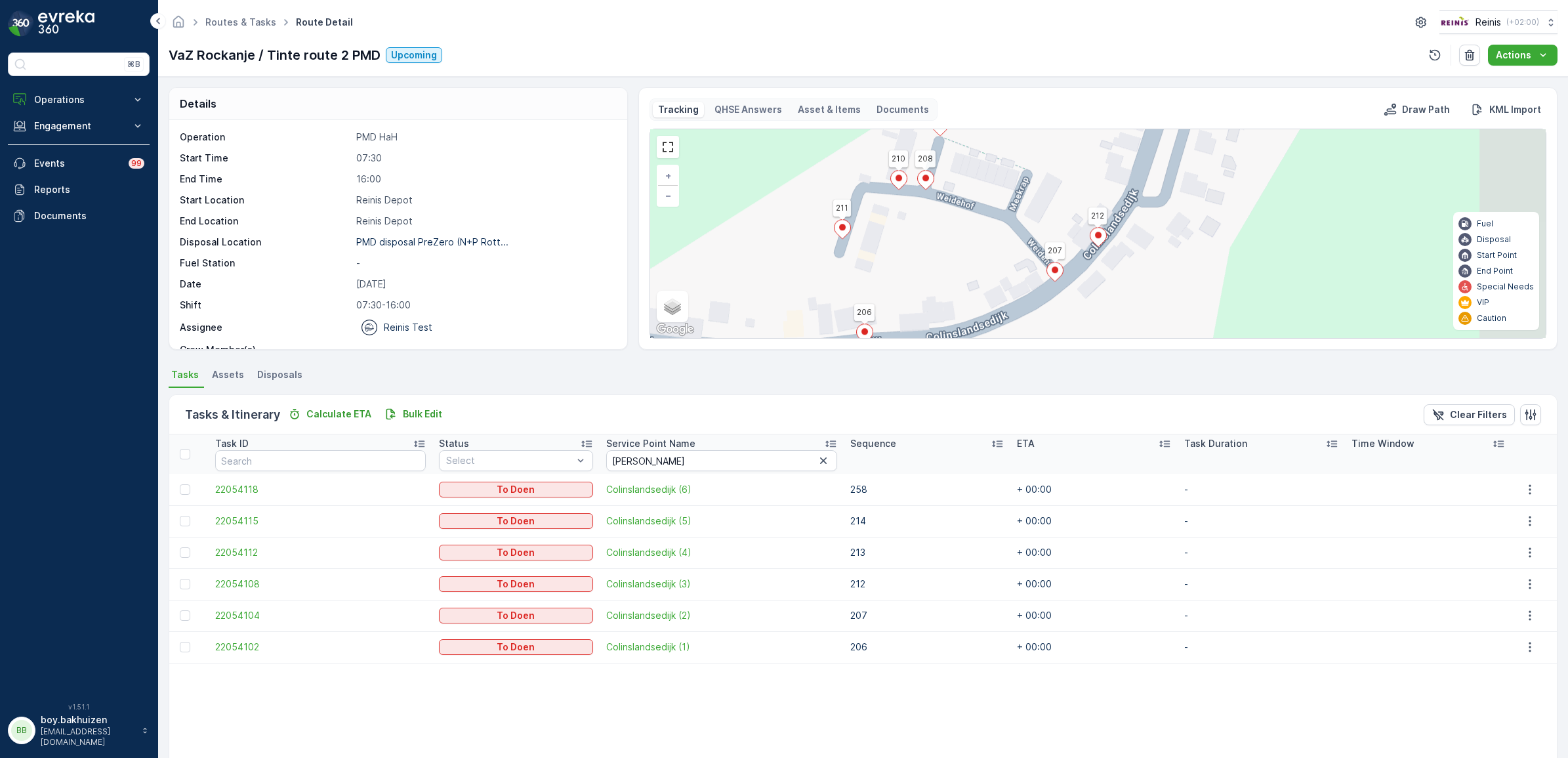
drag, startPoint x: 1114, startPoint y: 218, endPoint x: 1027, endPoint y: 282, distance: 108.0
click at [1014, 309] on div "2 2 220 103 202 272 196 83 223 227 132 180 199 115 89 195 157 156 188 187 182 2…" at bounding box center [1097, 233] width 895 height 209
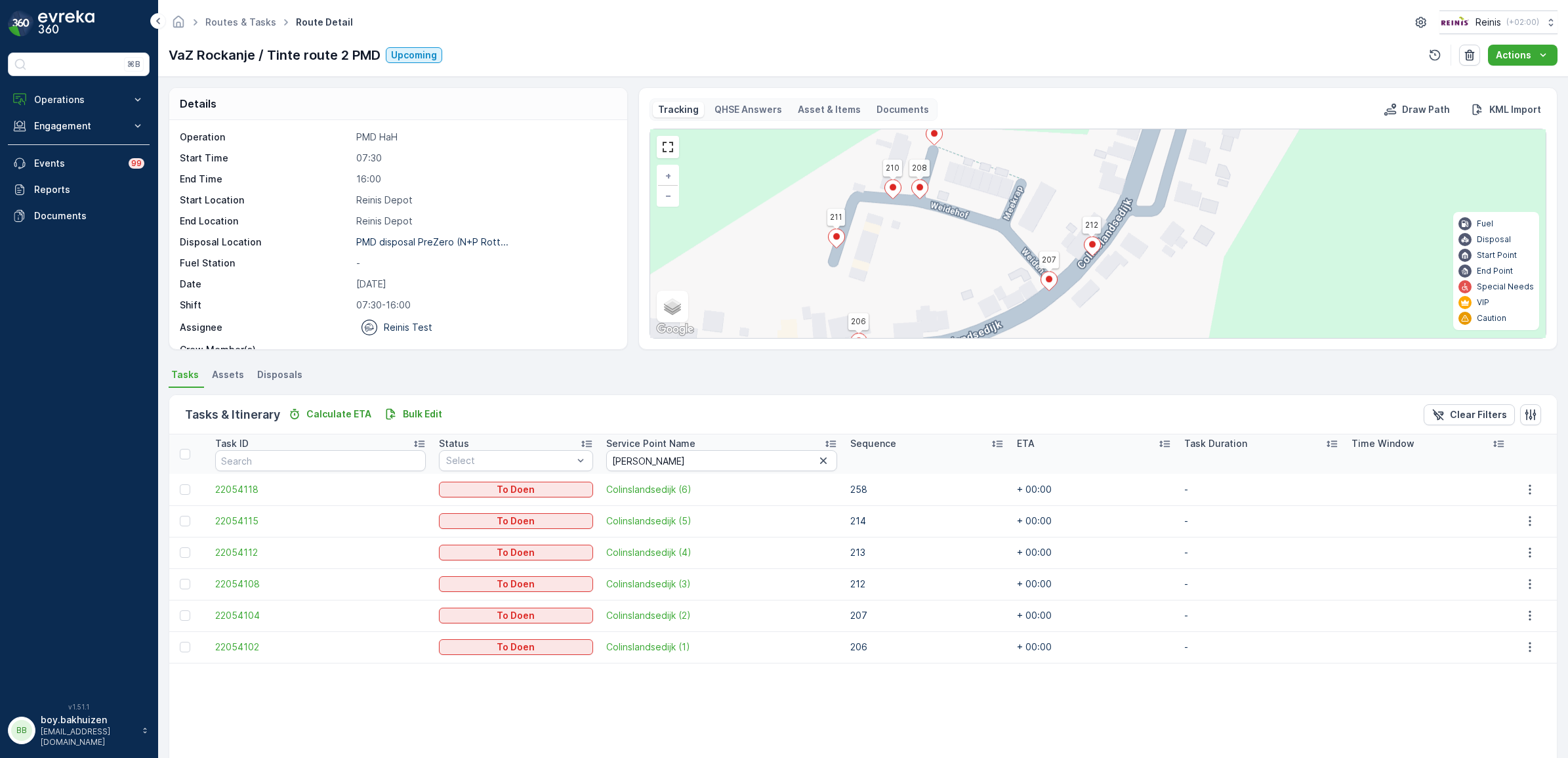
click at [1047, 290] on icon at bounding box center [1049, 281] width 16 height 19
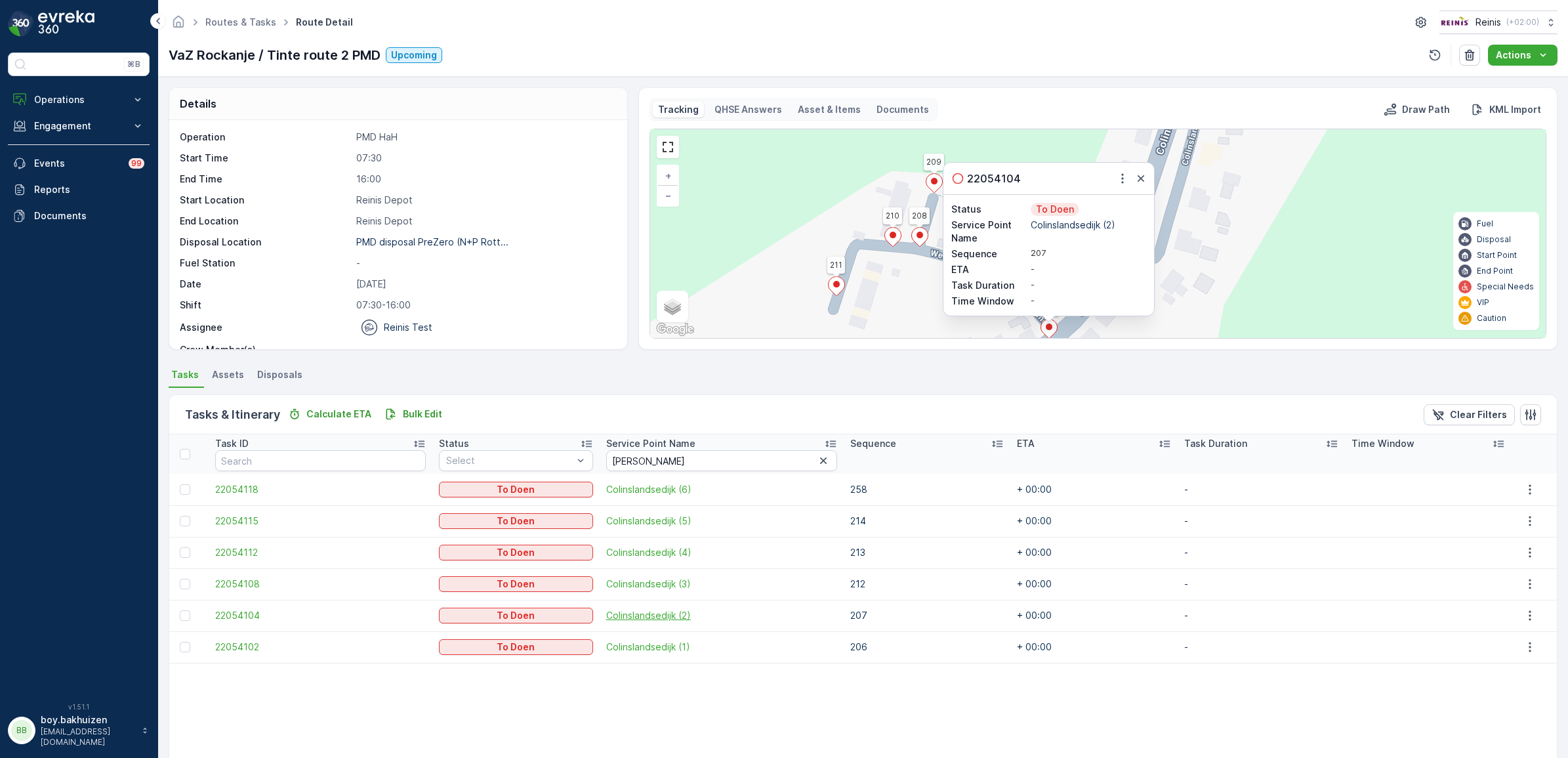
click at [702, 620] on span "Colinslandsedijk (2)" at bounding box center [721, 615] width 231 height 13
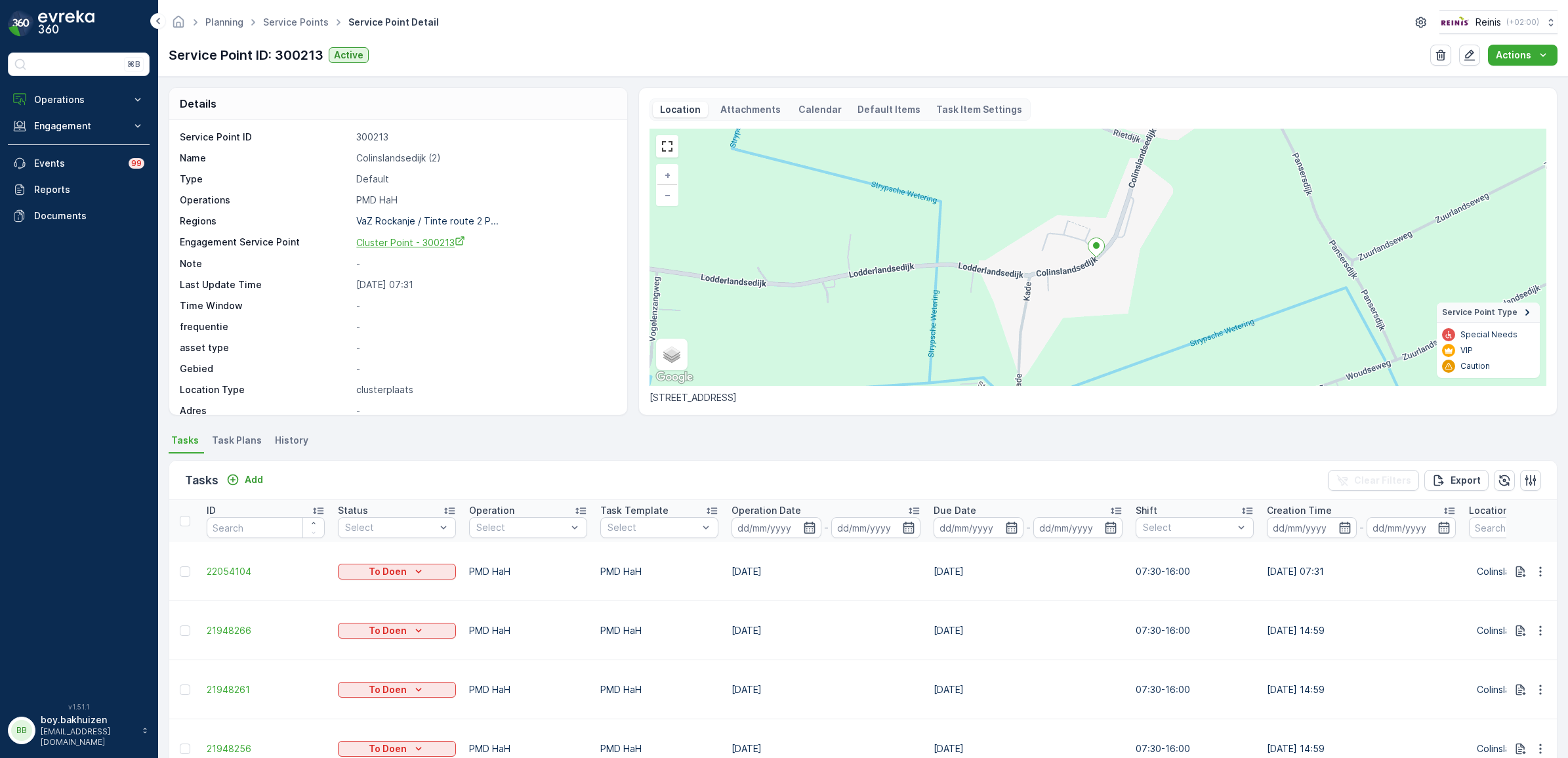
click at [441, 244] on span "Cluster Point - 300213" at bounding box center [411, 242] width 109 height 11
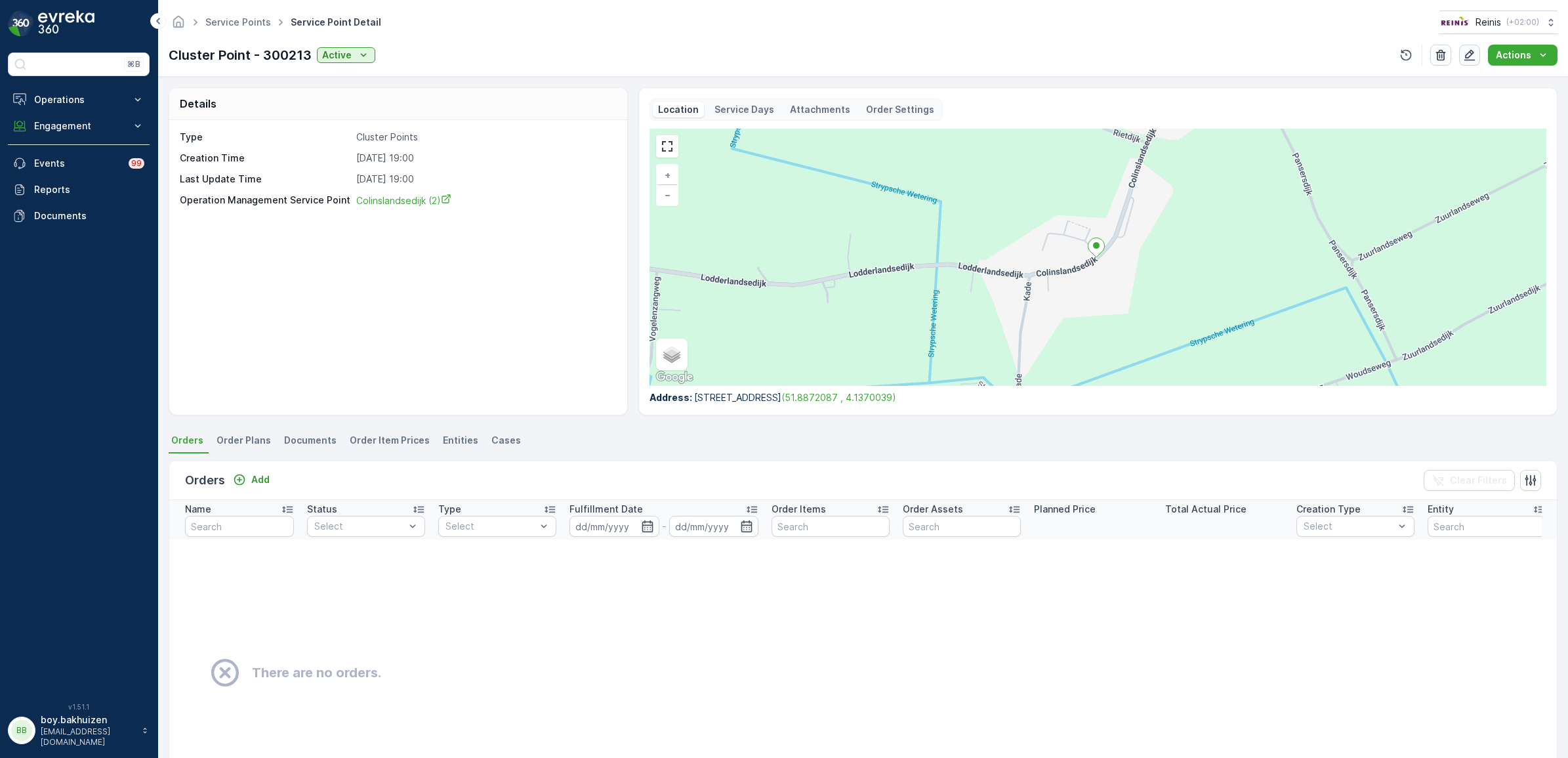
click at [1468, 53] on icon "button" at bounding box center [1469, 55] width 13 height 13
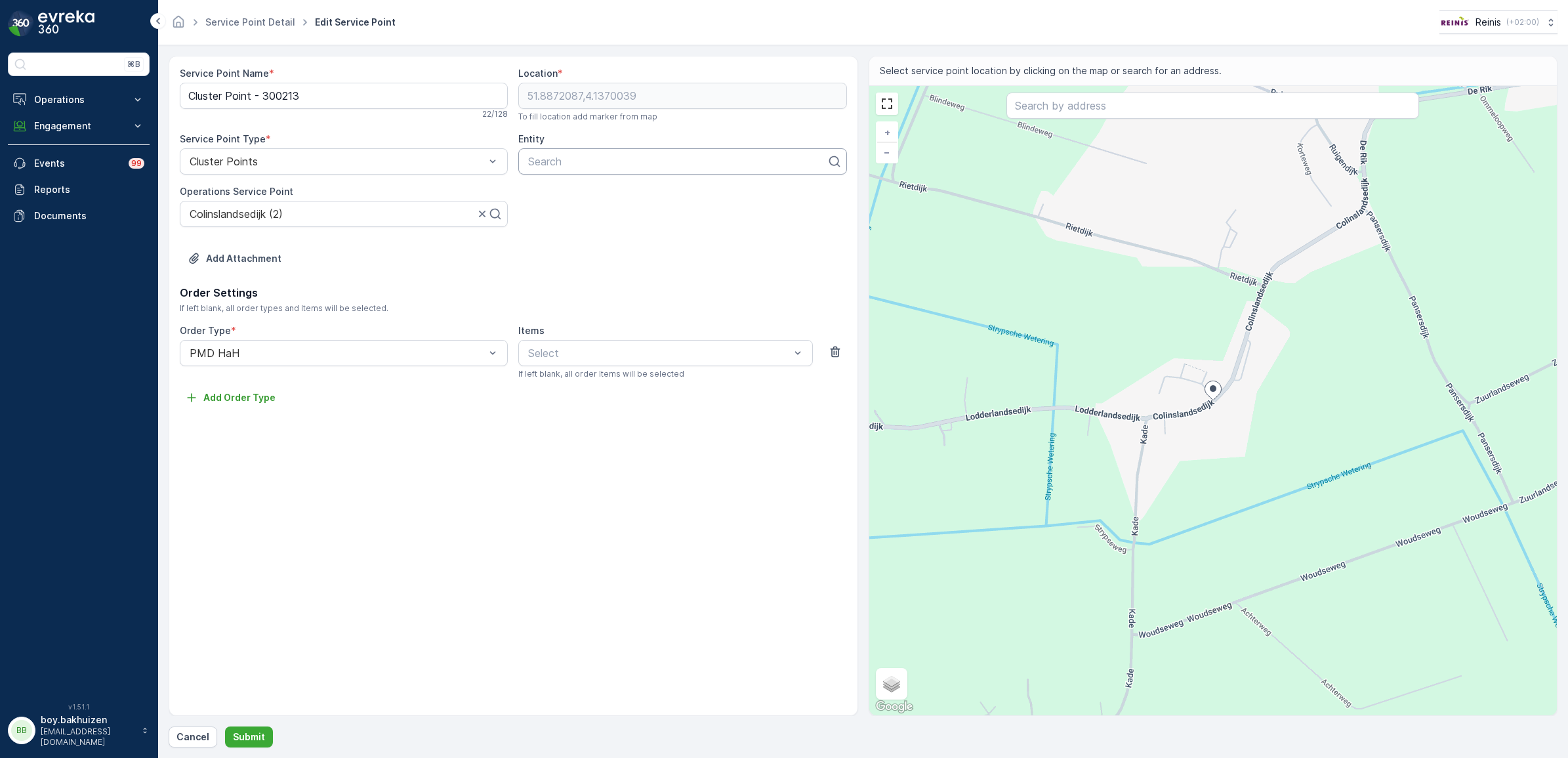
click at [592, 161] on div at bounding box center [677, 161] width 301 height 12
type input "3234ka27"
click at [570, 213] on span "3234KA27" at bounding box center [552, 216] width 52 height 12
click at [622, 162] on div at bounding box center [704, 161] width 218 height 12
type input "3234ka27a"
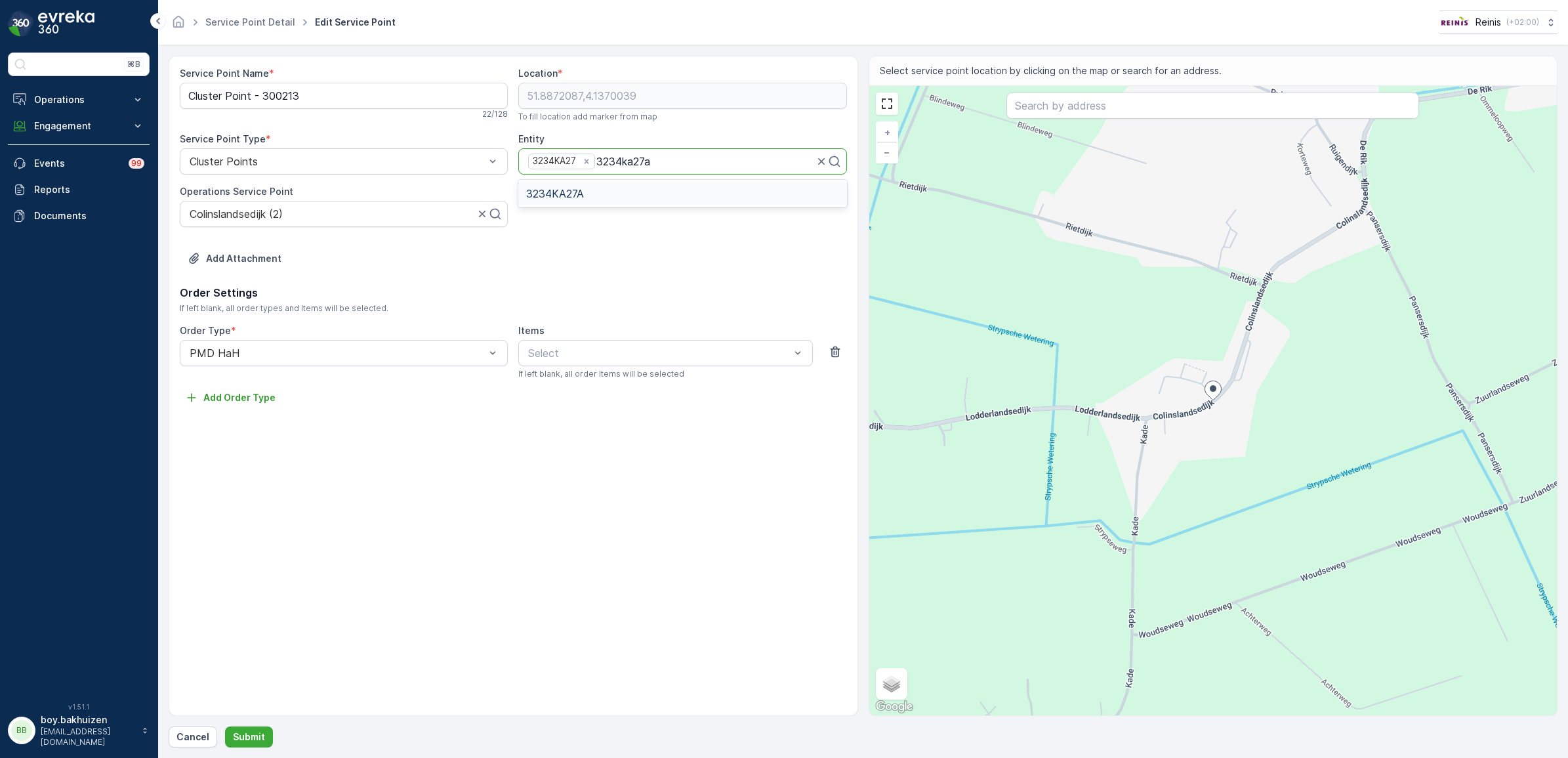
click at [610, 196] on div "3234KA27A" at bounding box center [682, 194] width 312 height 12
click at [258, 739] on p "Submit" at bounding box center [249, 737] width 32 height 13
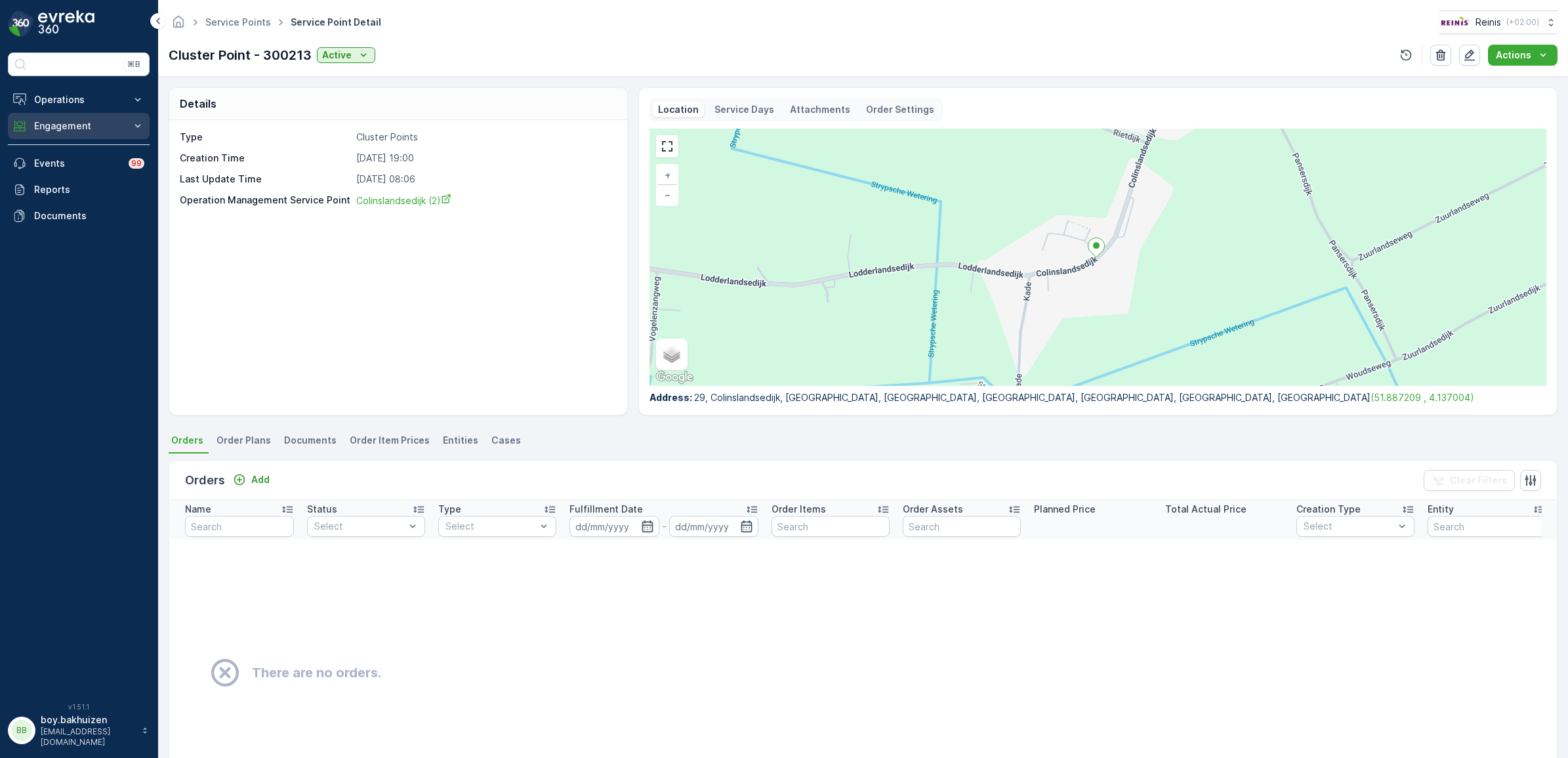
click at [66, 128] on p "Engagement" at bounding box center [79, 126] width 89 height 13
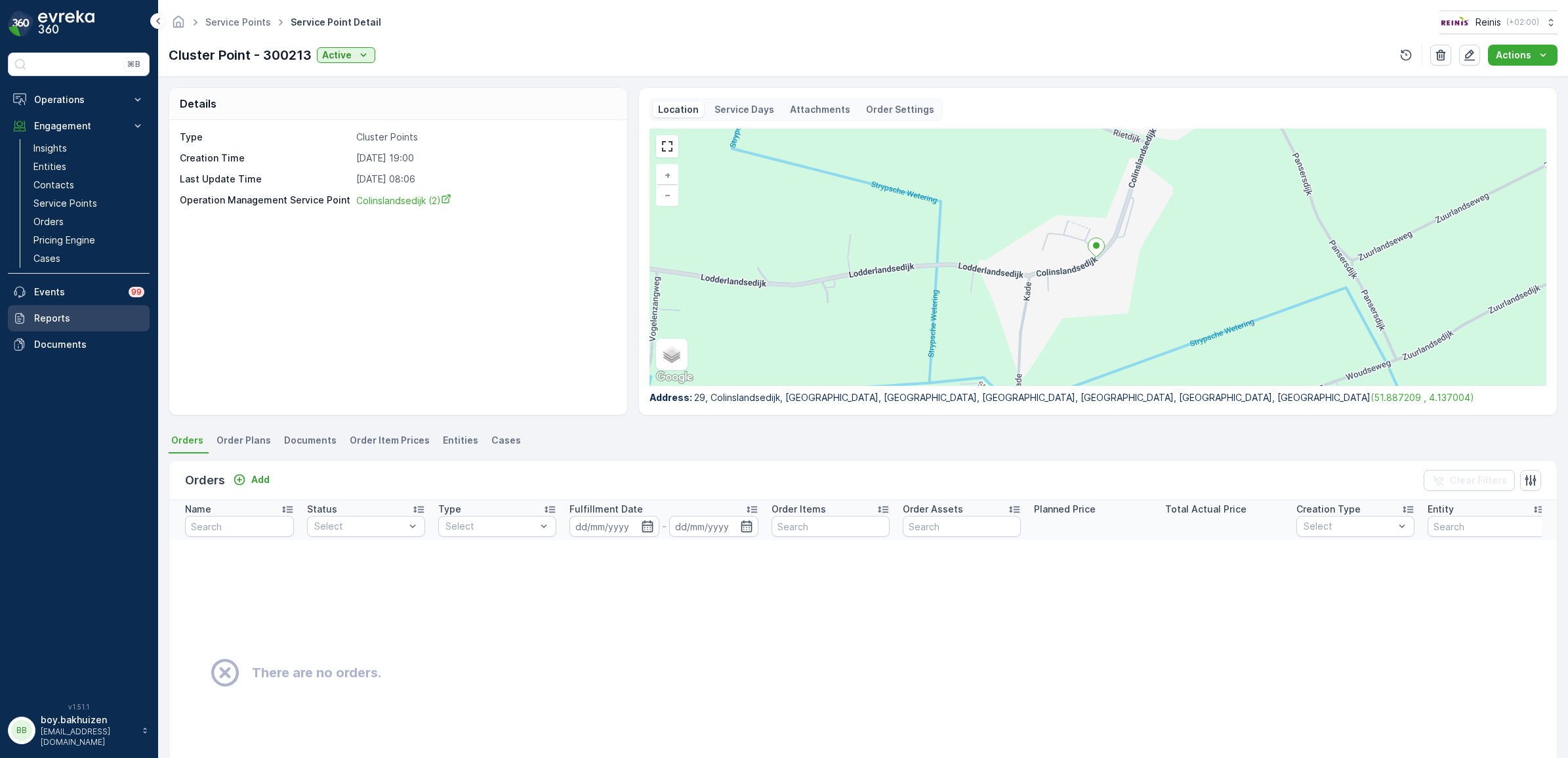
click at [47, 316] on p "Reports" at bounding box center [89, 318] width 110 height 13
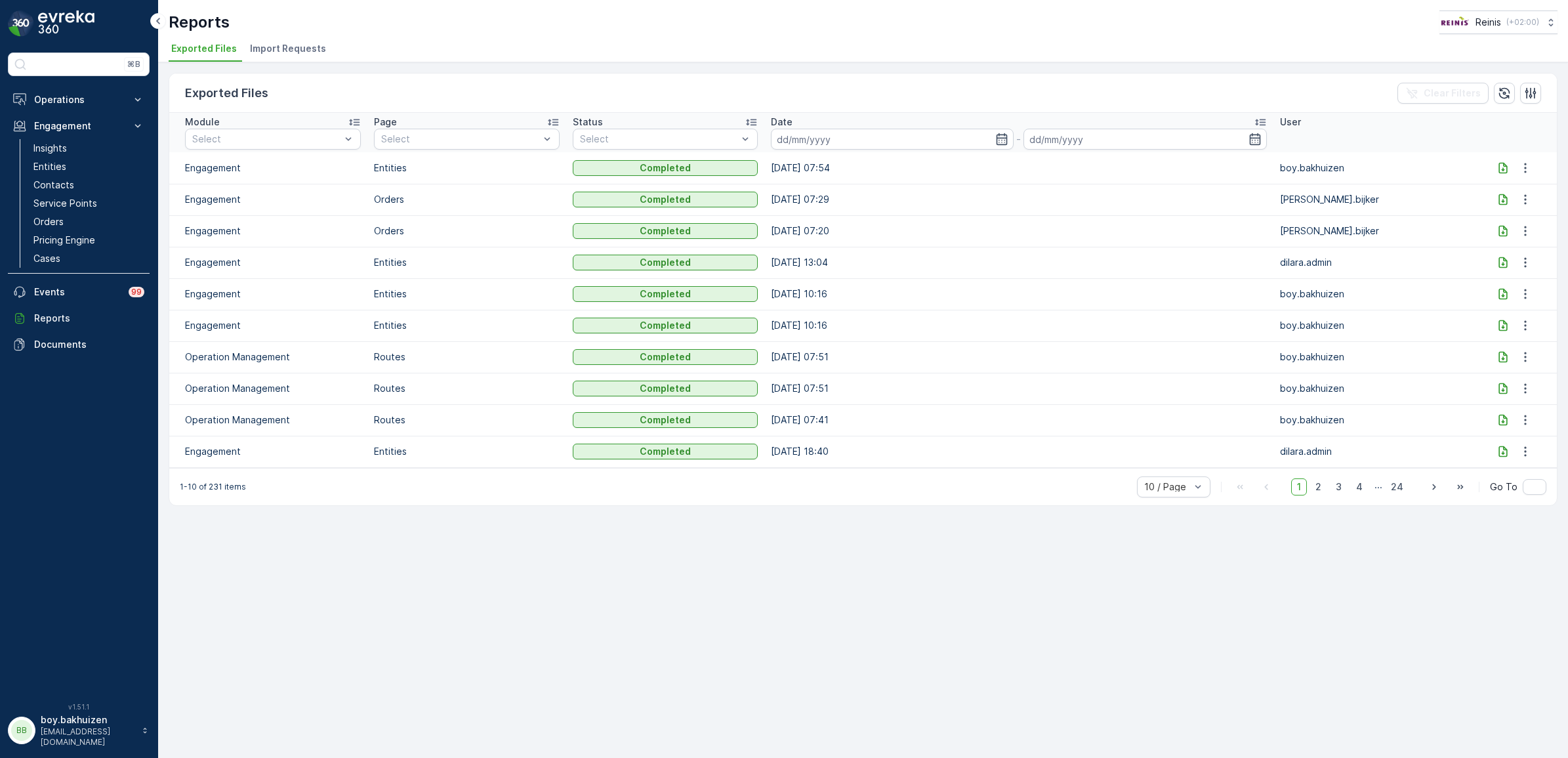
click at [1498, 167] on icon at bounding box center [1503, 167] width 9 height 11
click at [61, 294] on p "Events" at bounding box center [78, 292] width 87 height 13
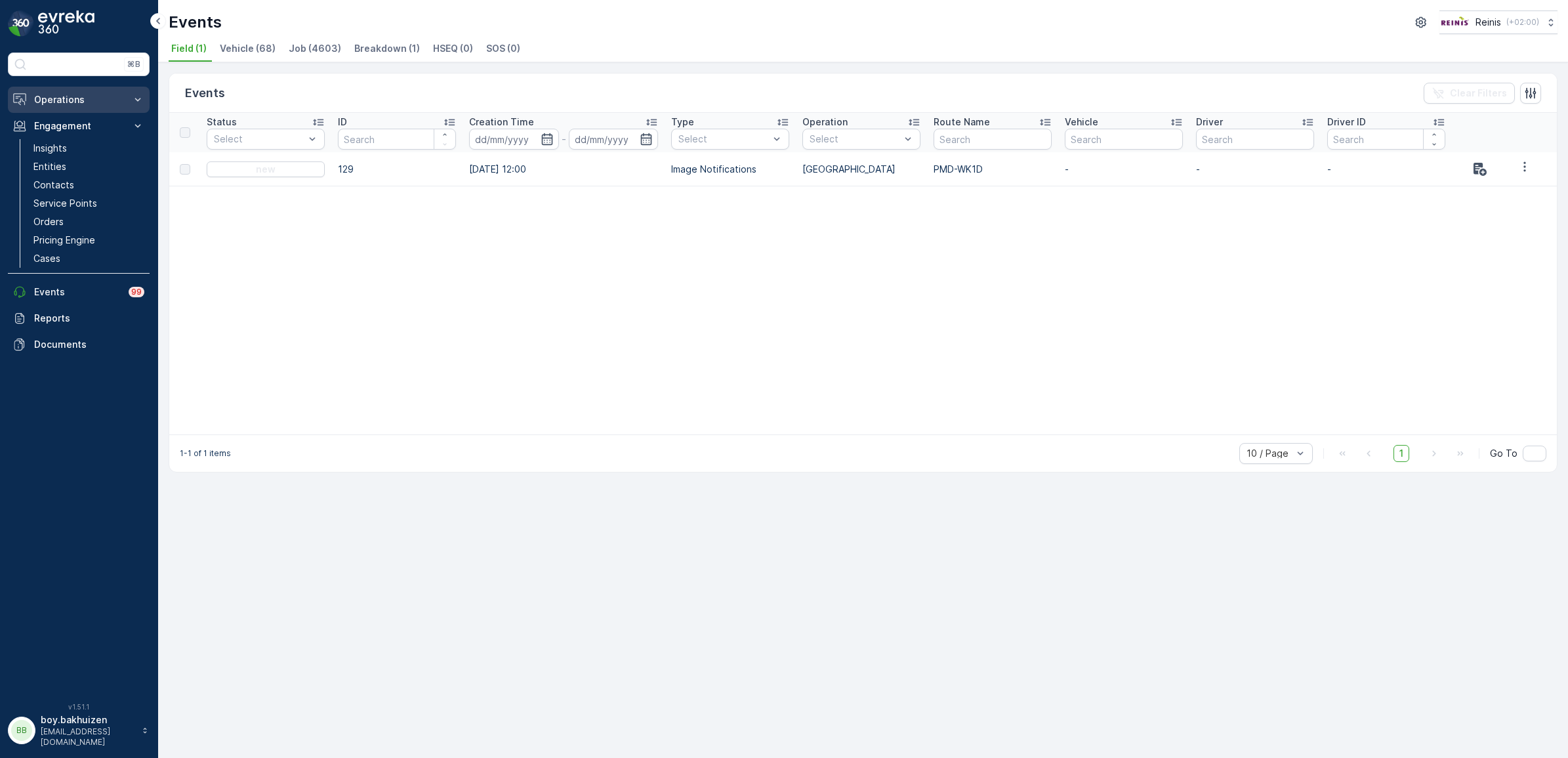
click at [70, 92] on button "Operations" at bounding box center [78, 100] width 141 height 26
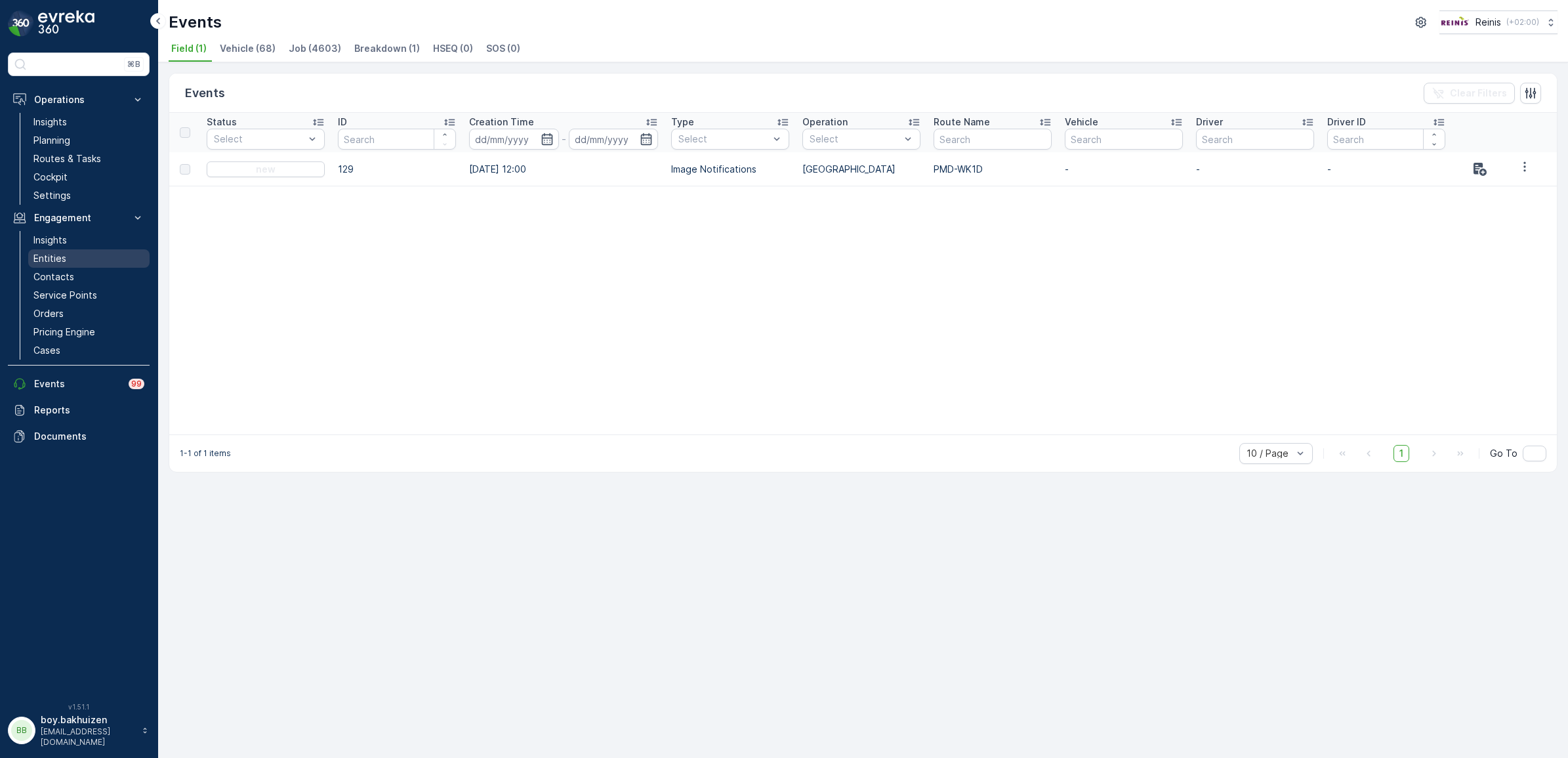
click at [43, 257] on p "Entities" at bounding box center [50, 259] width 33 height 13
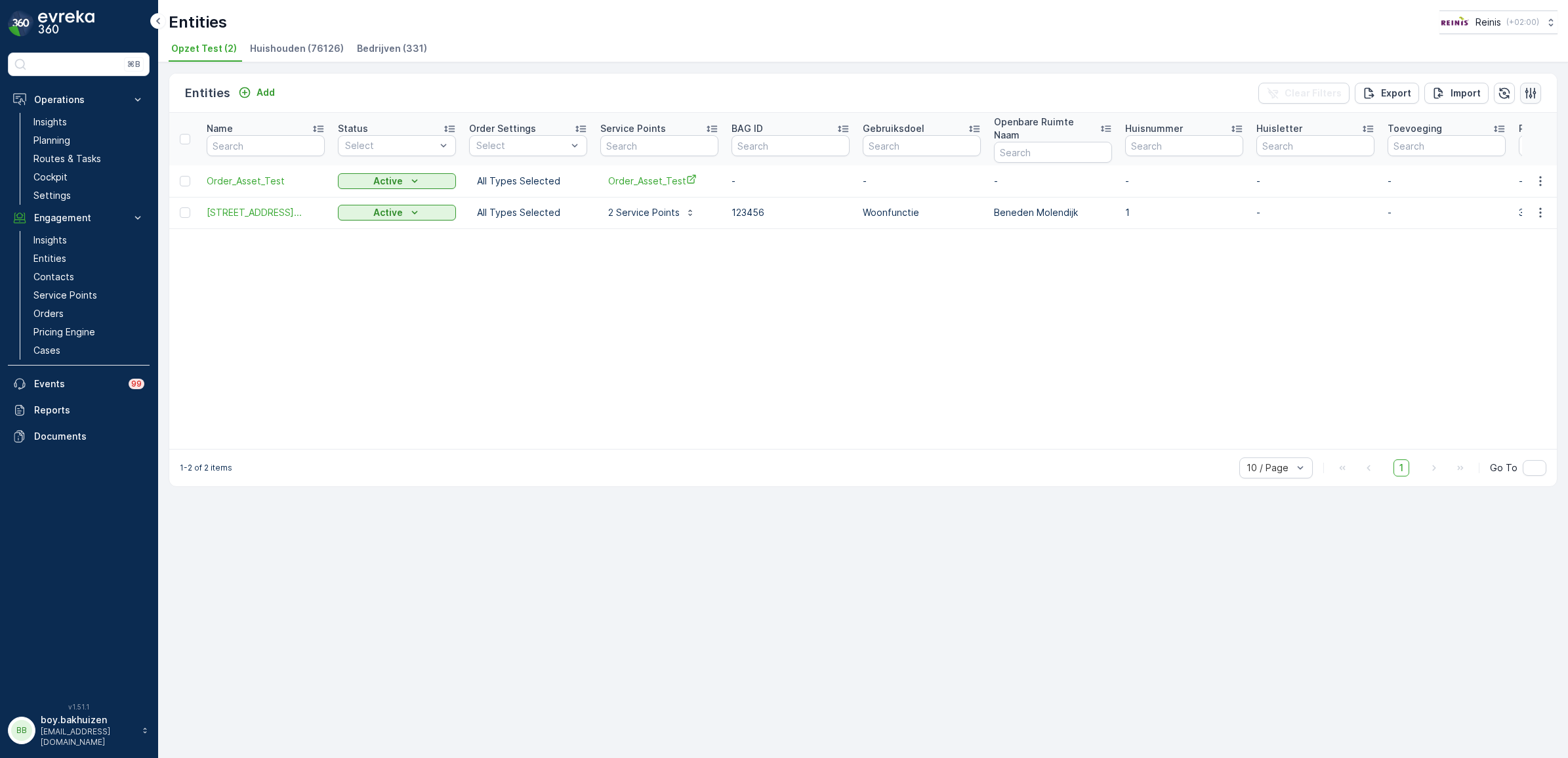
click at [1531, 92] on icon "button" at bounding box center [1531, 93] width 13 height 13
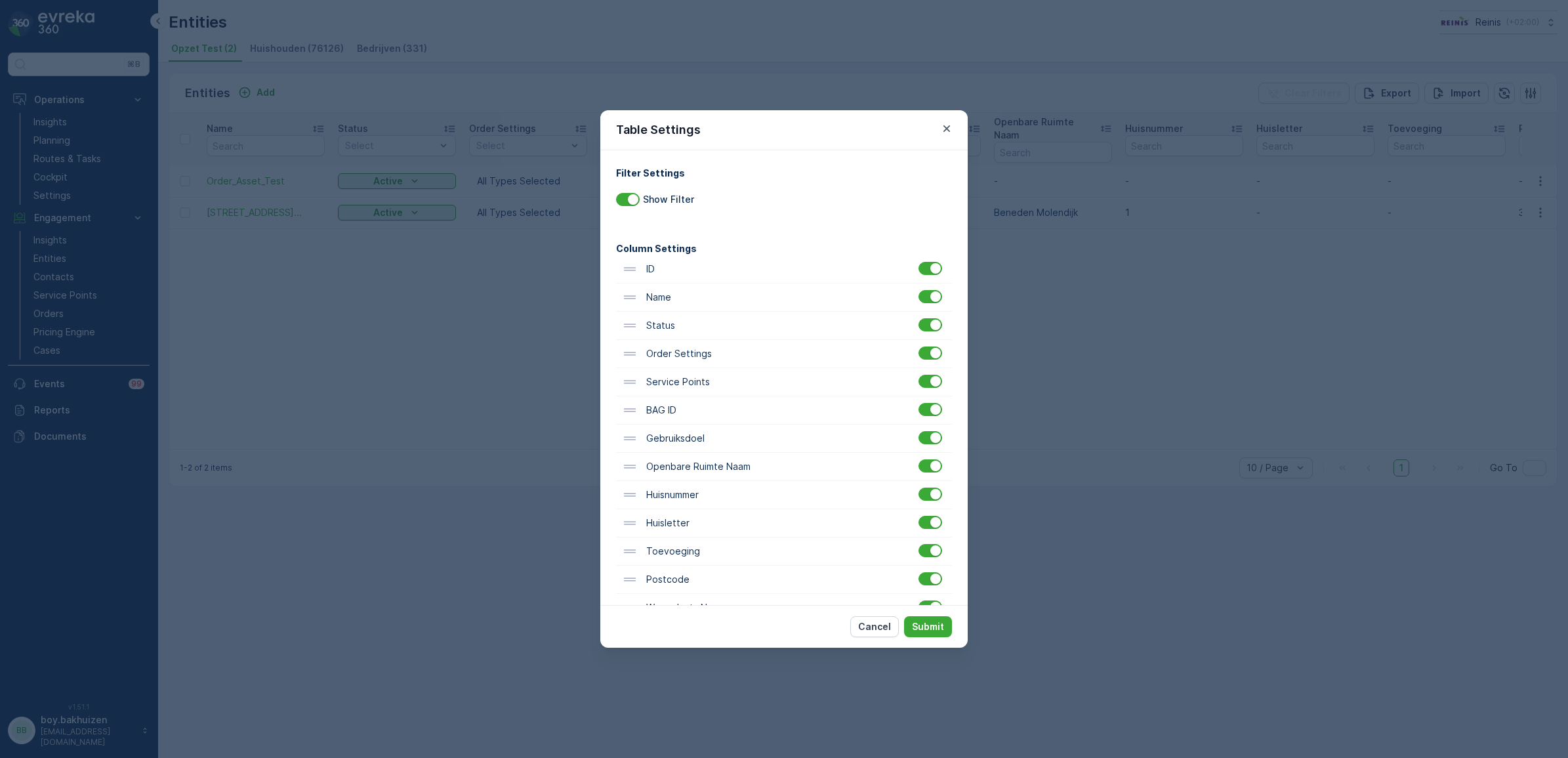
scroll to position [176, 0]
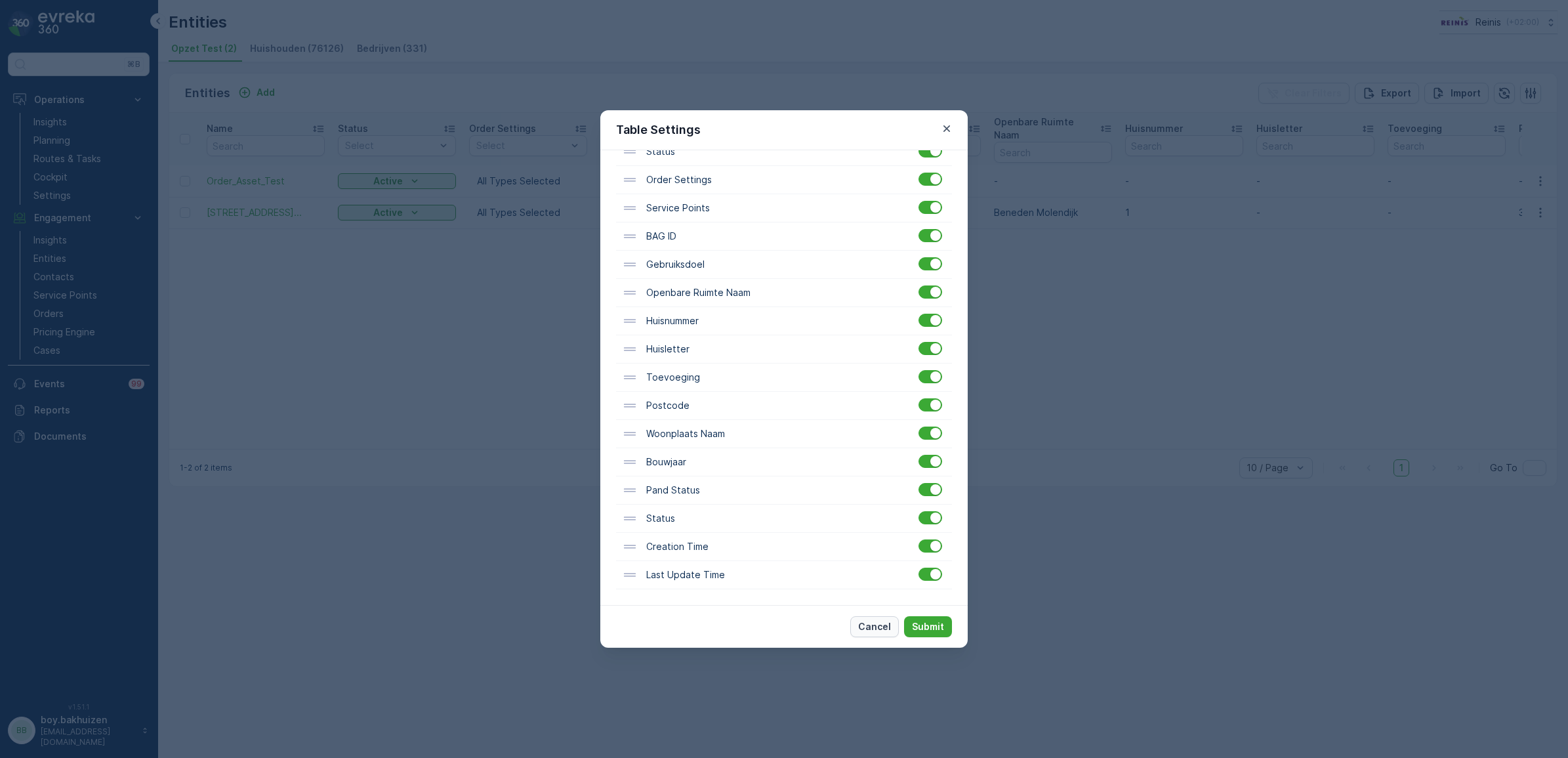
click at [891, 625] on p "Cancel" at bounding box center [874, 627] width 33 height 13
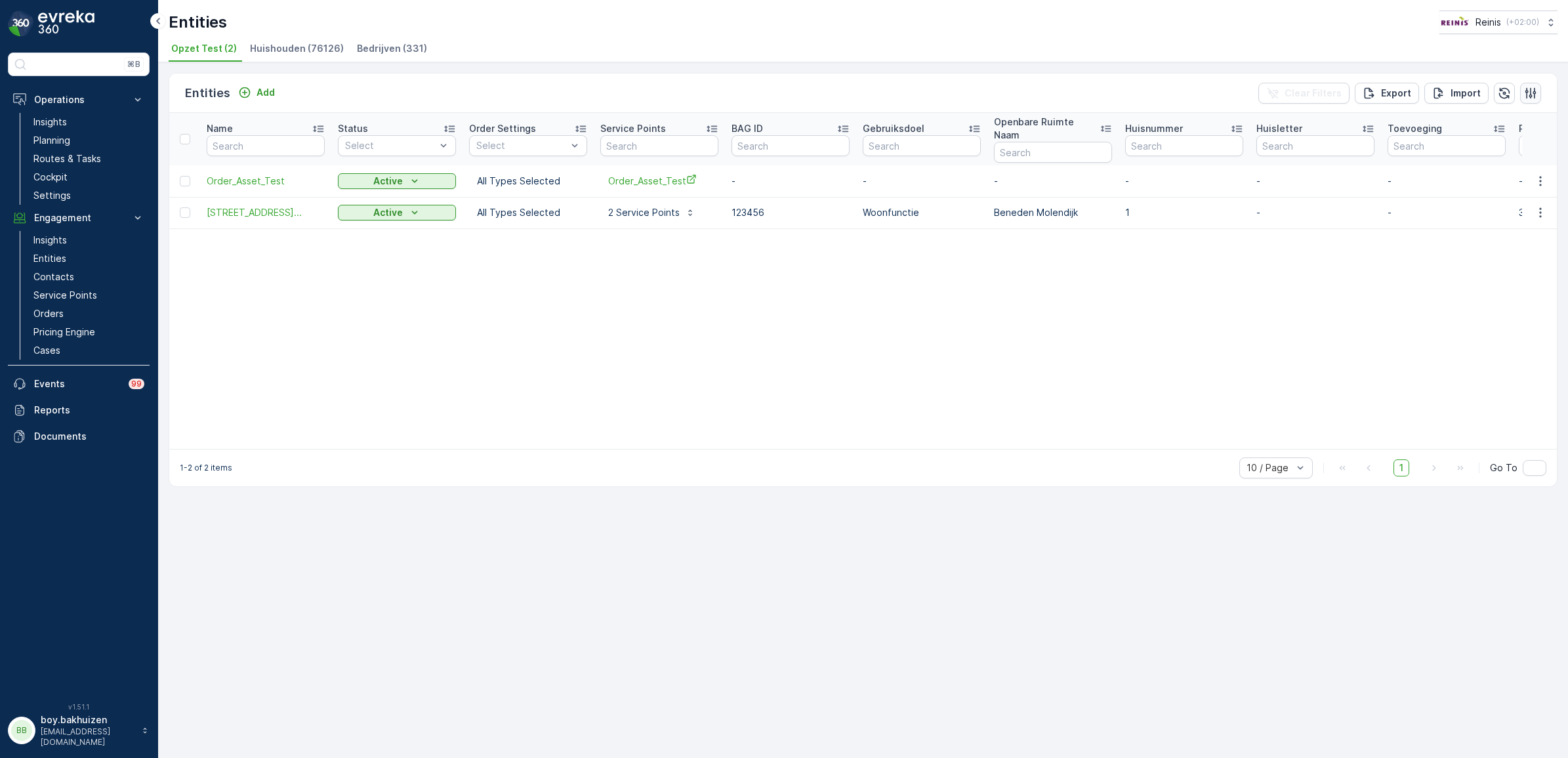
click at [1536, 92] on button "button" at bounding box center [1530, 93] width 21 height 21
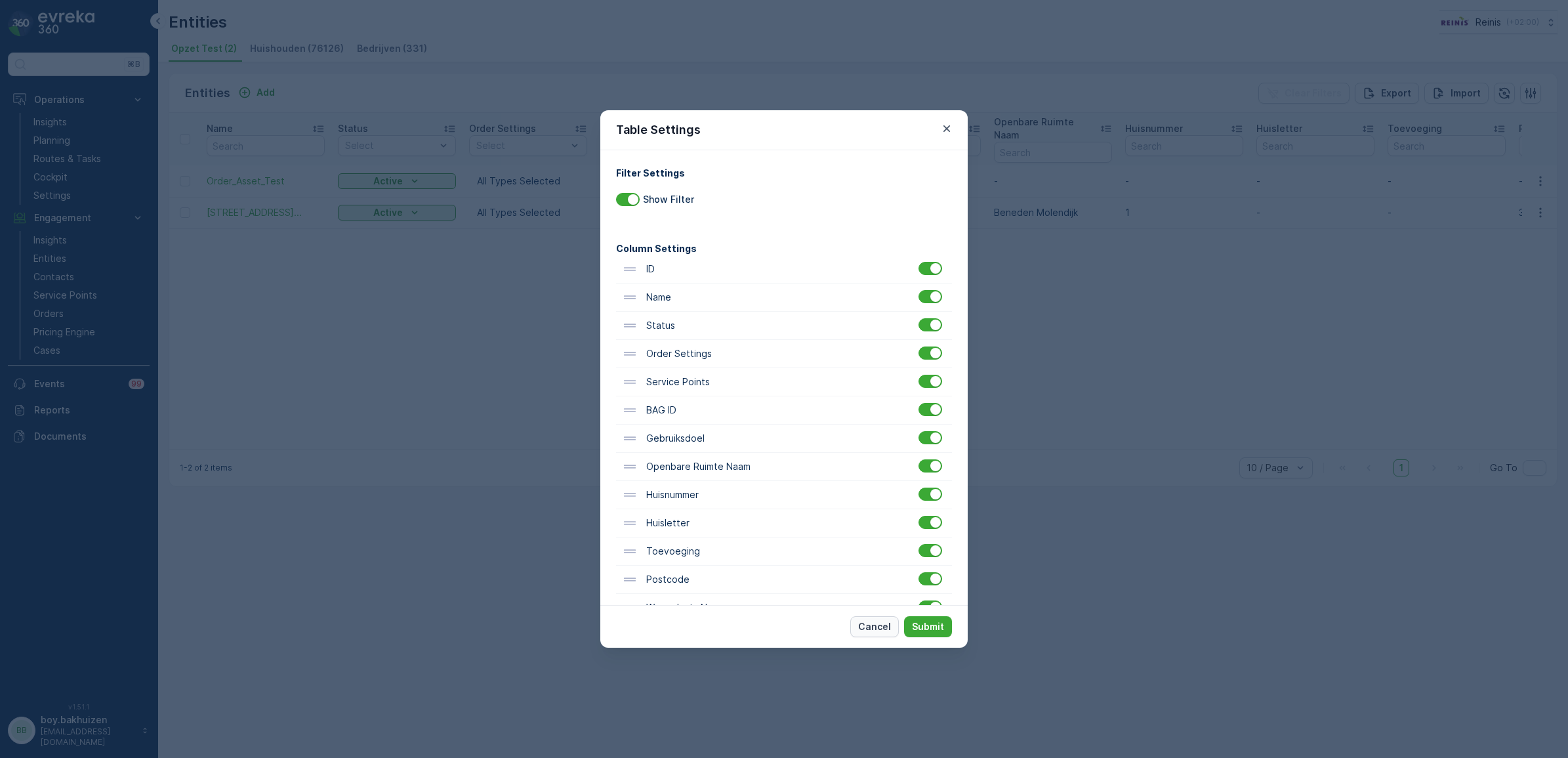
click at [881, 627] on p "Cancel" at bounding box center [874, 627] width 33 height 13
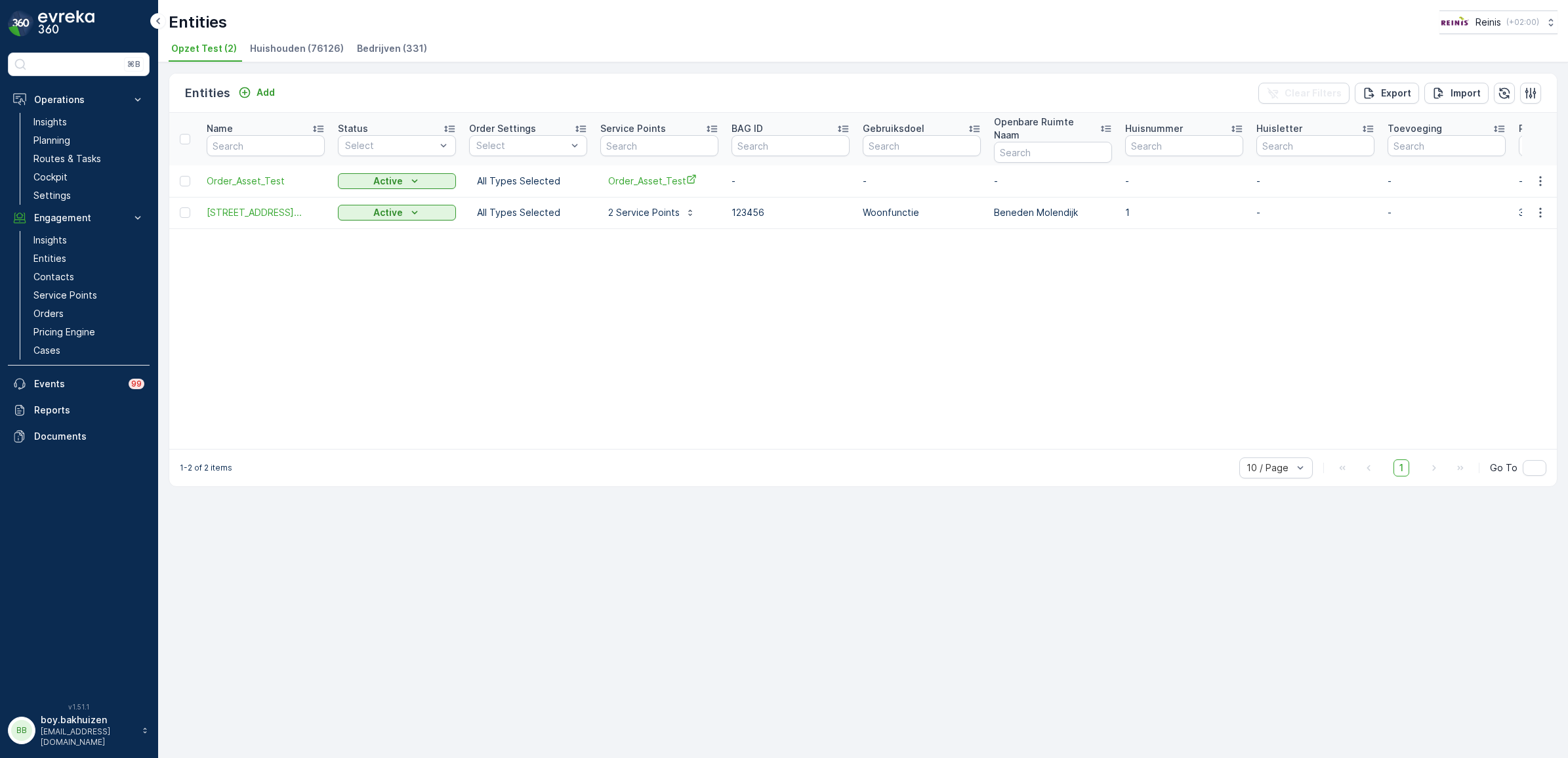
click at [303, 48] on span "Huishouden (76126)" at bounding box center [297, 48] width 94 height 13
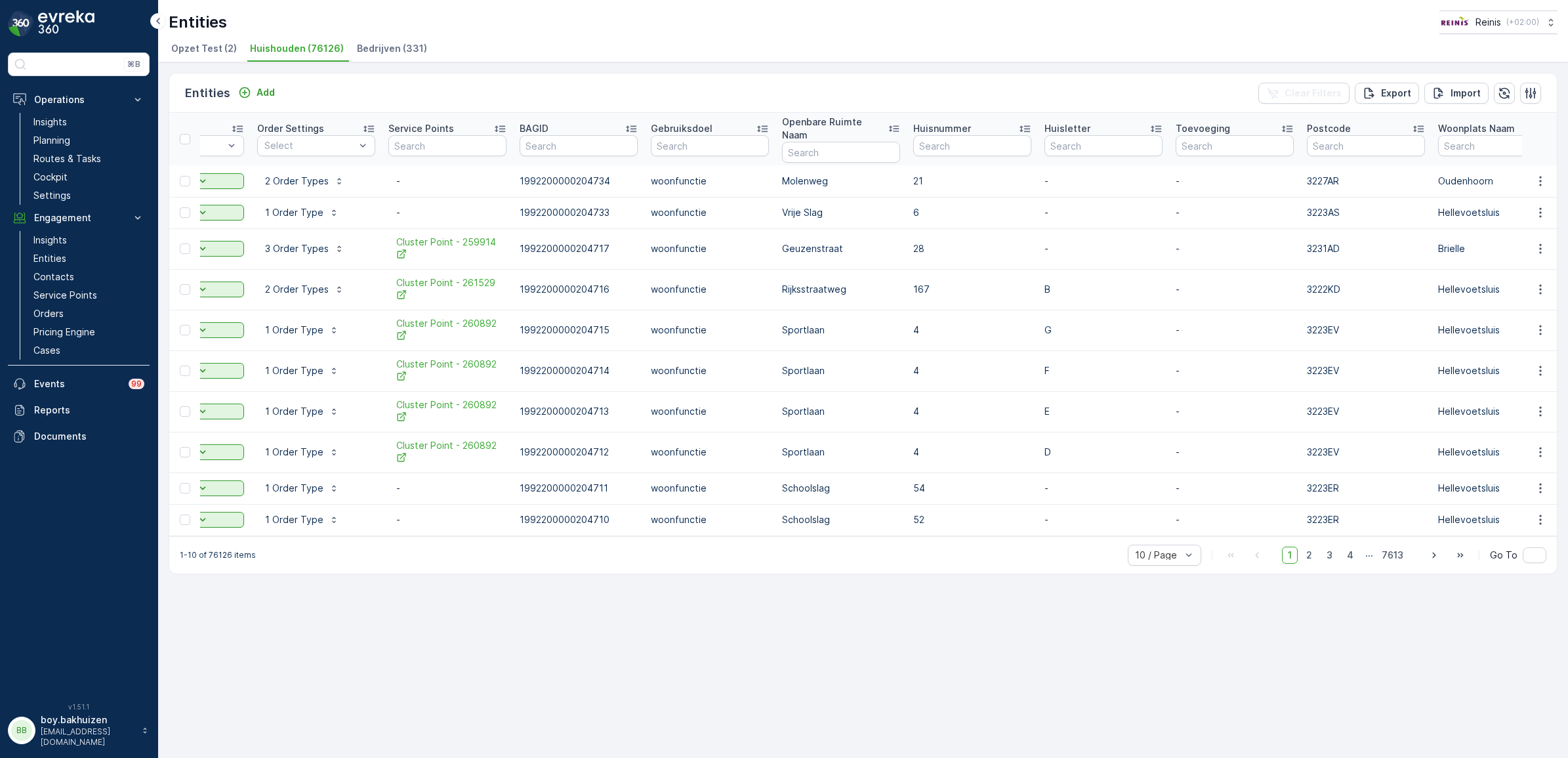
scroll to position [0, 221]
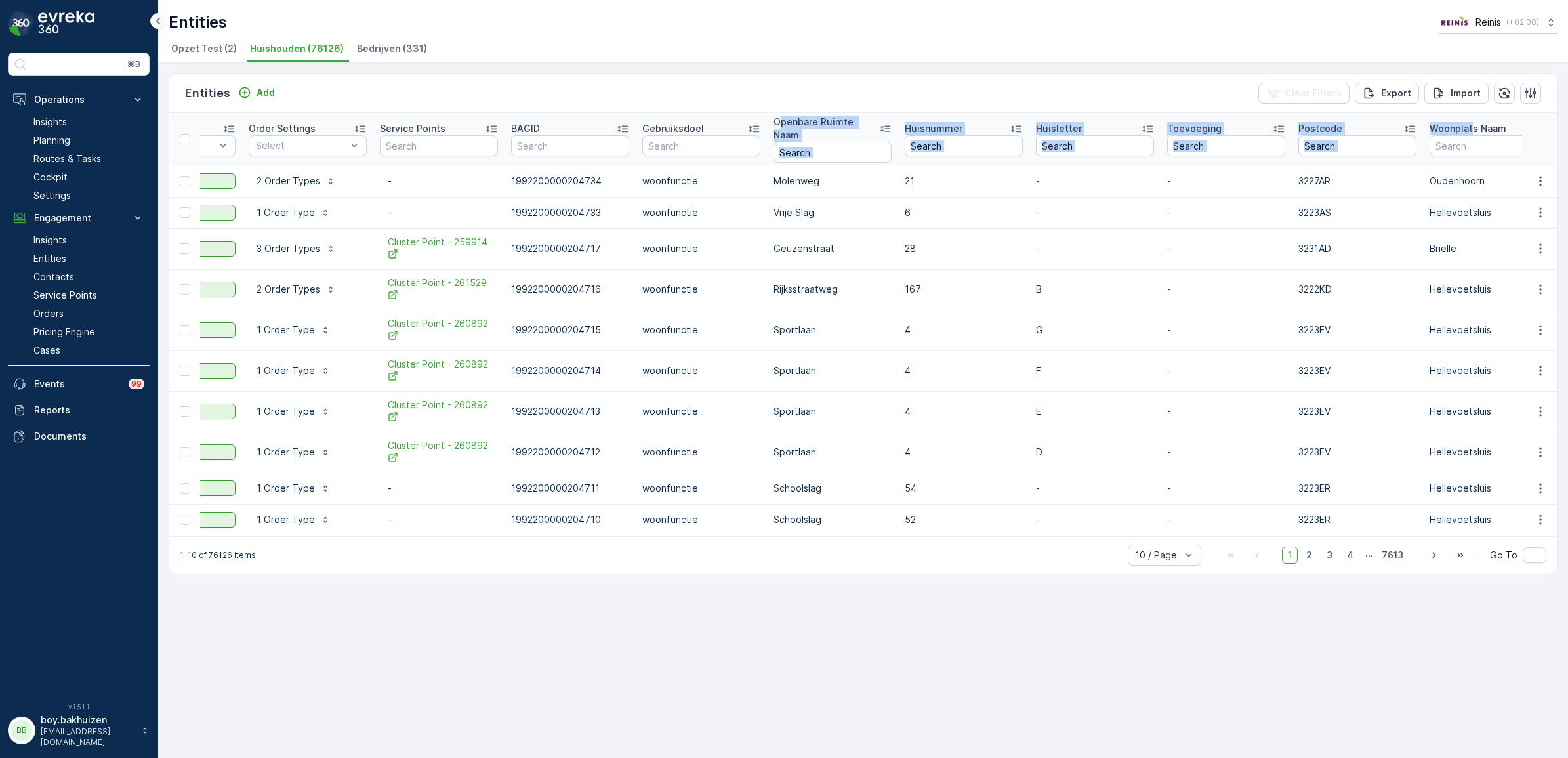
drag, startPoint x: 1471, startPoint y: 119, endPoint x: 792, endPoint y: 117, distance: 679.0
click at [781, 117] on tr "Name Status Select Order Settings Select Service Points BAGID Gebruiksdoel Open…" at bounding box center [1233, 139] width 2569 height 53
drag, startPoint x: 1497, startPoint y: 120, endPoint x: 1449, endPoint y: 152, distance: 57.7
click at [1451, 133] on th "Woonplats Naam" at bounding box center [1488, 139] width 131 height 53
drag, startPoint x: 1022, startPoint y: 523, endPoint x: 1114, endPoint y: 516, distance: 92.3
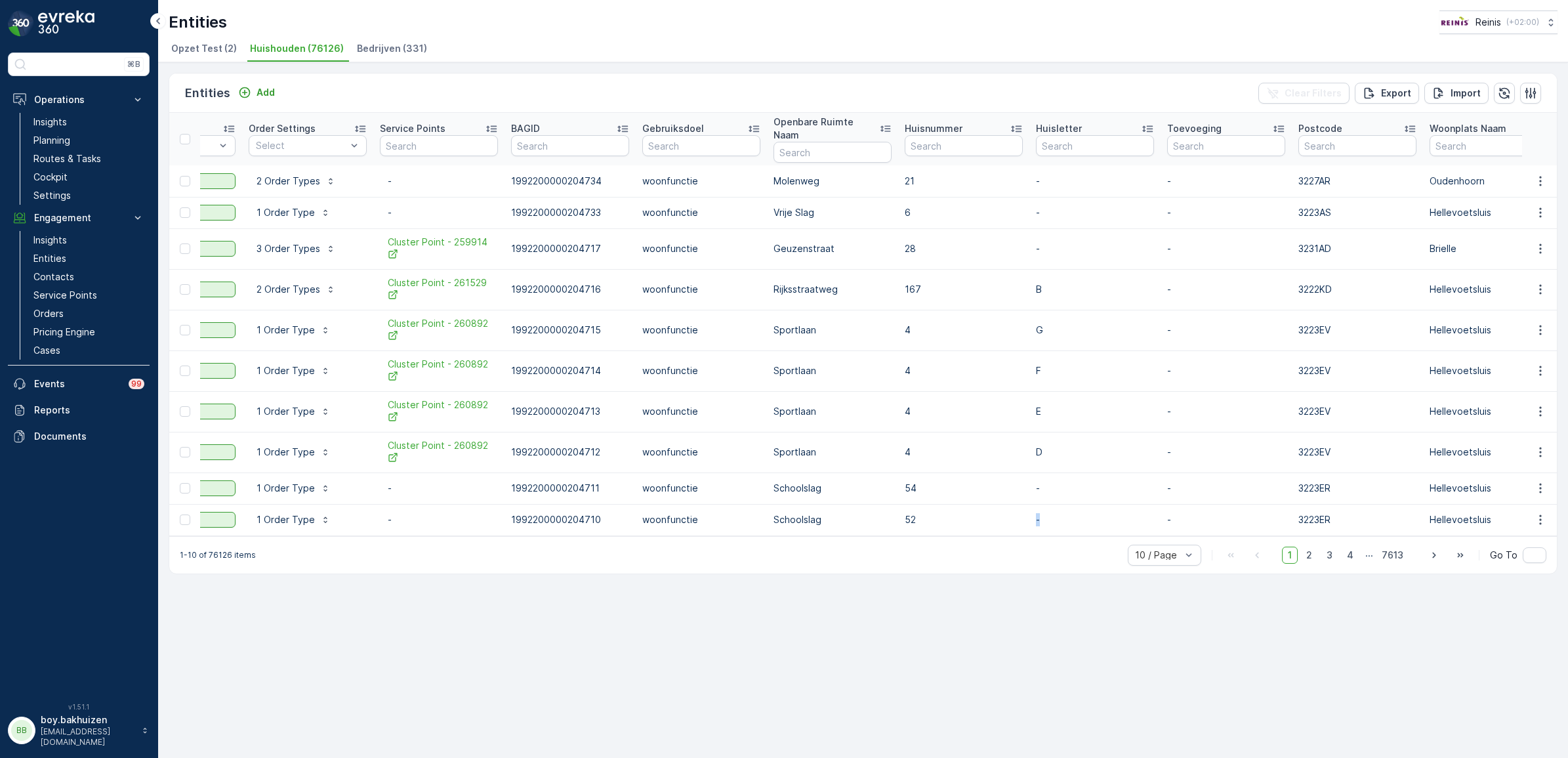
click at [1114, 516] on table "Name Status Select Order Settings Select Service Points BAGID Gebruiksdoel Open…" at bounding box center [1233, 324] width 2569 height 423
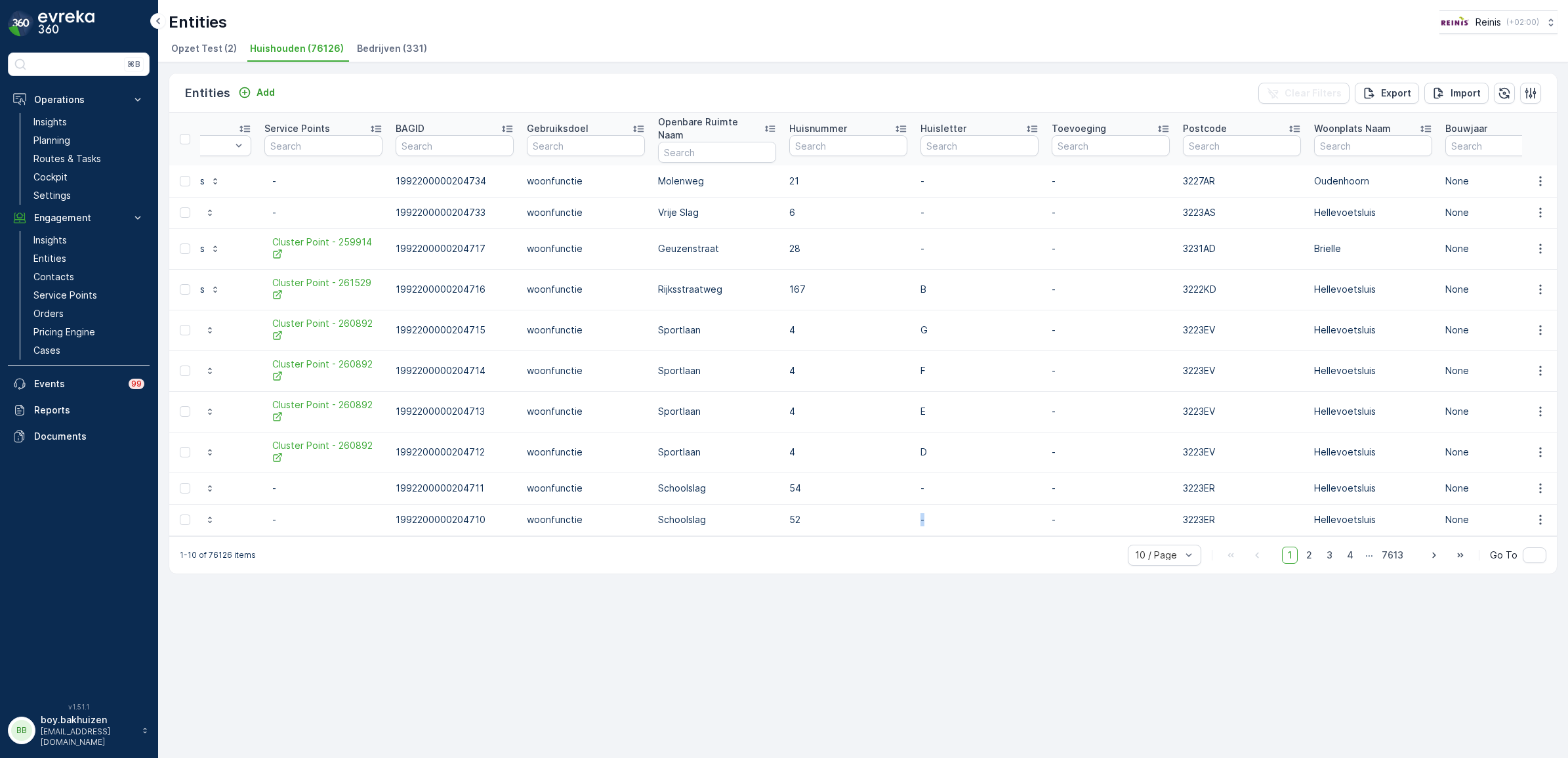
scroll to position [0, 397]
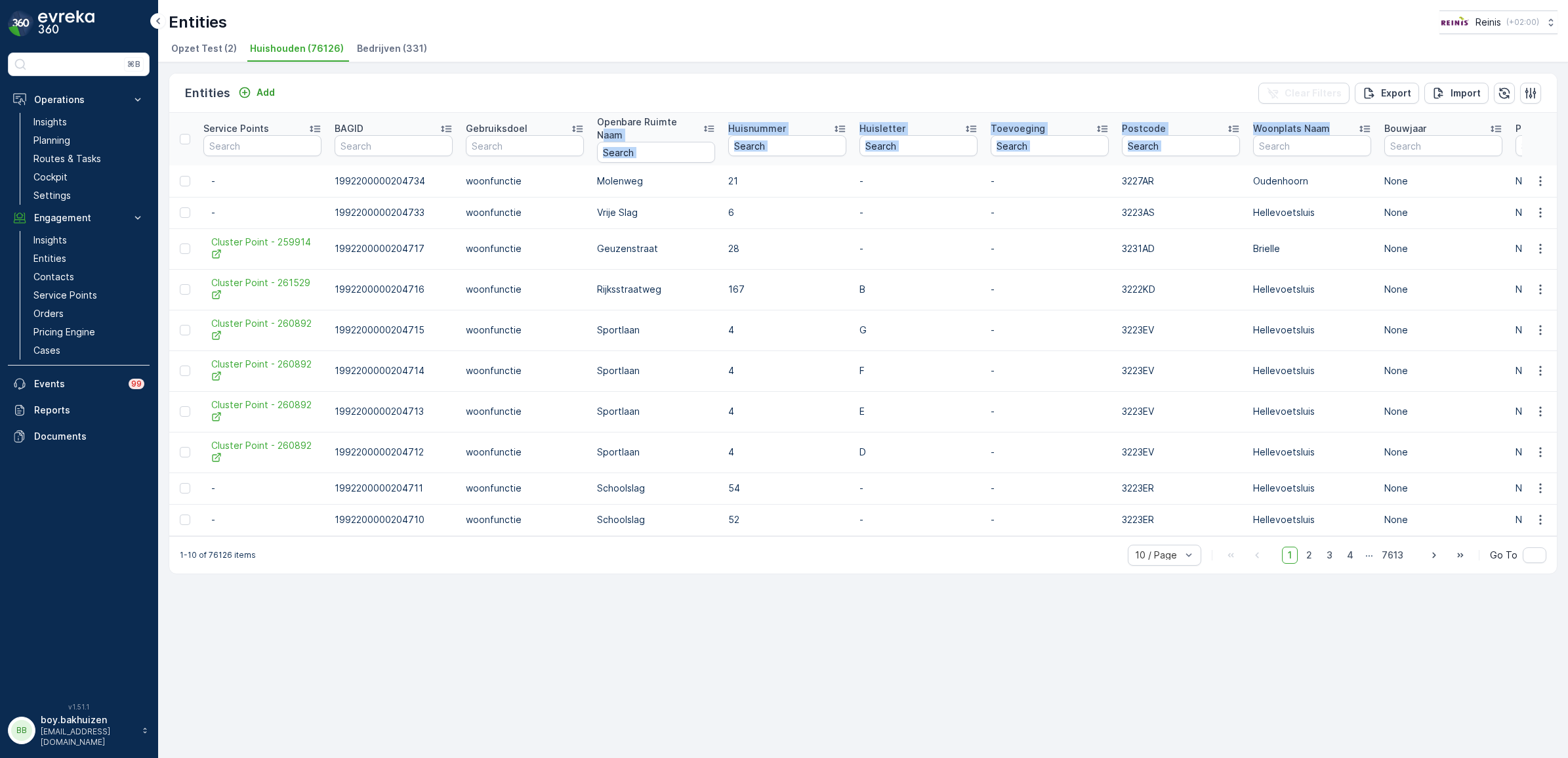
drag, startPoint x: 1358, startPoint y: 120, endPoint x: 880, endPoint y: 105, distance: 478.2
click at [782, 115] on tr "Name Status Select Order Settings Select Service Points BAGID Gebruiksdoel Open…" at bounding box center [1056, 139] width 2569 height 53
drag, startPoint x: 1364, startPoint y: 119, endPoint x: 1342, endPoint y: 122, distance: 22.2
click at [1341, 122] on div "Woonplats Naam" at bounding box center [1311, 128] width 118 height 13
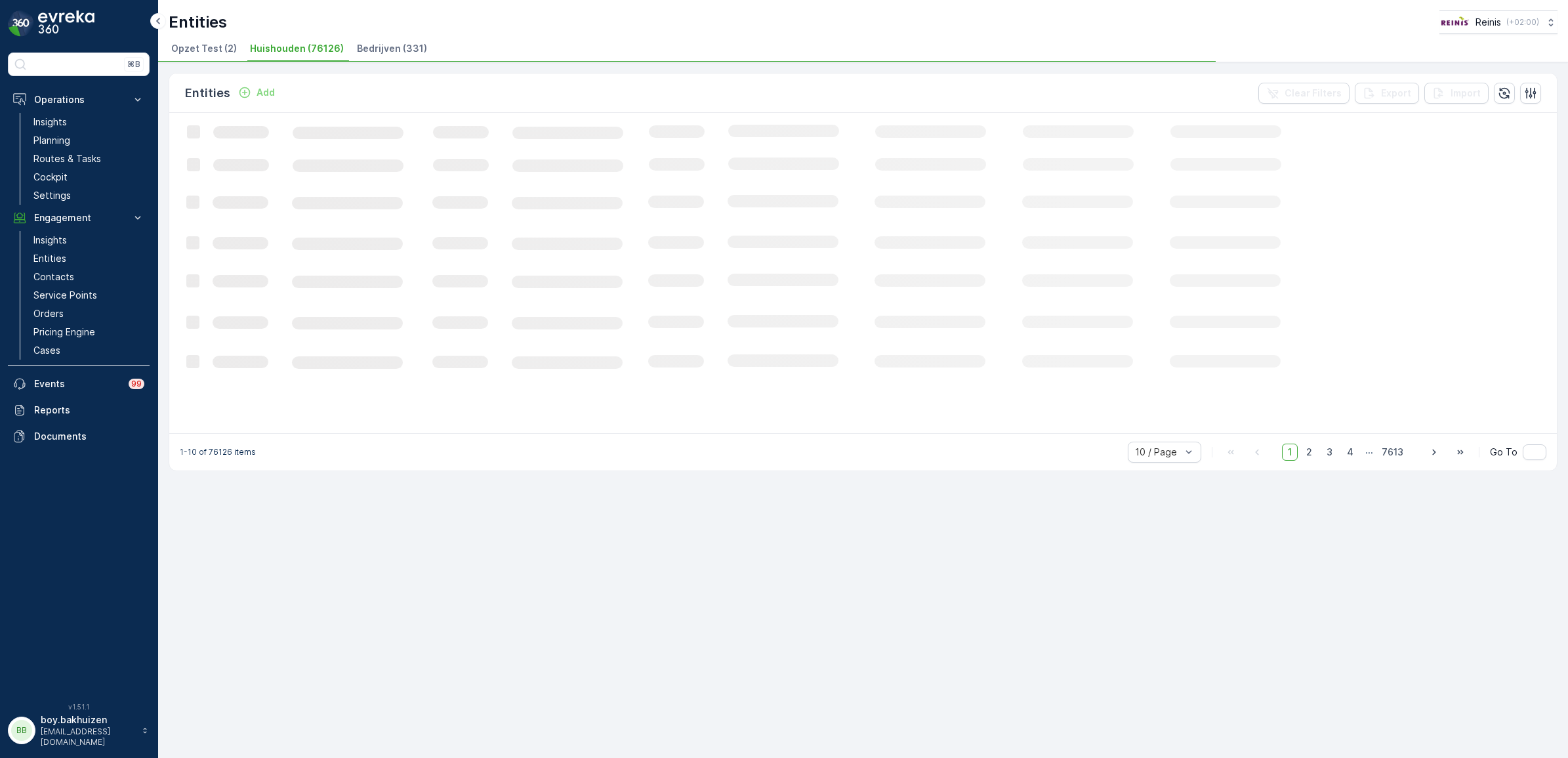
drag, startPoint x: 1330, startPoint y: 122, endPoint x: 1302, endPoint y: 122, distance: 28.0
click at [1302, 122] on icon "Loading..." at bounding box center [799, 272] width 1259 height 318
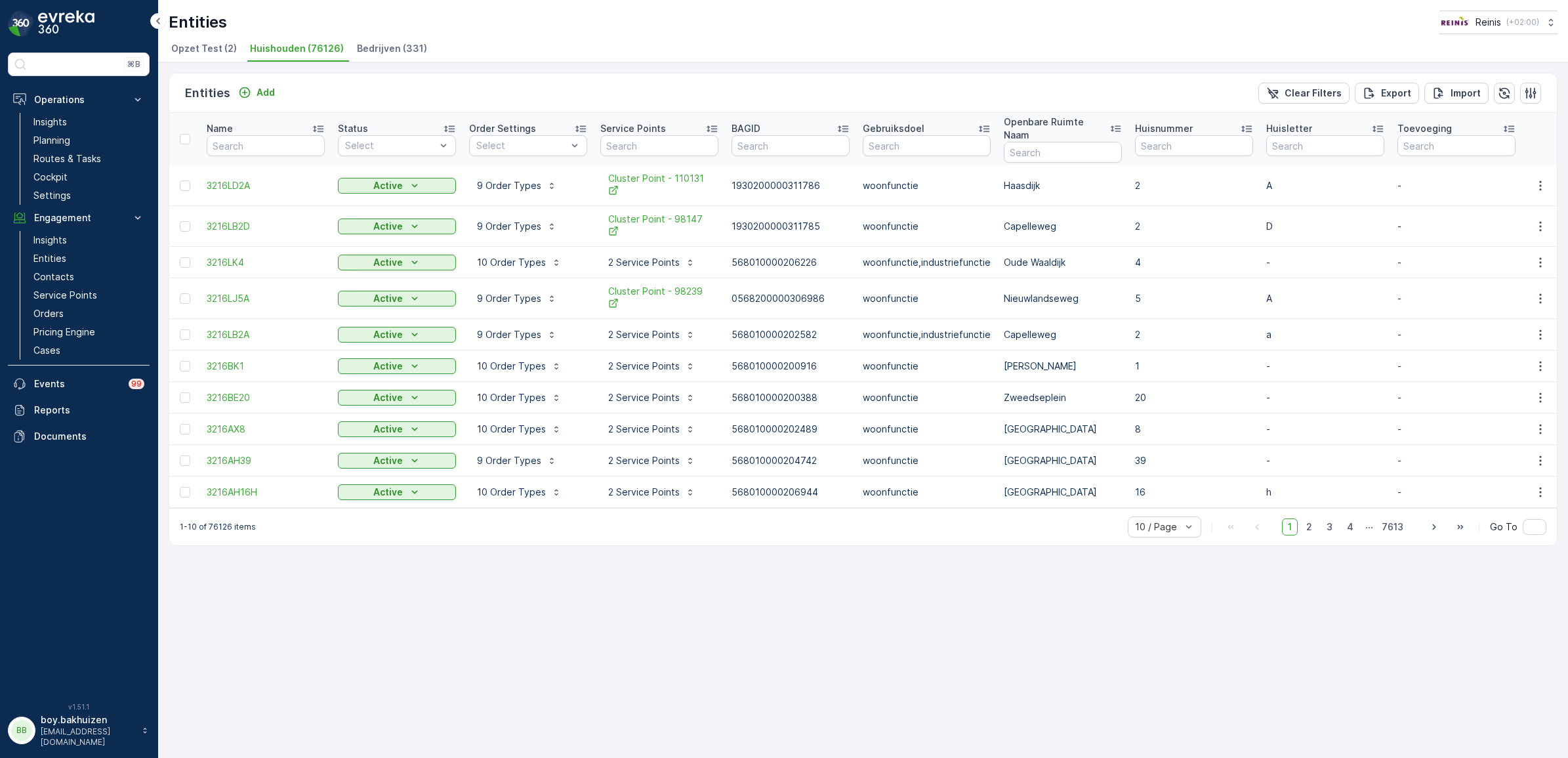
click at [238, 122] on div "Name" at bounding box center [265, 128] width 118 height 13
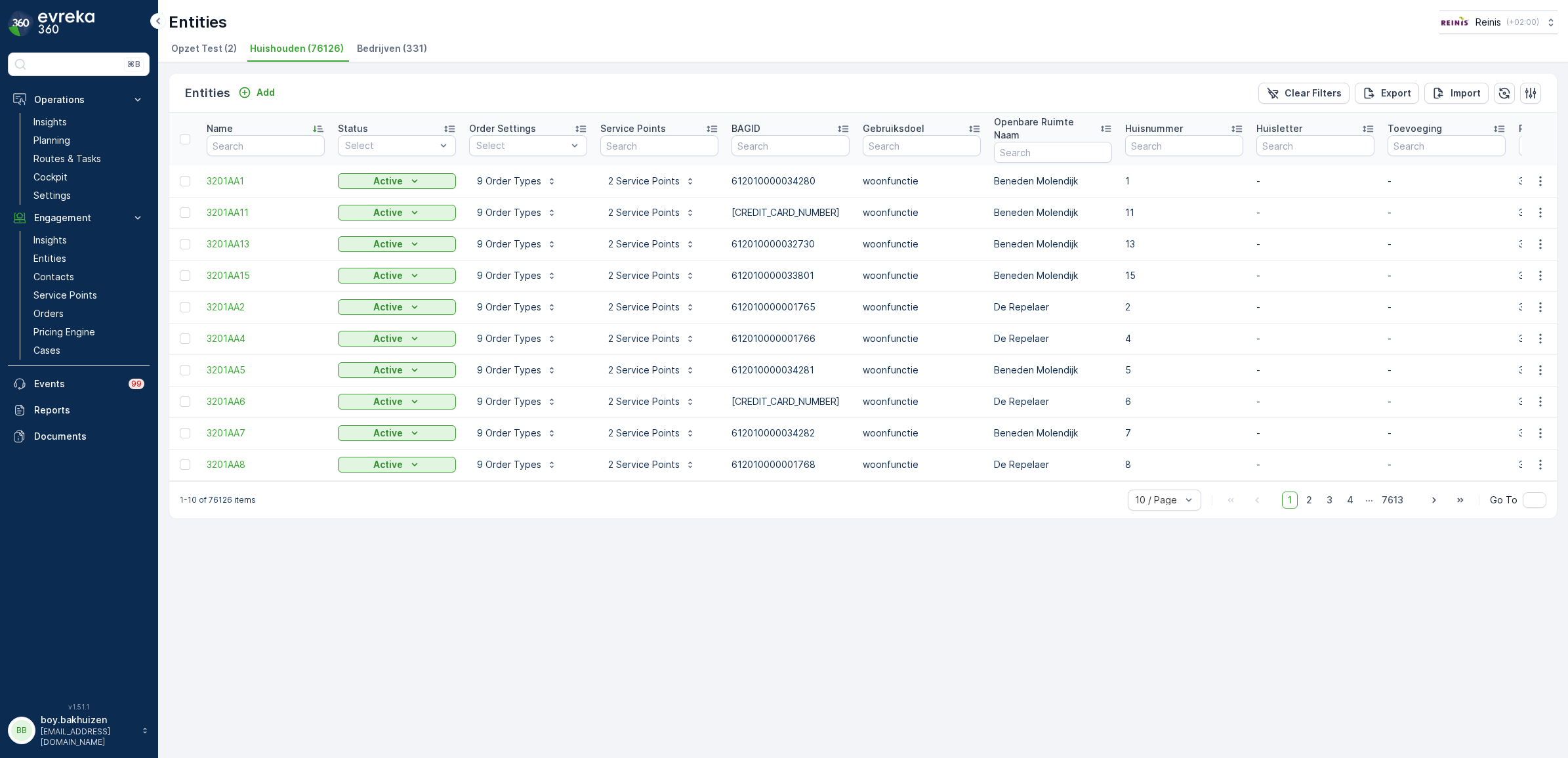
click at [223, 125] on p "Name" at bounding box center [220, 128] width 26 height 13
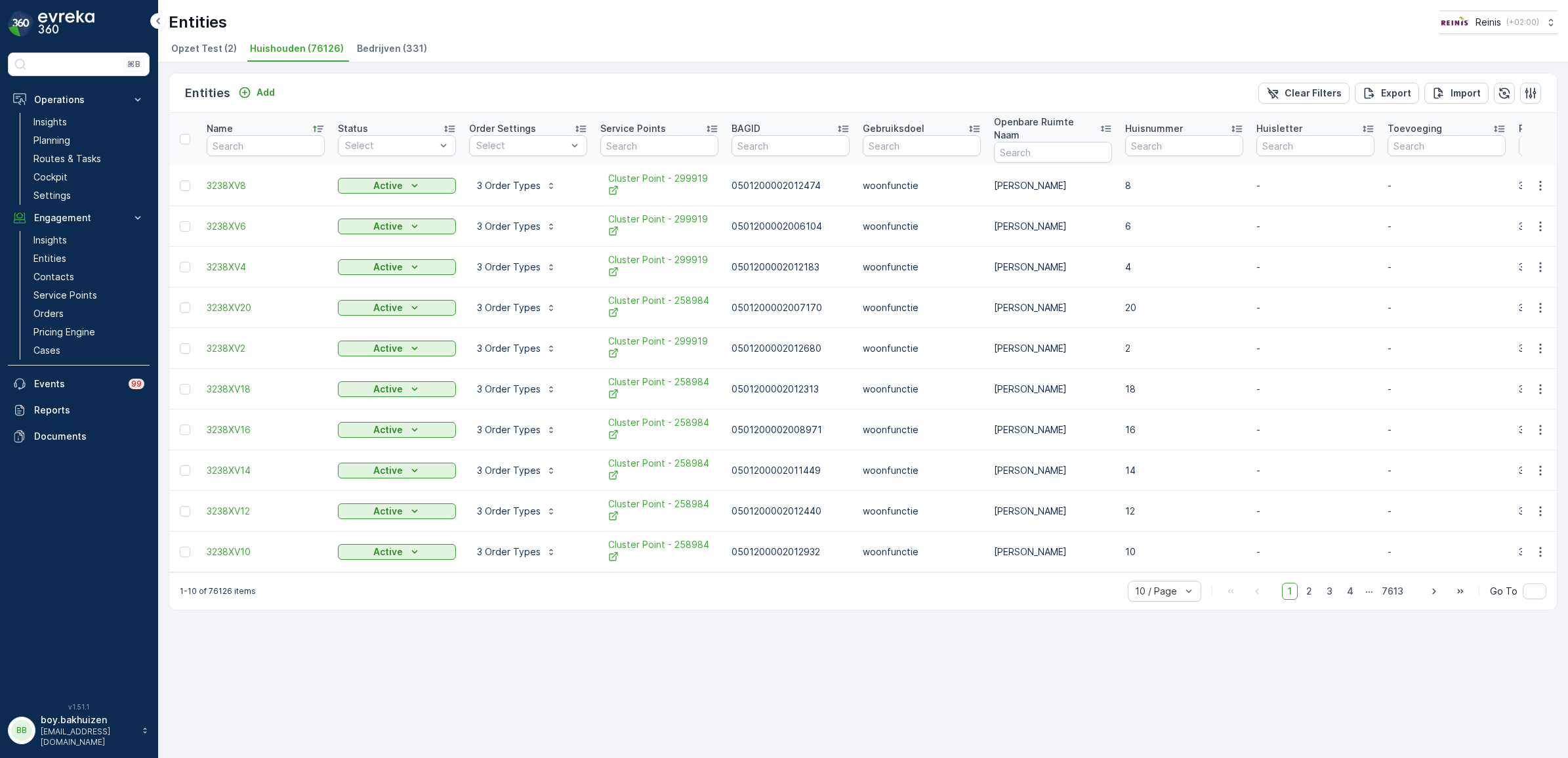
click at [522, 122] on p "Order Settings" at bounding box center [502, 128] width 67 height 13
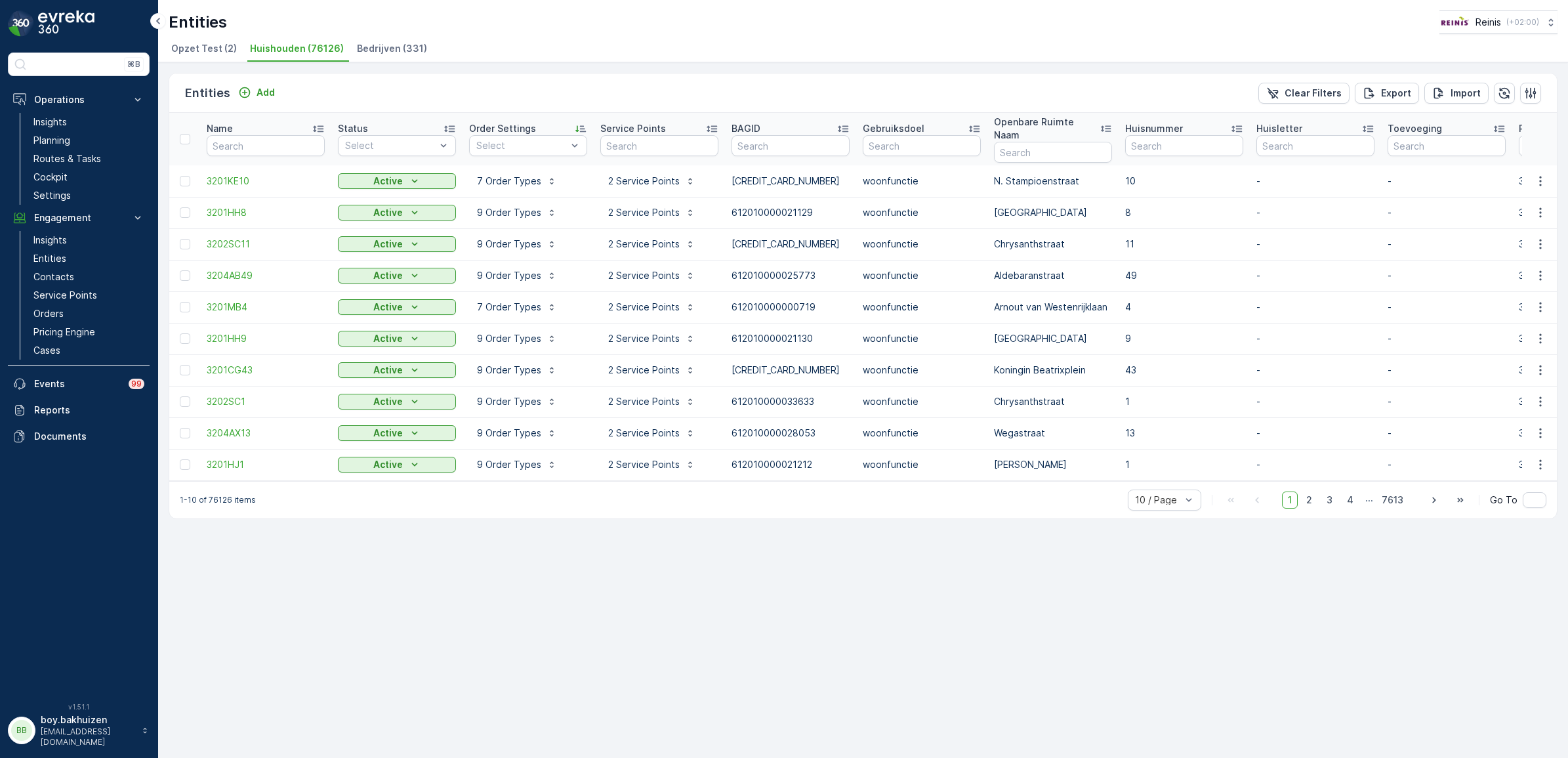
click at [522, 122] on p "Order Settings" at bounding box center [502, 128] width 67 height 13
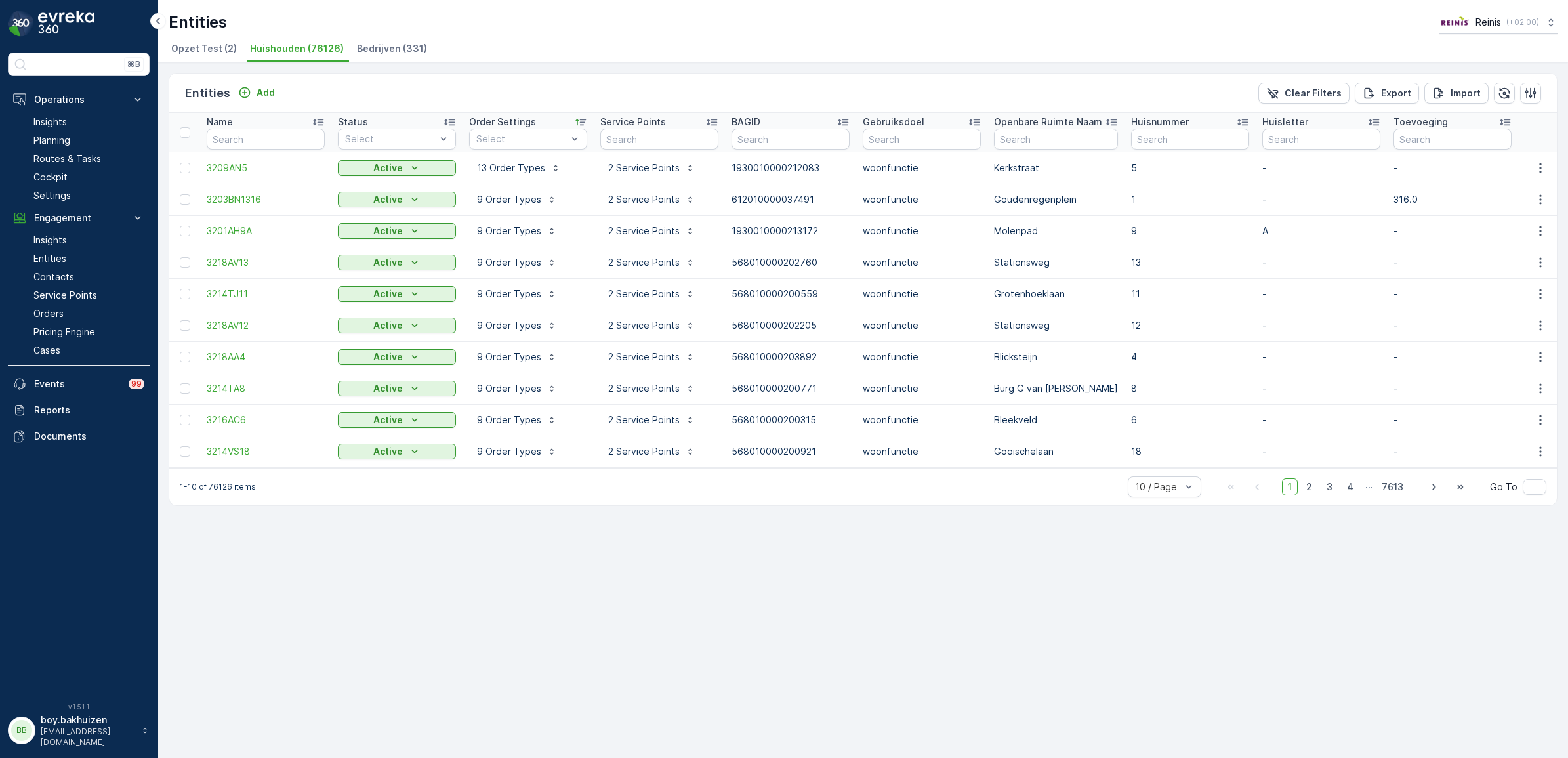
click at [644, 117] on p "Service Points" at bounding box center [633, 122] width 65 height 13
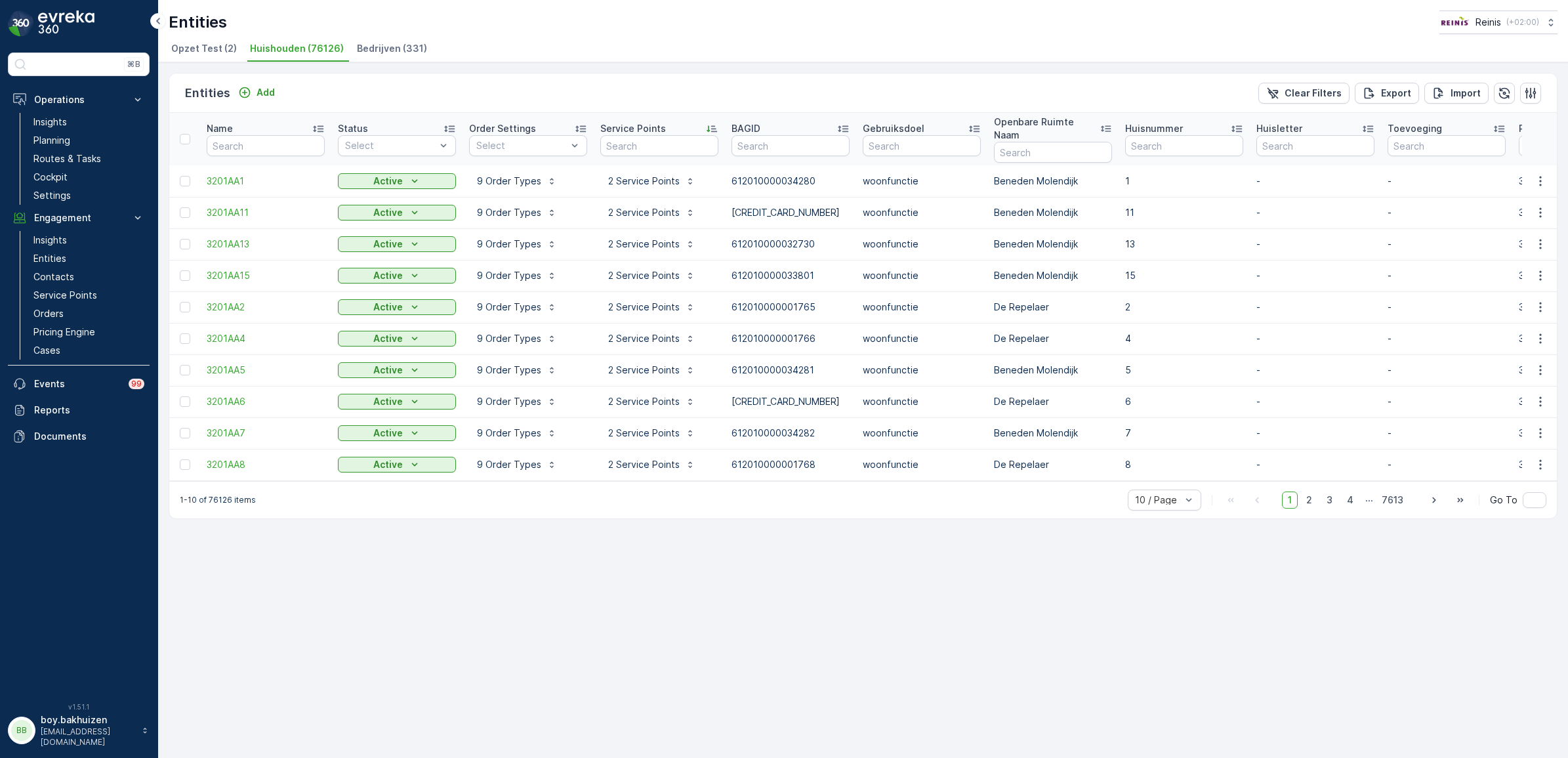
click at [625, 125] on p "Service Points" at bounding box center [633, 128] width 65 height 13
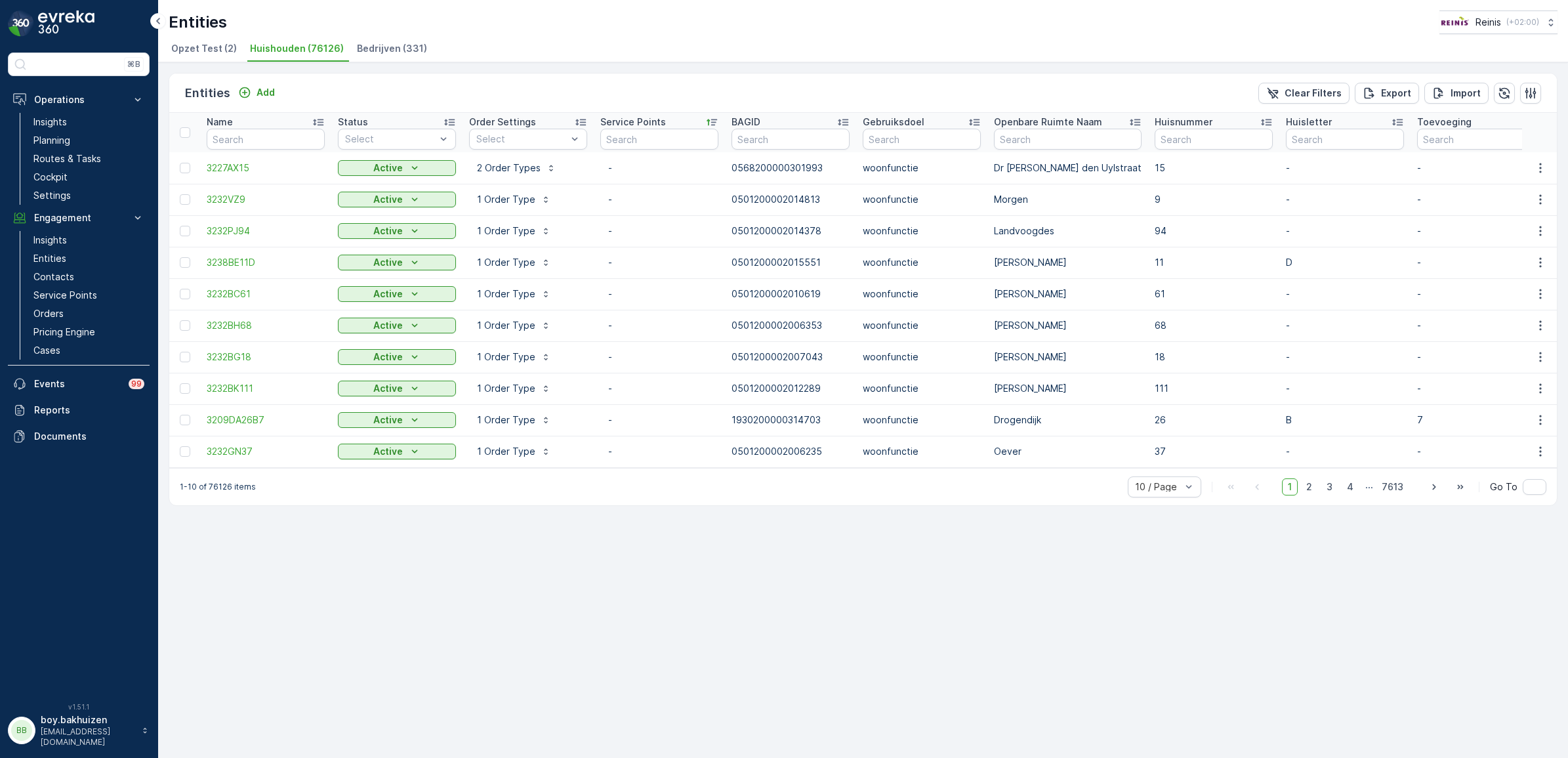
drag, startPoint x: 1309, startPoint y: 493, endPoint x: 1304, endPoint y: 503, distance: 11.2
click at [1309, 493] on span "2" at bounding box center [1309, 486] width 18 height 17
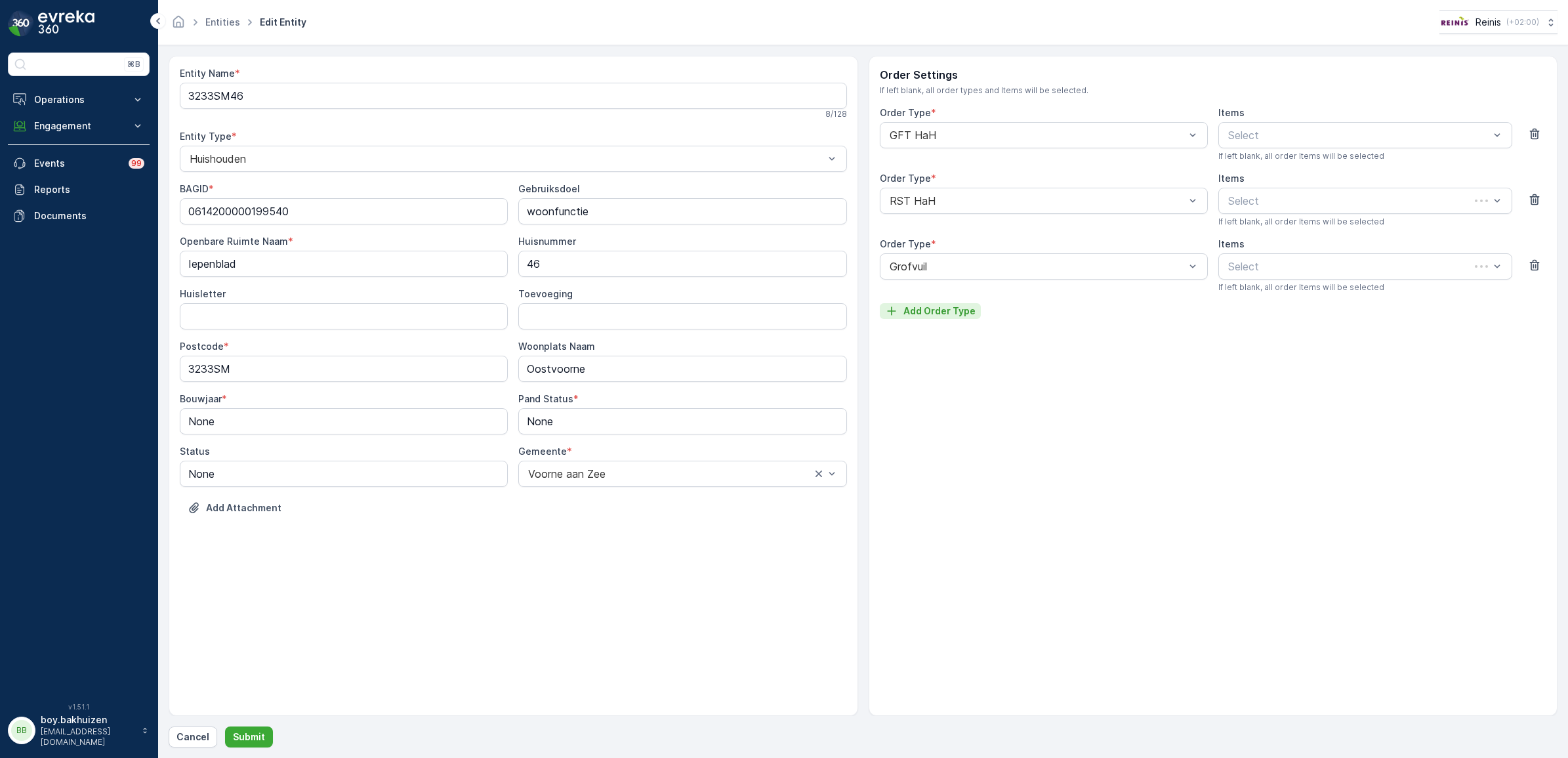
click at [935, 309] on p "Add Order Type" at bounding box center [939, 311] width 72 height 13
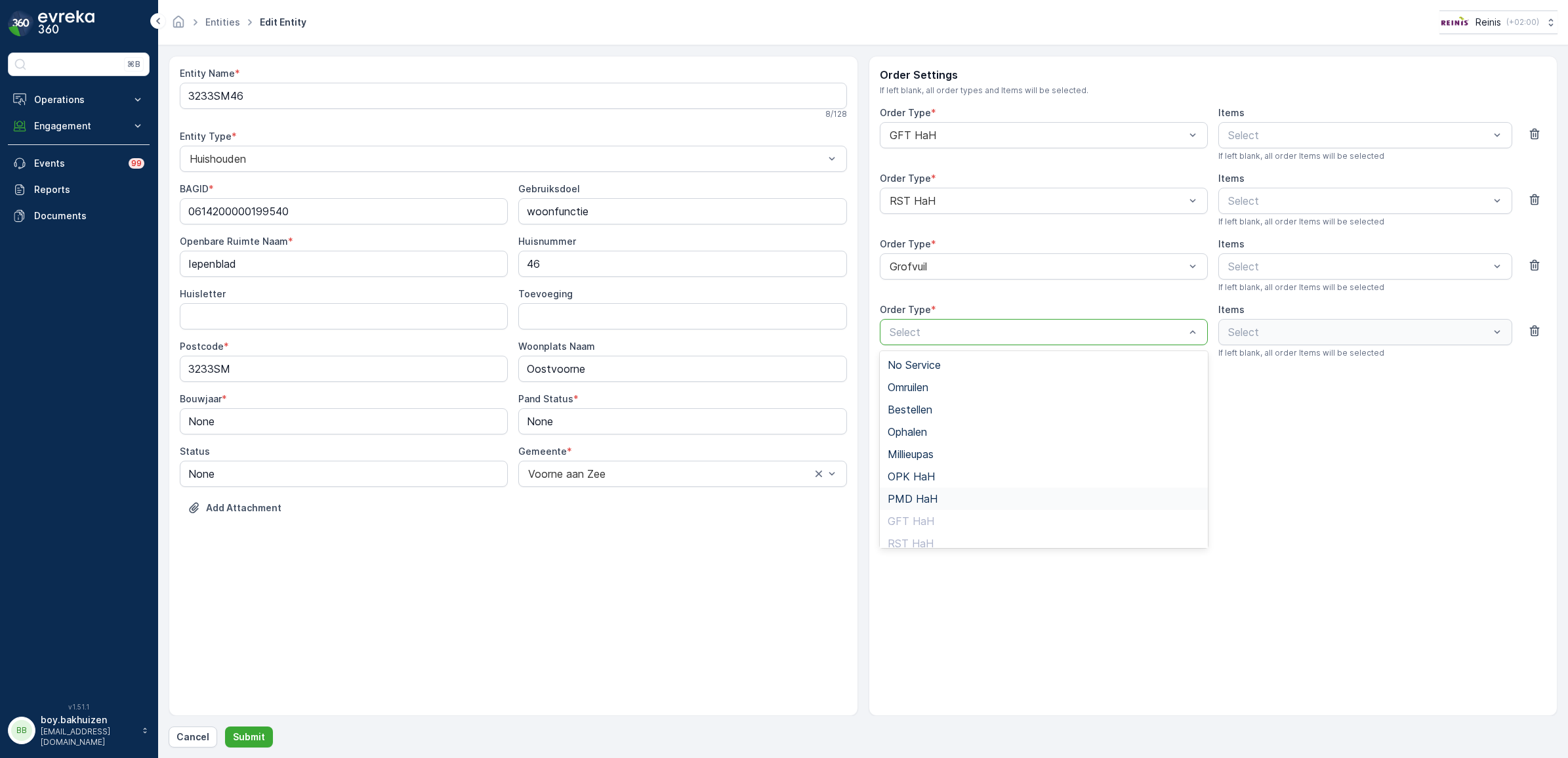
click at [937, 496] on div "PMD HaH" at bounding box center [1044, 498] width 312 height 12
click at [248, 742] on p "Submit" at bounding box center [249, 737] width 32 height 13
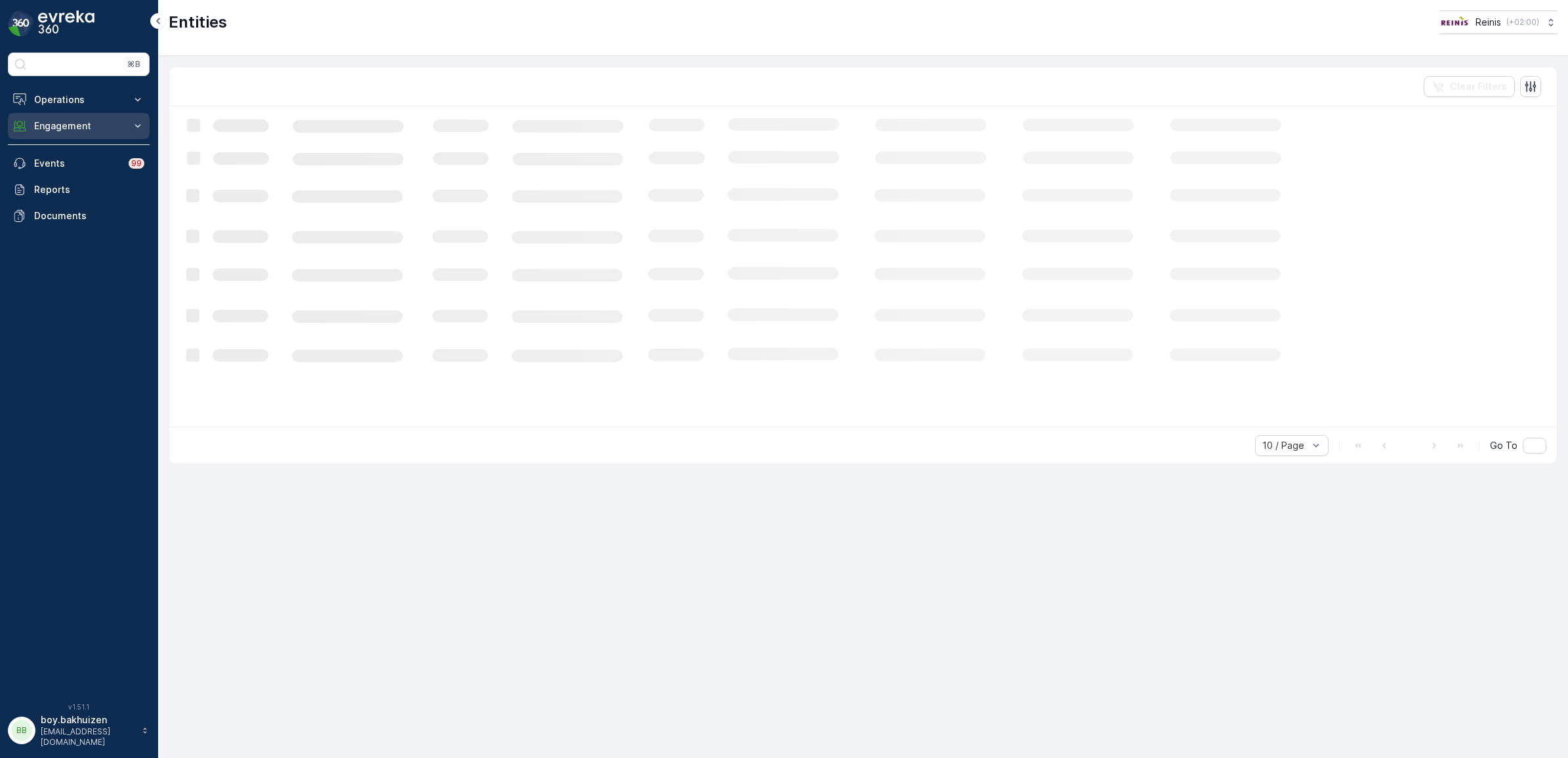
click at [70, 120] on p "Engagement" at bounding box center [79, 126] width 89 height 13
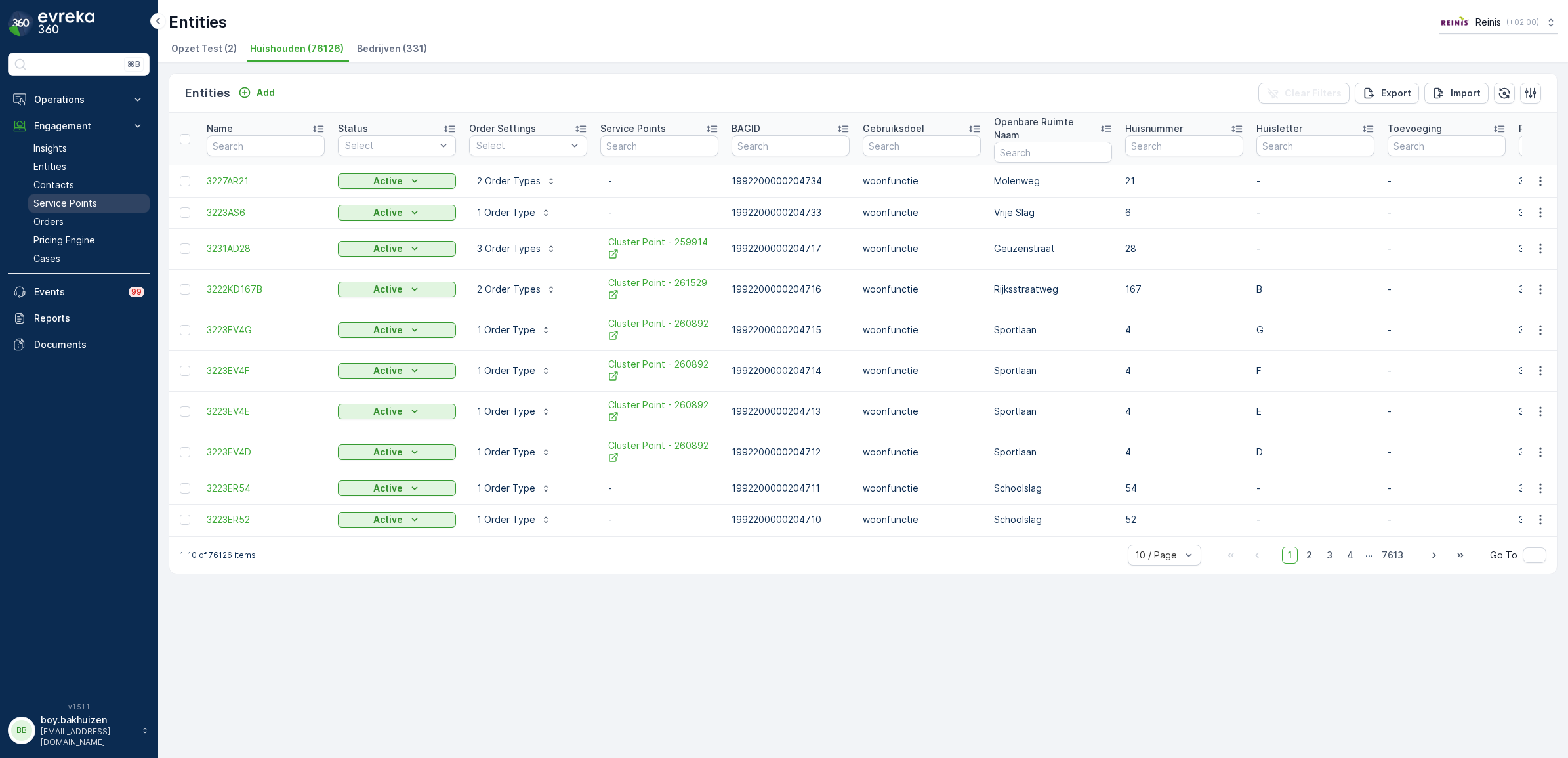
click at [78, 204] on p "Service Points" at bounding box center [65, 203] width 64 height 13
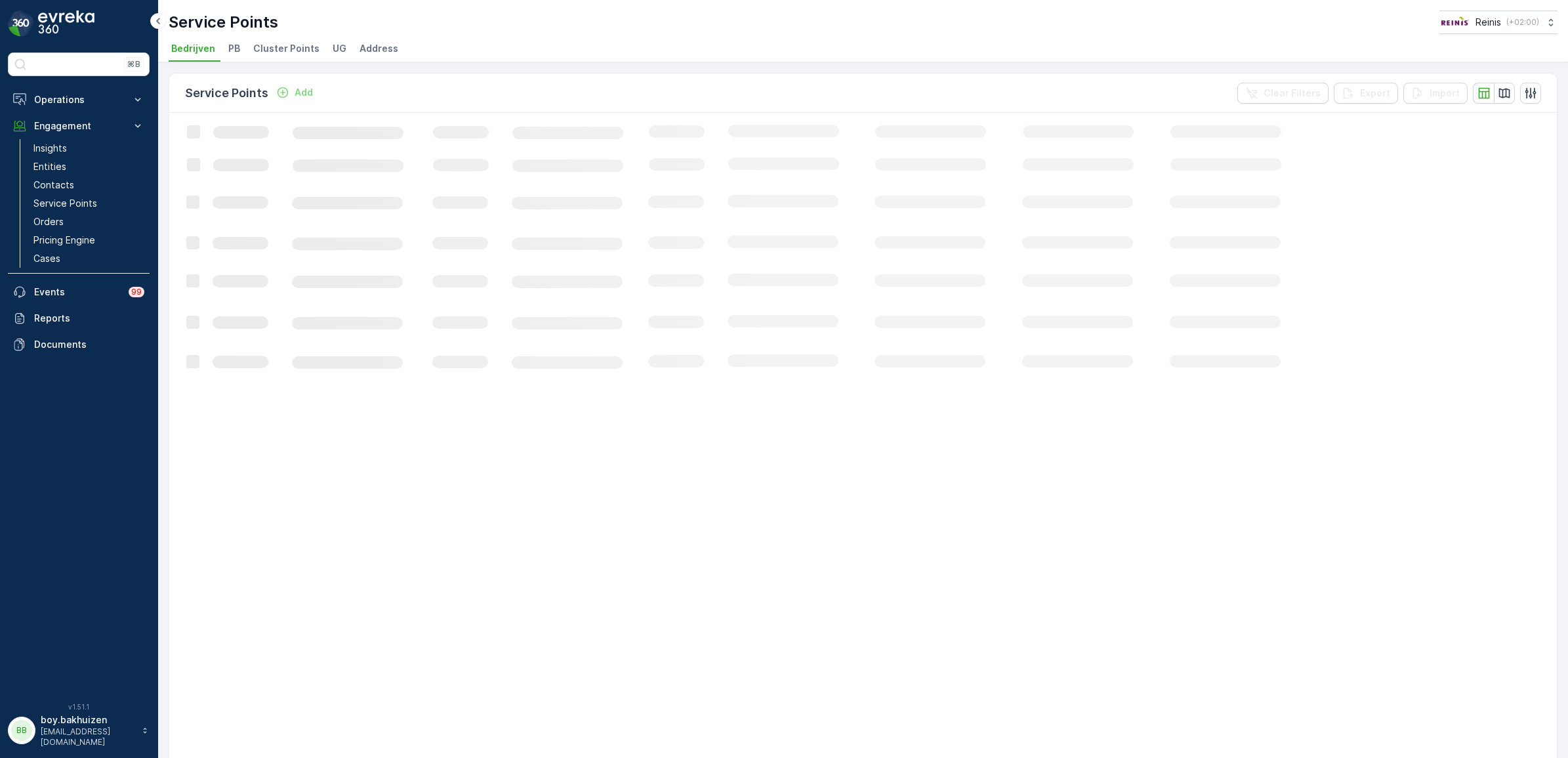
click at [278, 48] on span "Cluster Points" at bounding box center [286, 48] width 66 height 13
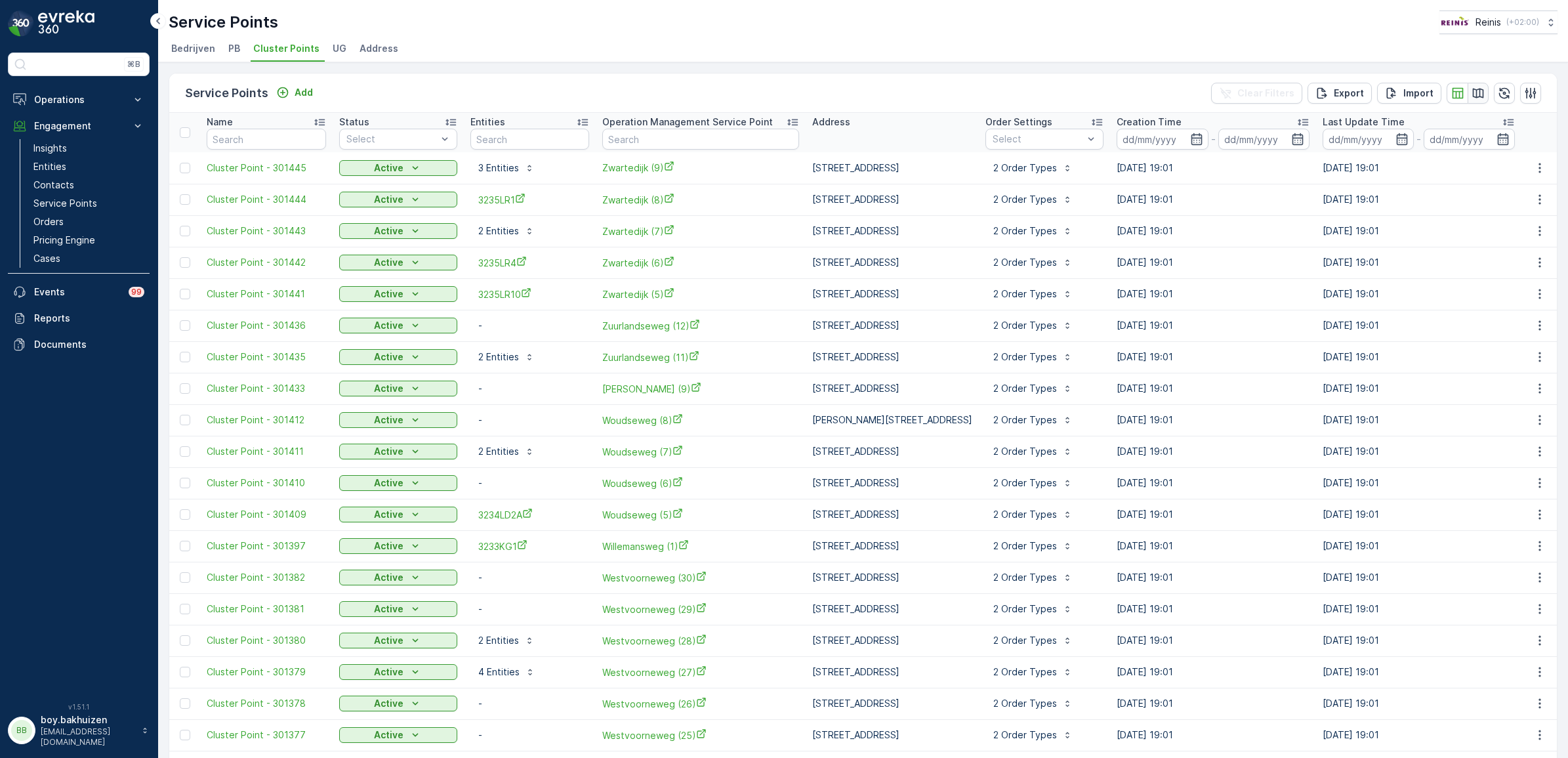
click at [1481, 99] on button "button" at bounding box center [1478, 93] width 21 height 21
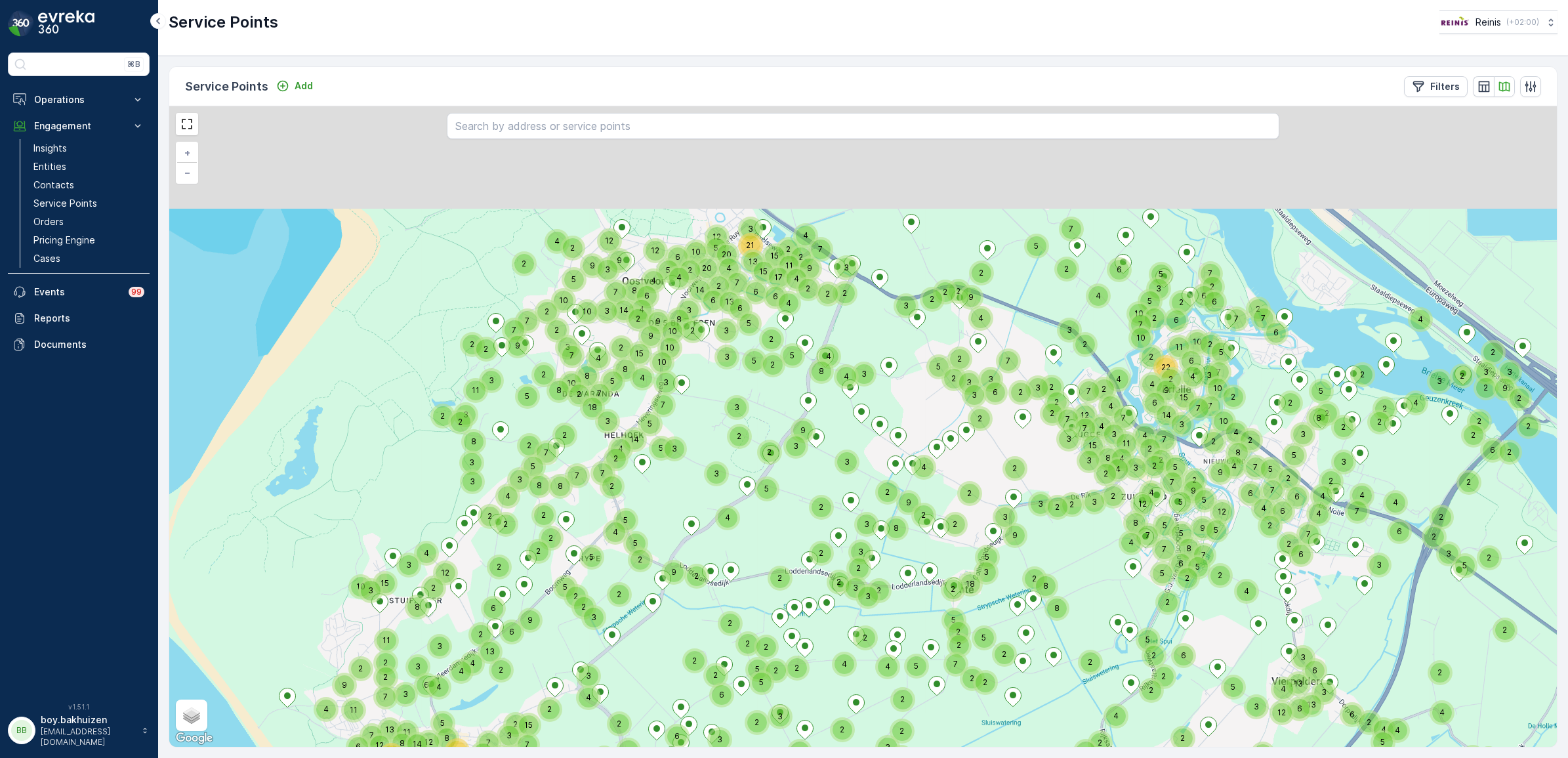
drag, startPoint x: 739, startPoint y: 253, endPoint x: 686, endPoint y: 307, distance: 75.7
click at [702, 374] on div "4 2 3 2 6 2 3 5 2 4 12 4 13 6 13 2 3 5 2 4 2 4 6 3 2 2 2 4 6 3 2 2 3 2 2 2 2 6 …" at bounding box center [863, 426] width 1388 height 640
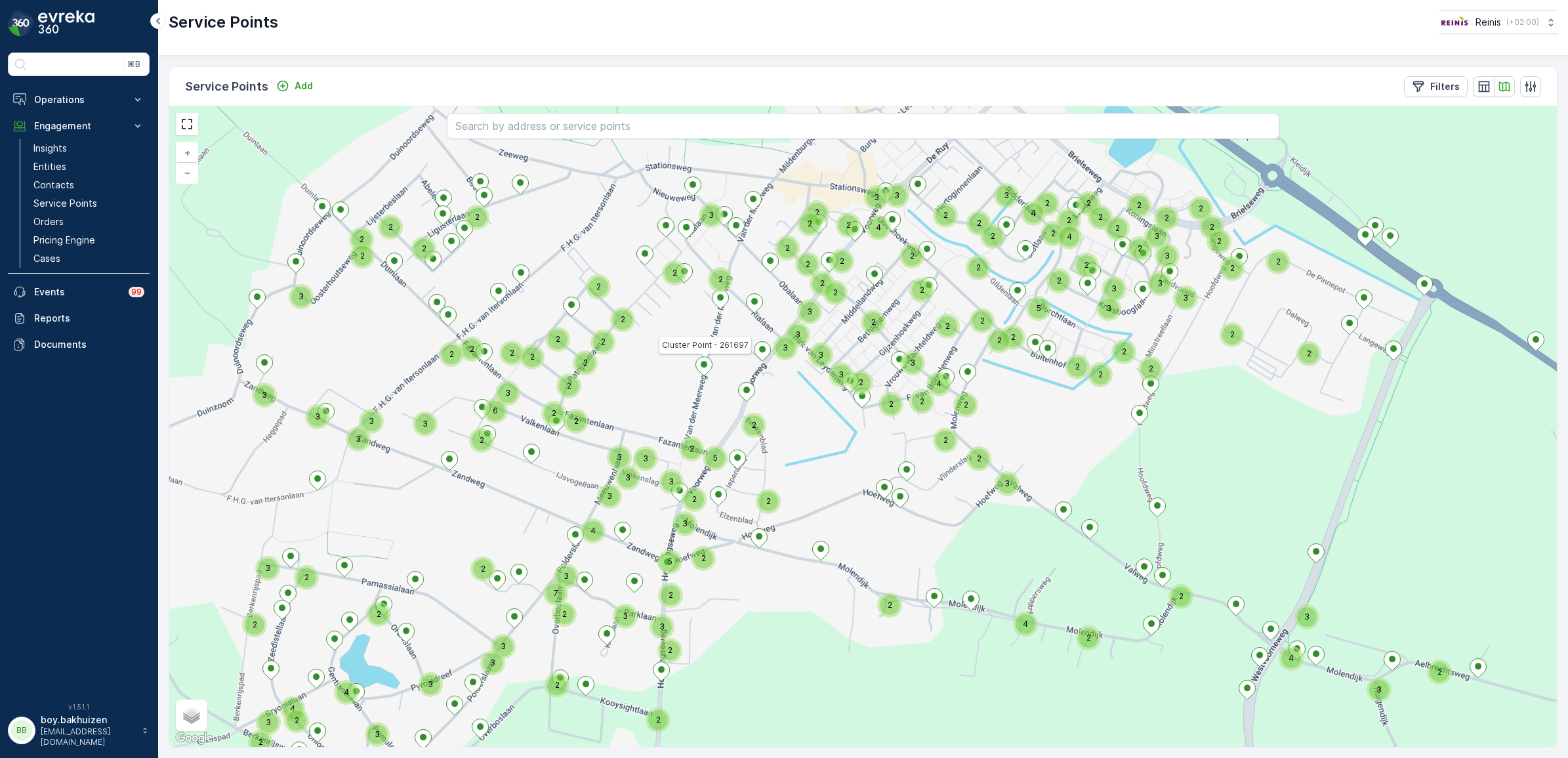
drag, startPoint x: 618, startPoint y: 312, endPoint x: 700, endPoint y: 404, distance: 123.2
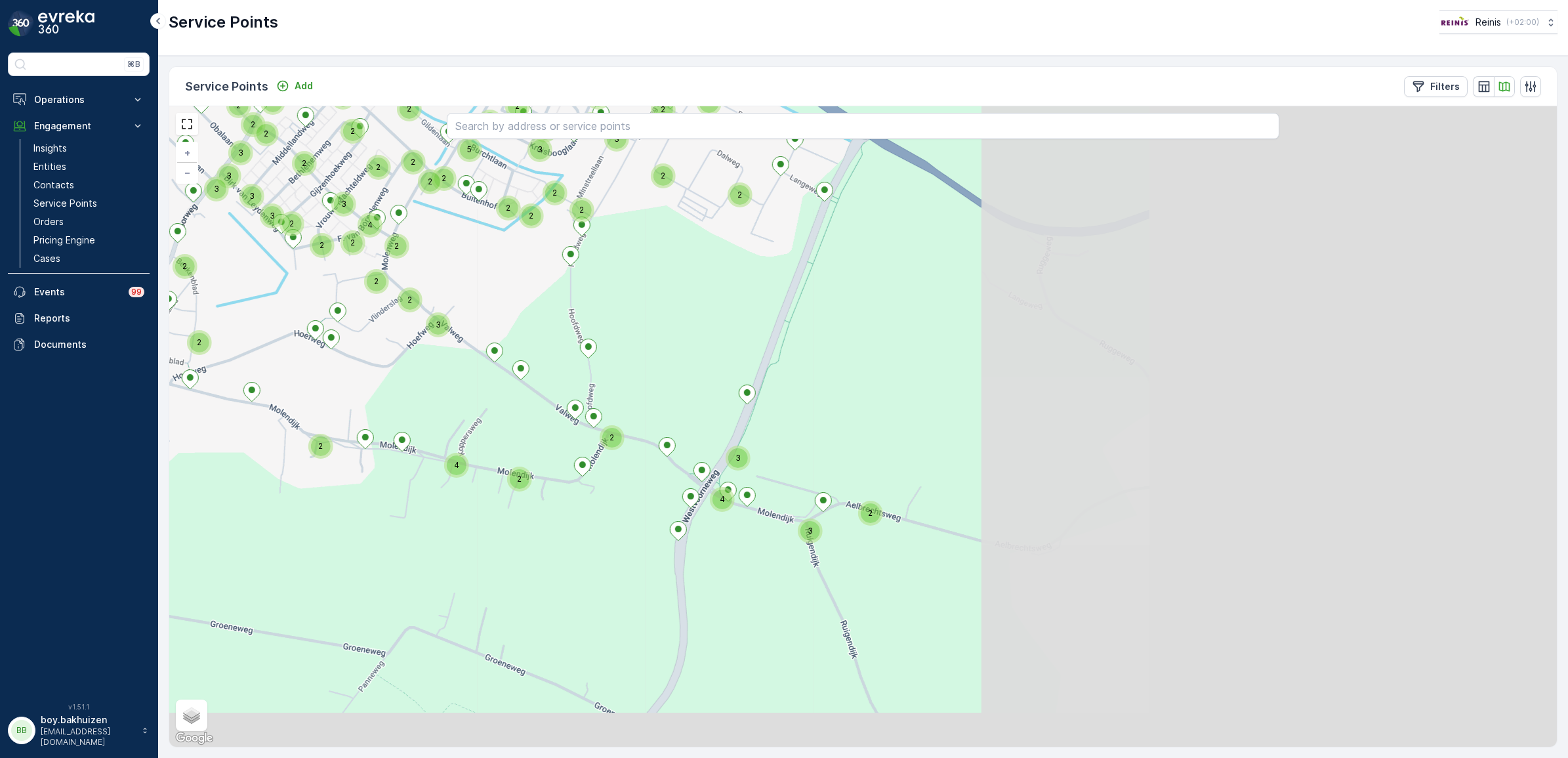
drag, startPoint x: 595, startPoint y: 430, endPoint x: 248, endPoint y: 334, distance: 360.0
click at [248, 334] on div "2 2 2 2 2 2 2 2 3 2 2 2 2 2 2 2 2 2 2 2 3 2 2 2 2 3 3 3 2 2 2 3 2 2 2 3 3 2 2 3…" at bounding box center [863, 426] width 1388 height 640
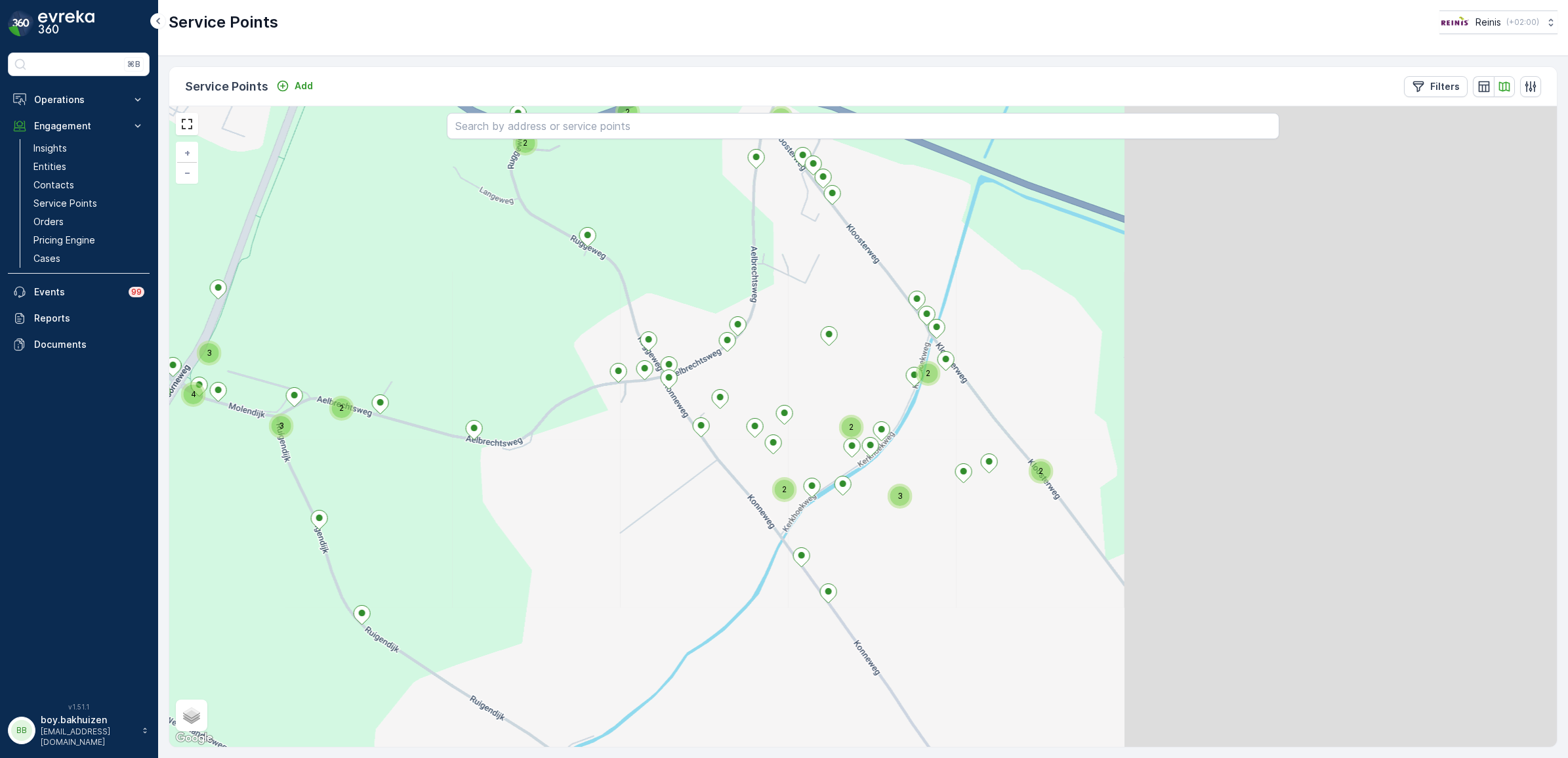
drag, startPoint x: 963, startPoint y: 430, endPoint x: 916, endPoint y: 408, distance: 51.9
click at [427, 328] on div "2 2 2 2 2 2 2 3 2 2 2 2 2 3 3 2 2 3 2 3 2 4 2 2 3 2 2 4 3 2 2 2 2 3 3 2 3 5 3 4…" at bounding box center [863, 426] width 1388 height 640
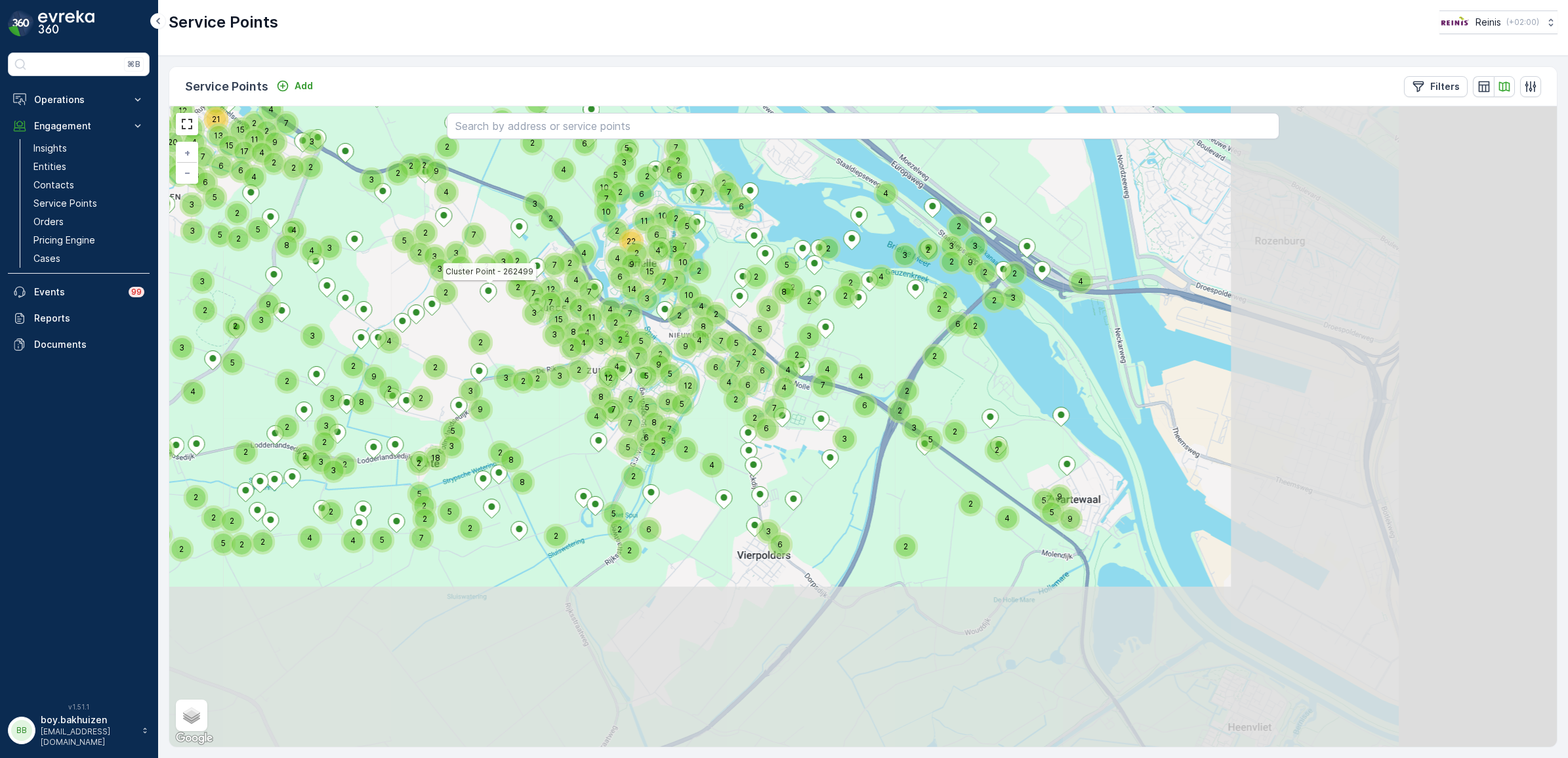
drag, startPoint x: 825, startPoint y: 562, endPoint x: 732, endPoint y: 456, distance: 141.0
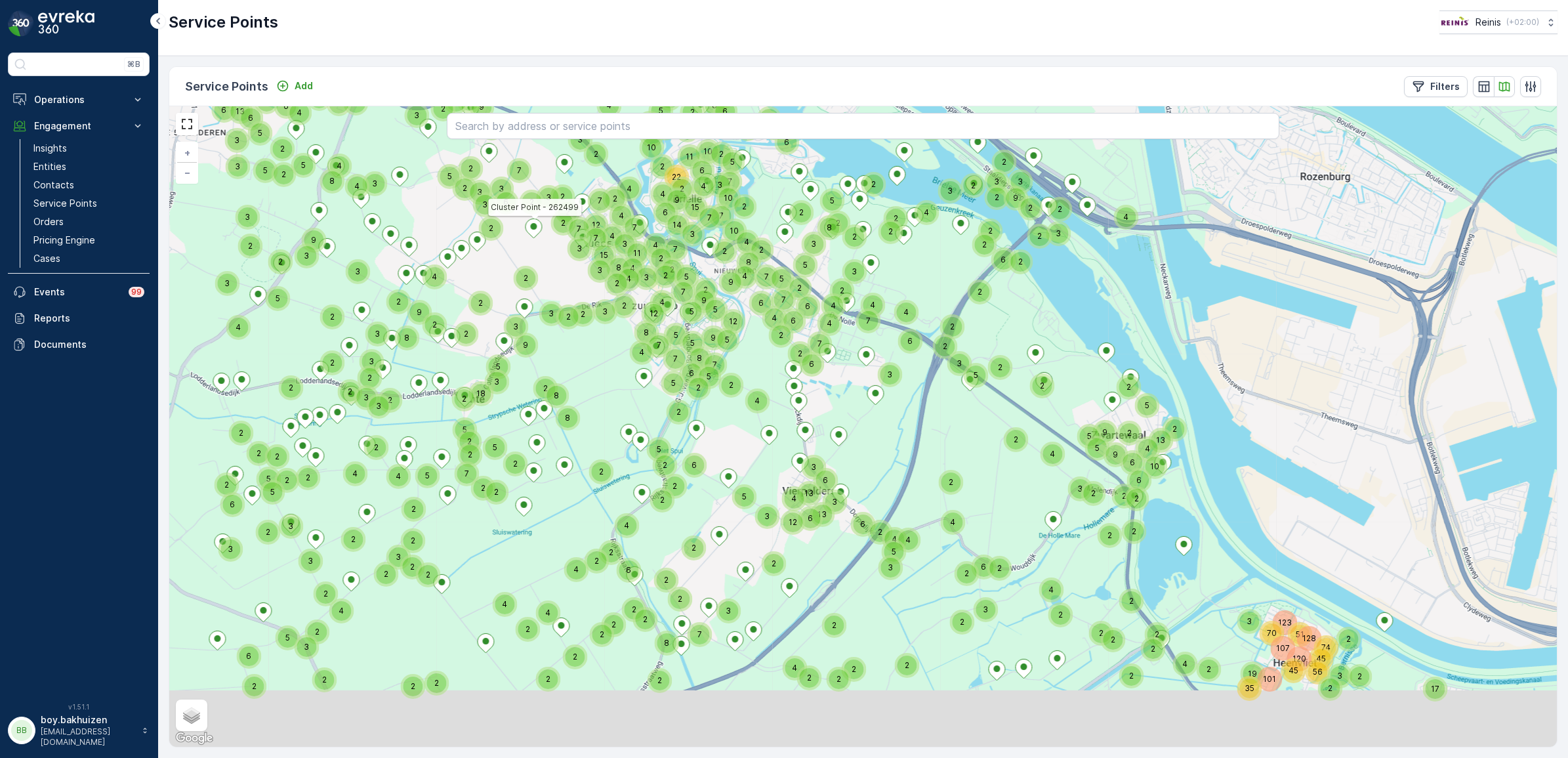
drag, startPoint x: 564, startPoint y: 458, endPoint x: 614, endPoint y: 384, distance: 89.3
click at [614, 384] on div "2 2 6 2 2 2 3 2 2 2 2 6 4 3 2 2 3 2 6 2 2 2 4 2 4 2 2 3 4 2 2 3 5 9 3 5 9 9 5 4…" at bounding box center [863, 426] width 1388 height 640
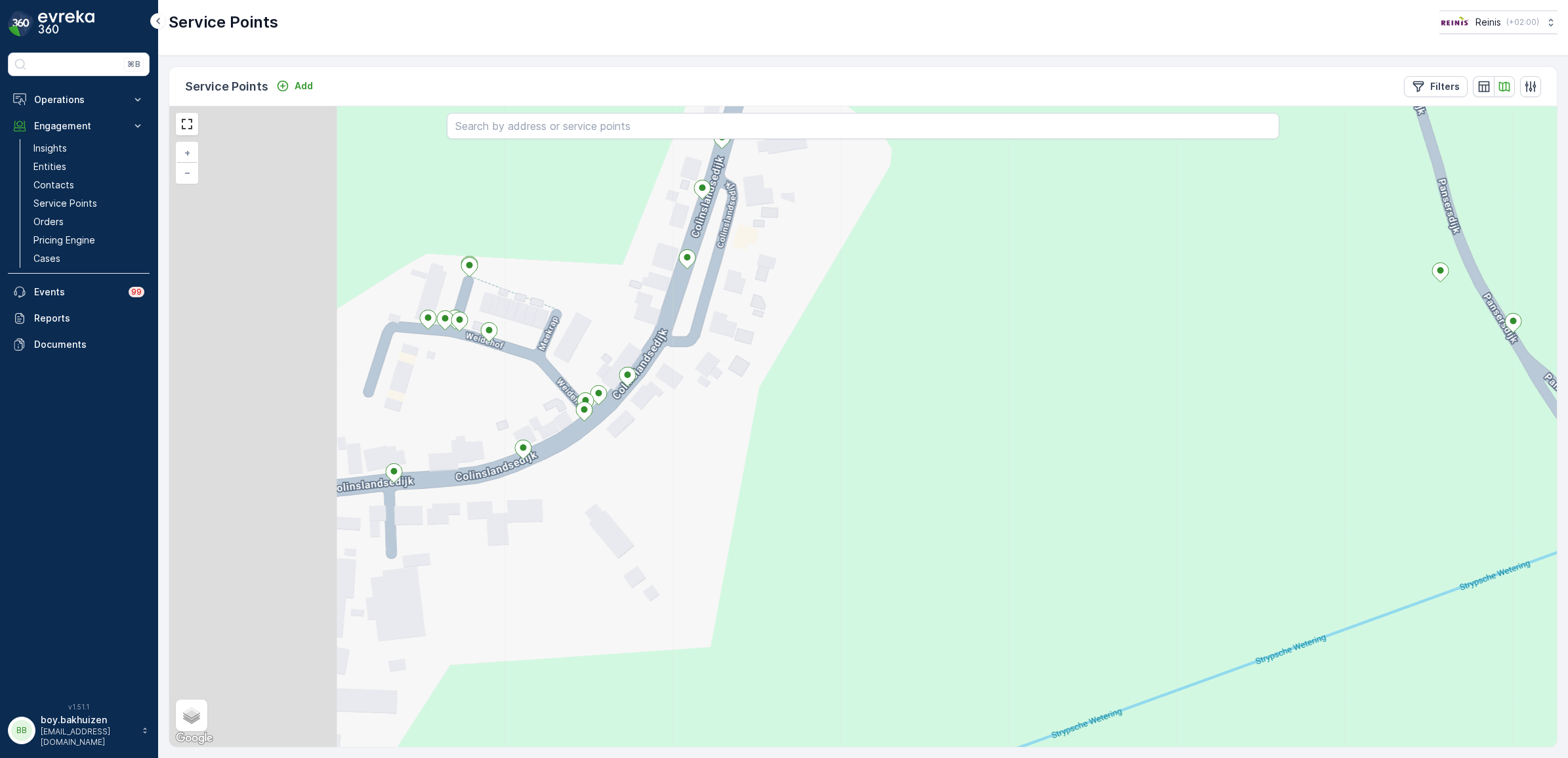
drag, startPoint x: 404, startPoint y: 467, endPoint x: 604, endPoint y: 472, distance: 200.1
click at [604, 473] on div "+ − Satellite Roadmap Terrain Hybrid Leaflet Keyboard shortcuts Map Data Map da…" at bounding box center [863, 426] width 1388 height 640
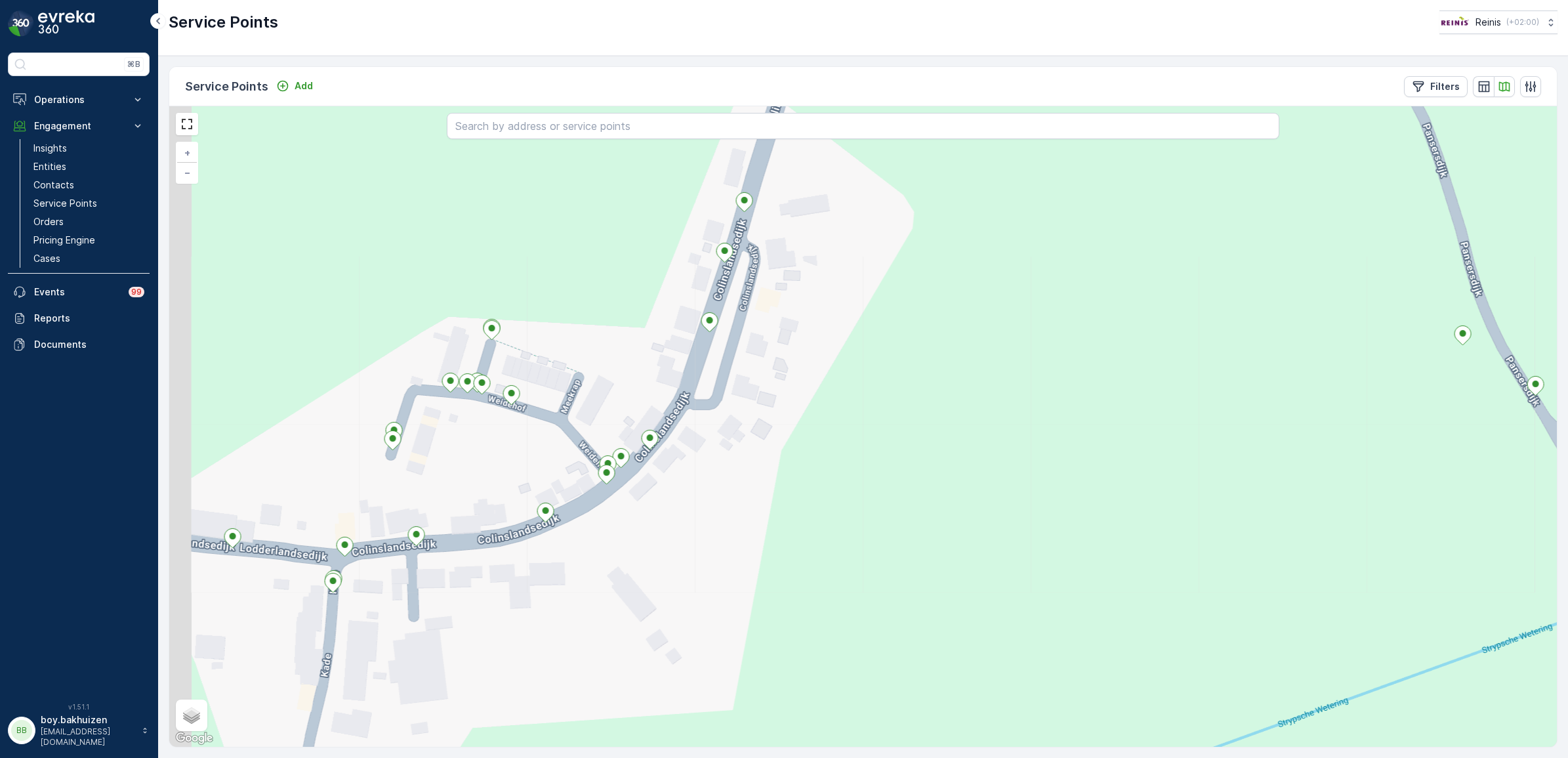
drag, startPoint x: 645, startPoint y: 562, endPoint x: 739, endPoint y: 554, distance: 94.3
click at [739, 554] on div "+ − Satellite Roadmap Terrain Hybrid Leaflet Keyboard shortcuts Map Data Map da…" at bounding box center [863, 426] width 1388 height 640
